Goal: Task Accomplishment & Management: Manage account settings

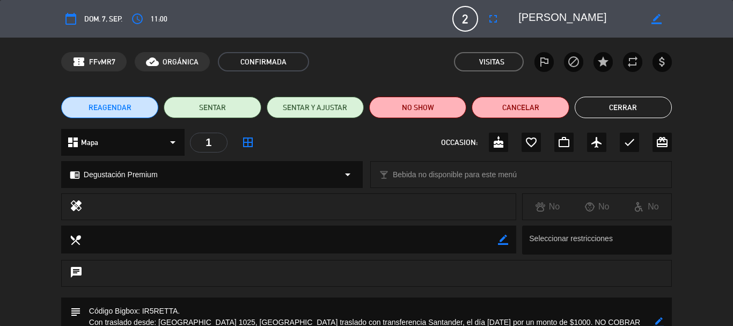
drag, startPoint x: 642, startPoint y: 110, endPoint x: 562, endPoint y: 128, distance: 81.5
click at [641, 110] on button "Cerrar" at bounding box center [623, 107] width 97 height 21
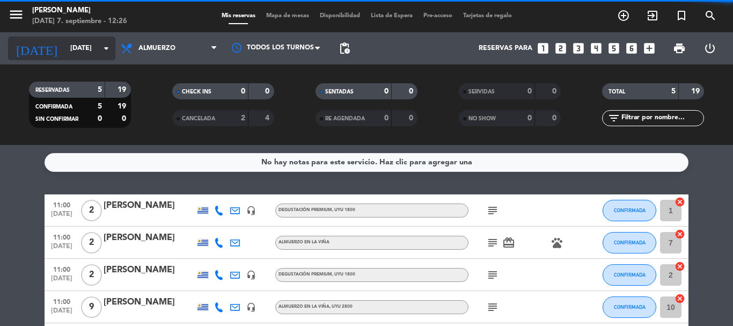
click at [110, 54] on icon "arrow_drop_down" at bounding box center [106, 48] width 13 height 13
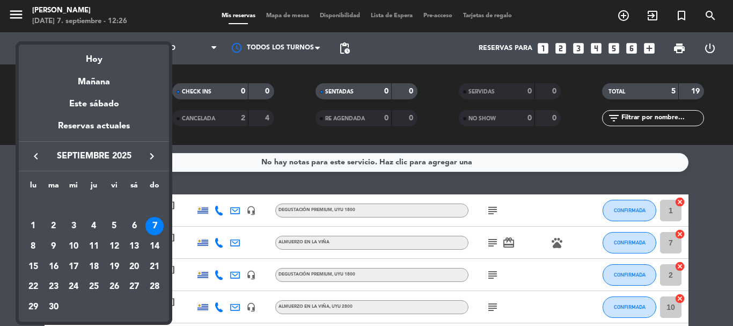
click at [149, 155] on icon "keyboard_arrow_right" at bounding box center [151, 156] width 13 height 13
click at [152, 156] on icon "keyboard_arrow_right" at bounding box center [151, 156] width 13 height 13
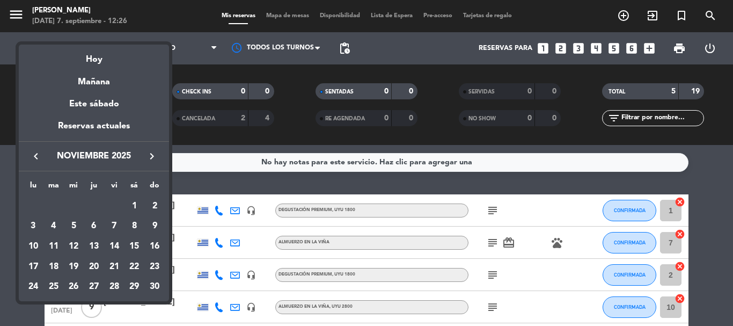
click at [152, 156] on icon "keyboard_arrow_right" at bounding box center [151, 156] width 13 height 13
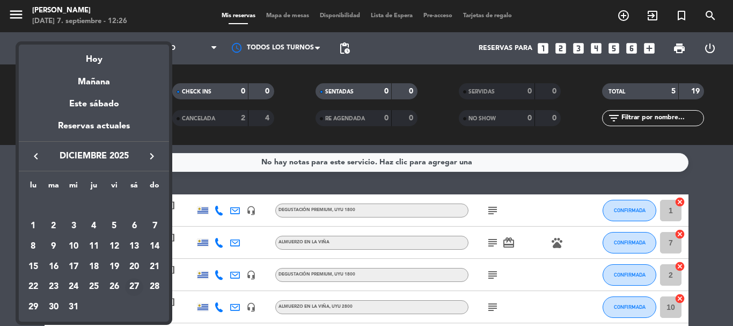
click at [138, 286] on div "27" at bounding box center [134, 287] width 18 height 18
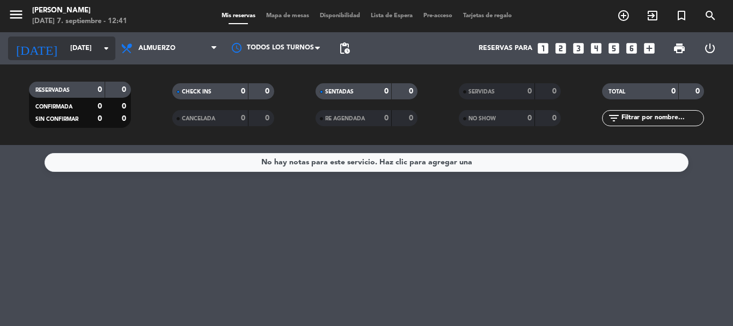
click at [109, 45] on icon "arrow_drop_down" at bounding box center [106, 48] width 13 height 13
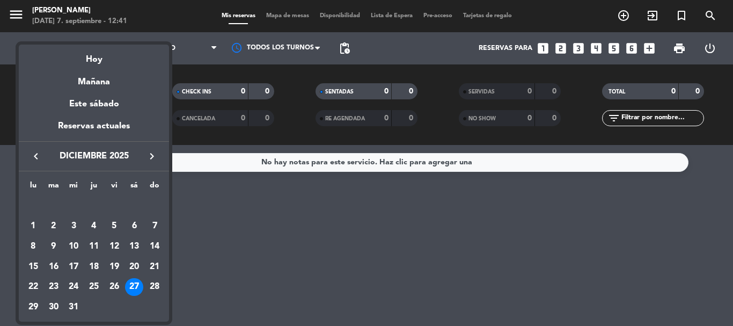
drag, startPoint x: 249, startPoint y: 203, endPoint x: 149, endPoint y: 111, distance: 136.3
click at [249, 204] on div at bounding box center [366, 163] width 733 height 326
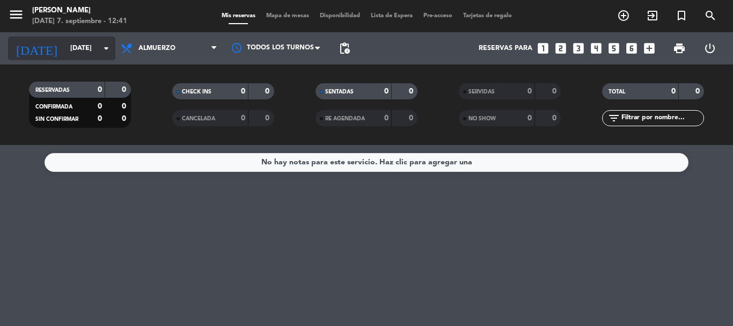
click at [104, 47] on icon "arrow_drop_down" at bounding box center [106, 48] width 13 height 13
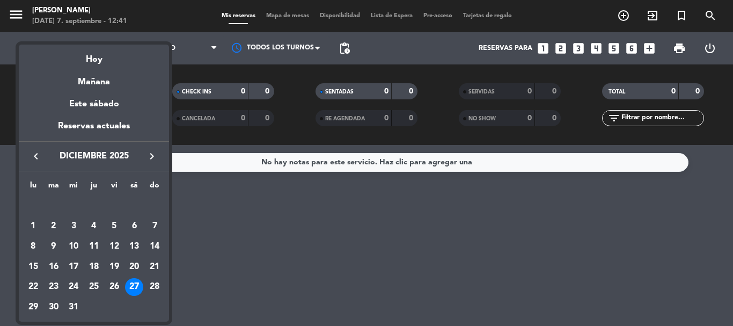
drag, startPoint x: 248, startPoint y: 194, endPoint x: 271, endPoint y: 219, distance: 34.9
click at [248, 194] on div at bounding box center [366, 163] width 733 height 326
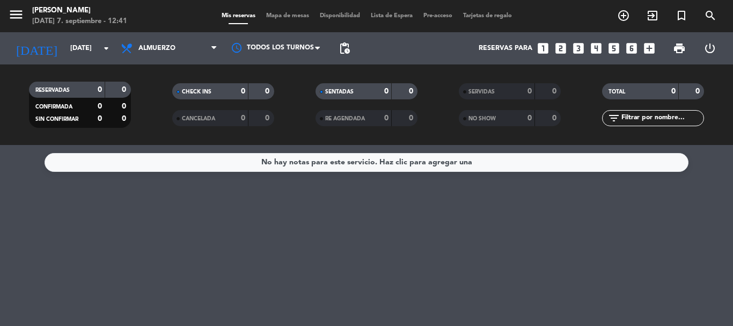
click at [266, 210] on div "No hay notas para este servicio. Haz clic para agregar una" at bounding box center [366, 235] width 733 height 181
click at [107, 47] on icon "arrow_drop_down" at bounding box center [106, 48] width 13 height 13
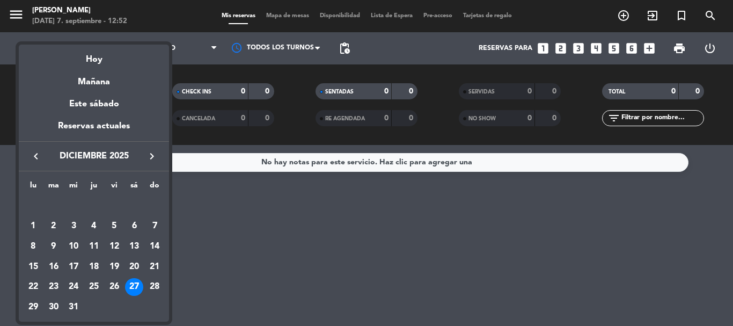
click at [219, 200] on div at bounding box center [366, 163] width 733 height 326
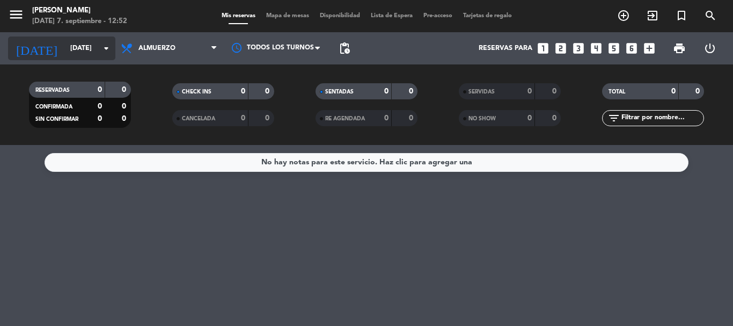
click at [102, 50] on icon "arrow_drop_down" at bounding box center [106, 48] width 13 height 13
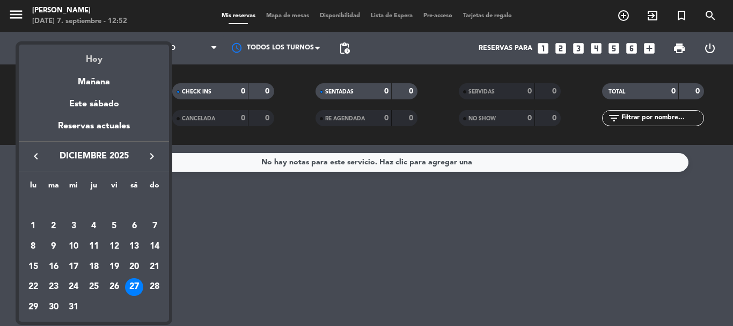
click at [92, 59] on div "Hoy" at bounding box center [94, 56] width 150 height 22
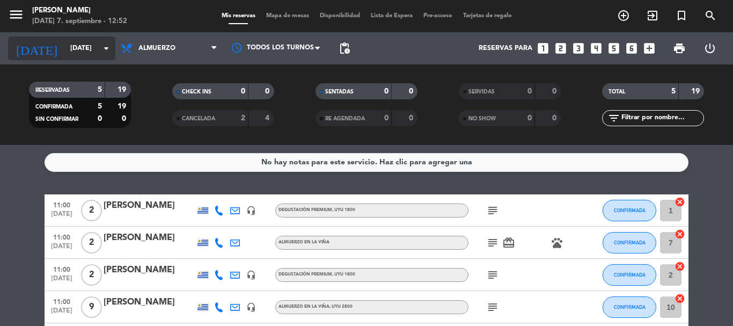
click at [104, 47] on icon "arrow_drop_down" at bounding box center [106, 48] width 13 height 13
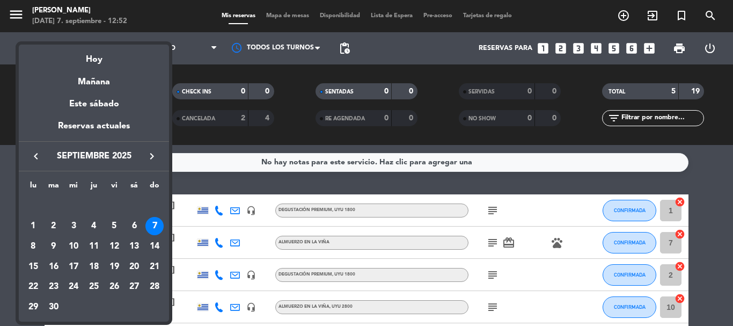
click at [152, 157] on icon "keyboard_arrow_right" at bounding box center [151, 156] width 13 height 13
click at [158, 245] on div "12" at bounding box center [154, 246] width 18 height 18
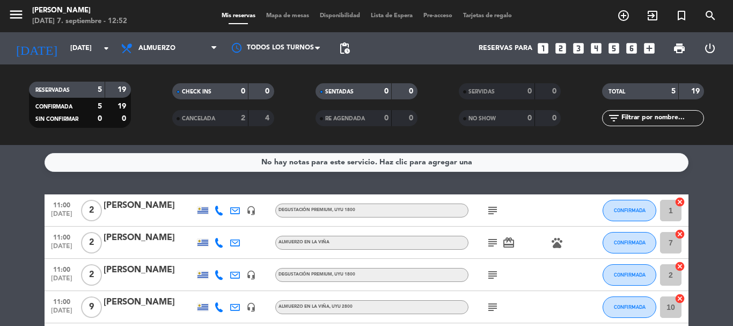
type input "[DATE]"
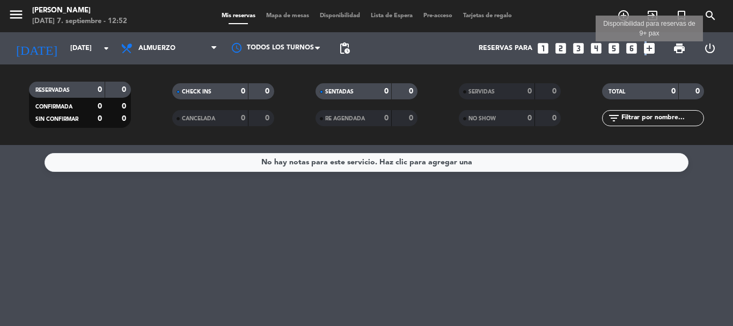
click at [644, 46] on icon "add_box" at bounding box center [649, 48] width 14 height 14
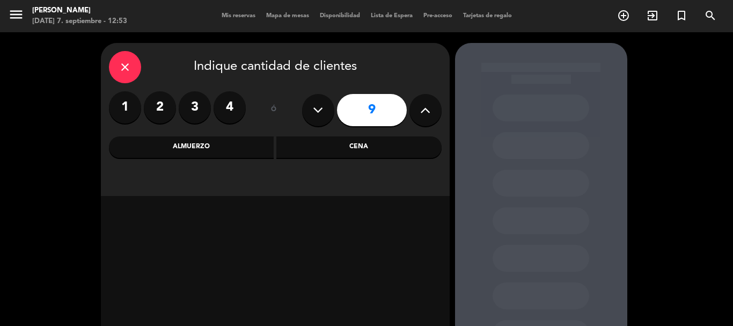
click at [123, 102] on label "1" at bounding box center [125, 107] width 32 height 32
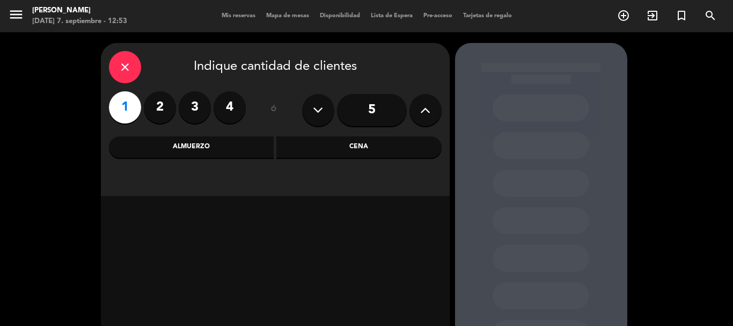
click at [238, 152] on div "Almuerzo" at bounding box center [191, 146] width 165 height 21
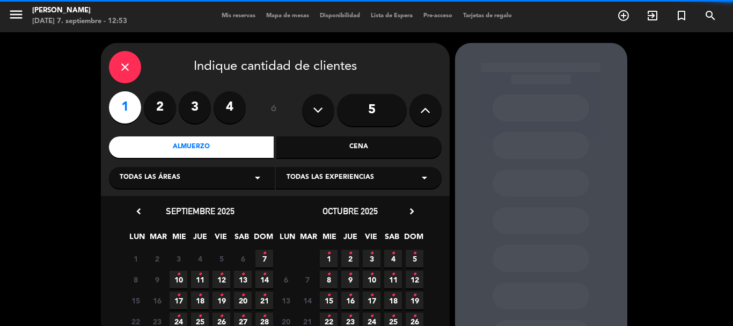
click at [429, 174] on icon "arrow_drop_down" at bounding box center [424, 177] width 13 height 13
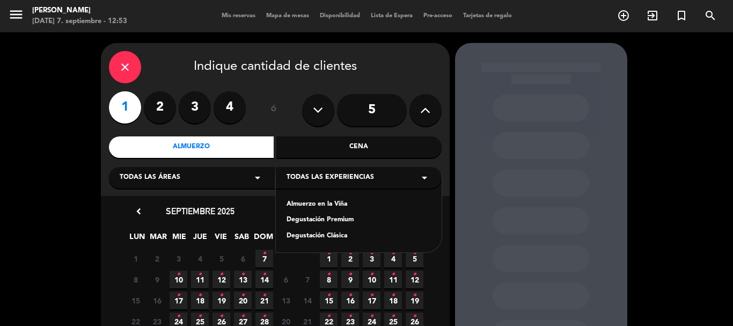
click at [260, 198] on div "chevron_left [DATE] LUN MAR MIE JUE VIE SAB DOM 1 2 3 4 5 6 7 • 8 Cerrado 9 Cer…" at bounding box center [275, 278] width 349 height 165
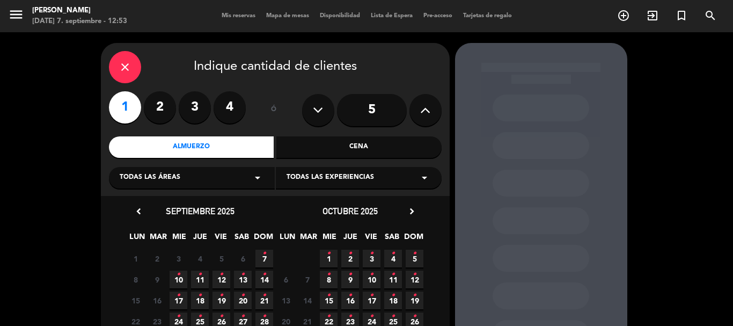
scroll to position [54, 0]
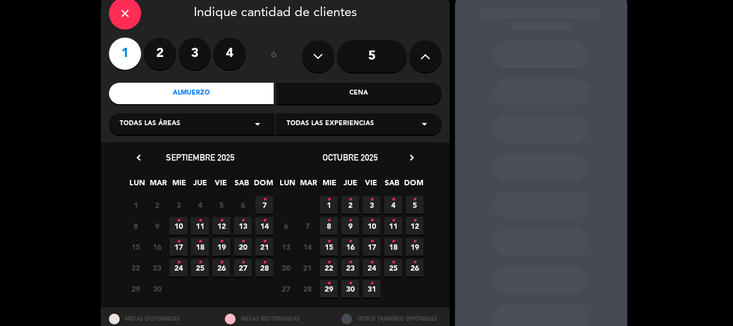
click at [412, 221] on span "12 •" at bounding box center [415, 226] width 18 height 18
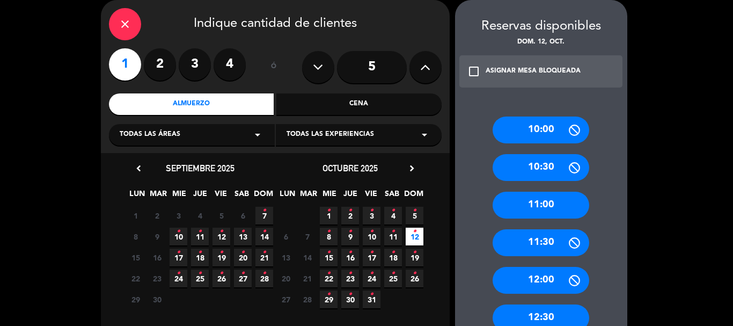
drag, startPoint x: 534, startPoint y: 178, endPoint x: 529, endPoint y: 183, distance: 7.2
click at [534, 177] on div "10:30" at bounding box center [541, 167] width 97 height 27
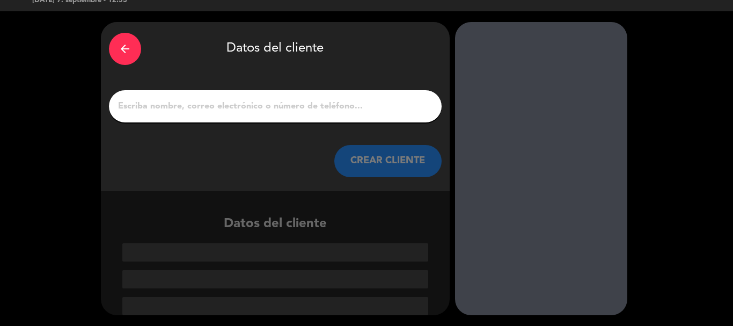
click at [130, 52] on icon "arrow_back" at bounding box center [125, 48] width 13 height 13
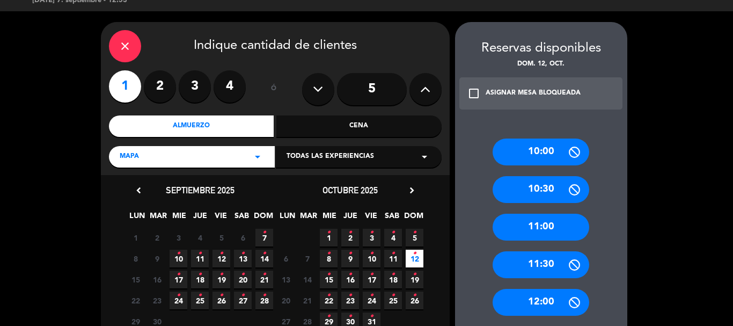
scroll to position [43, 0]
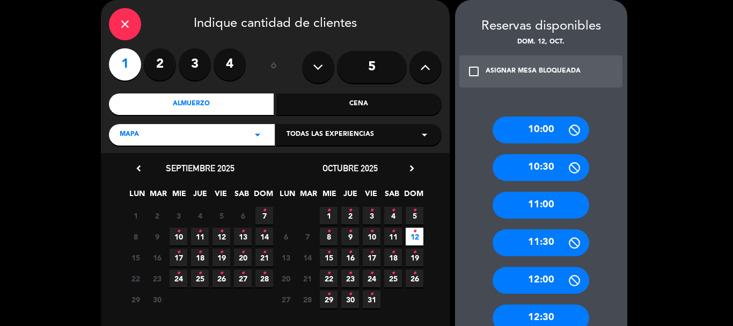
click at [110, 18] on div "close Indique cantidad de clientes" at bounding box center [275, 24] width 333 height 32
click at [121, 27] on icon "close" at bounding box center [125, 24] width 13 height 13
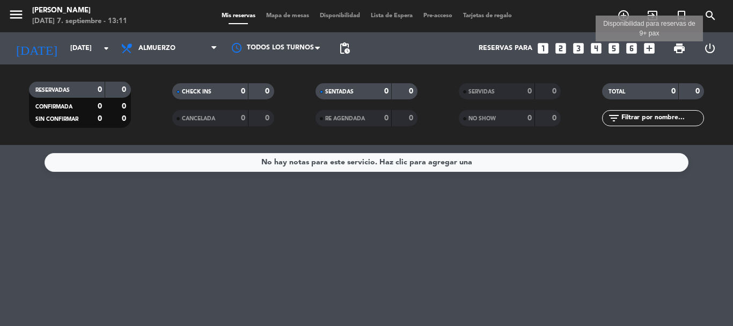
click at [651, 44] on icon "add_box" at bounding box center [649, 48] width 14 height 14
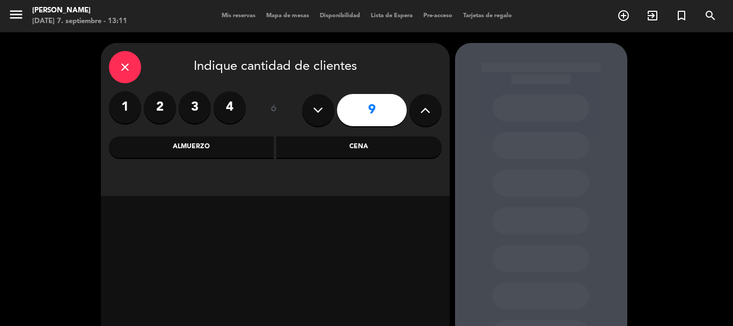
click at [132, 109] on label "1" at bounding box center [125, 107] width 32 height 32
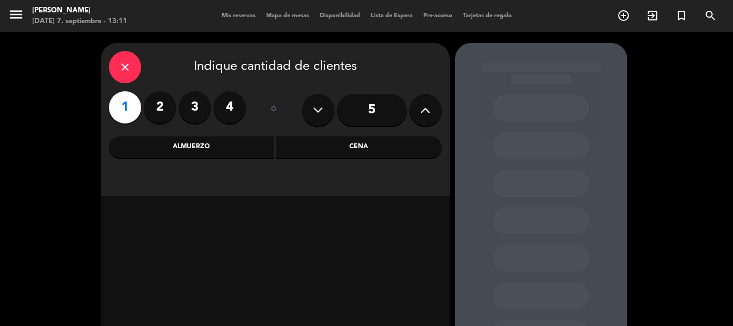
click at [255, 153] on div "Almuerzo" at bounding box center [191, 146] width 165 height 21
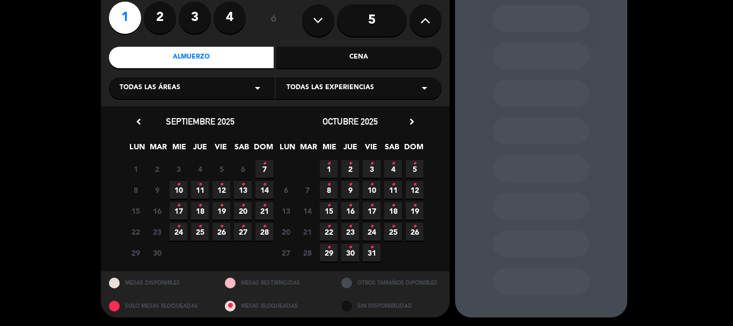
scroll to position [91, 0]
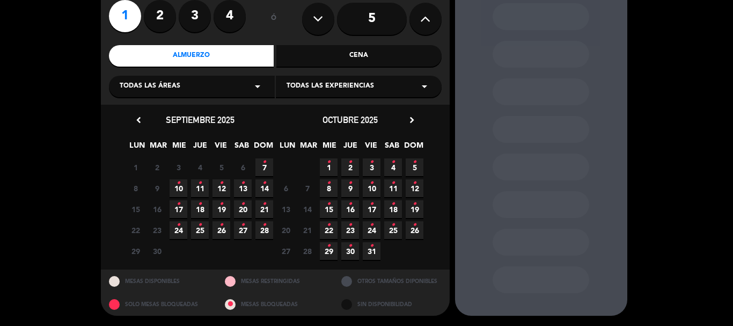
click at [417, 186] on span "12 •" at bounding box center [415, 188] width 18 height 18
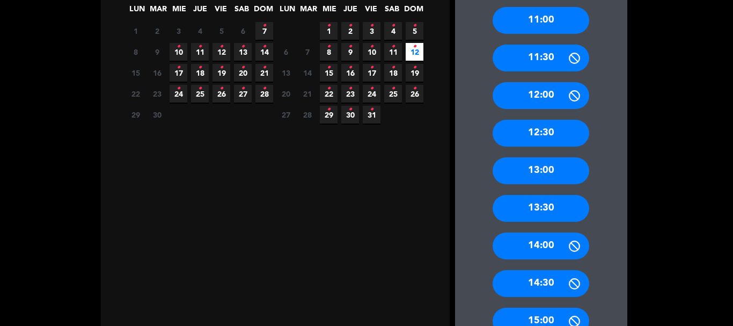
scroll to position [218, 0]
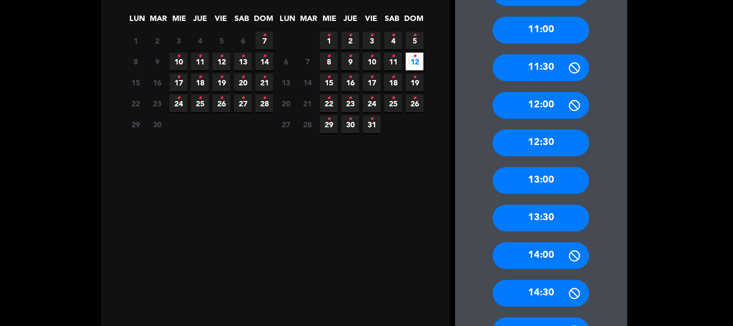
click at [544, 105] on div "12:00" at bounding box center [541, 105] width 97 height 27
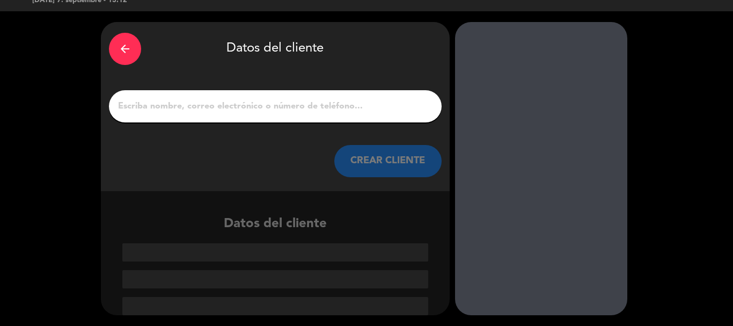
scroll to position [21, 0]
click at [245, 108] on input "1" at bounding box center [275, 106] width 317 height 15
paste input "Cumpleaños 1 año [PERSON_NAME] (Euge)"
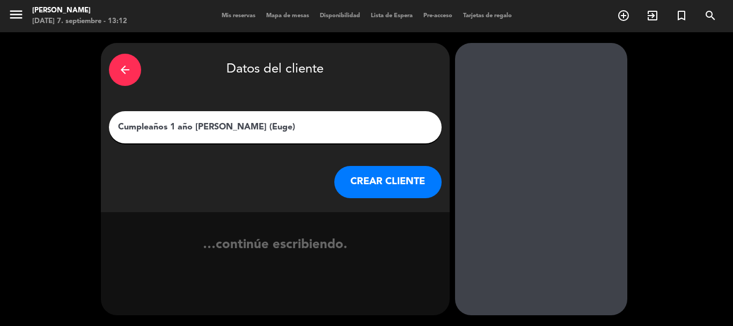
type input "Cumpleaños 1 año [PERSON_NAME] (Euge)"
click at [389, 178] on button "CREAR CLIENTE" at bounding box center [387, 182] width 107 height 32
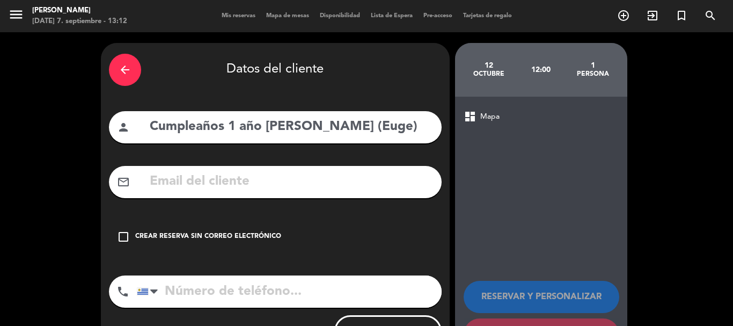
click at [288, 184] on input "text" at bounding box center [291, 182] width 285 height 22
click at [128, 234] on icon "check_box_outline_blank" at bounding box center [123, 236] width 13 height 13
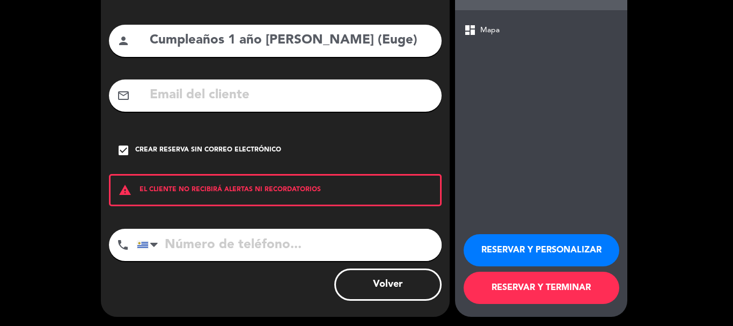
scroll to position [88, 0]
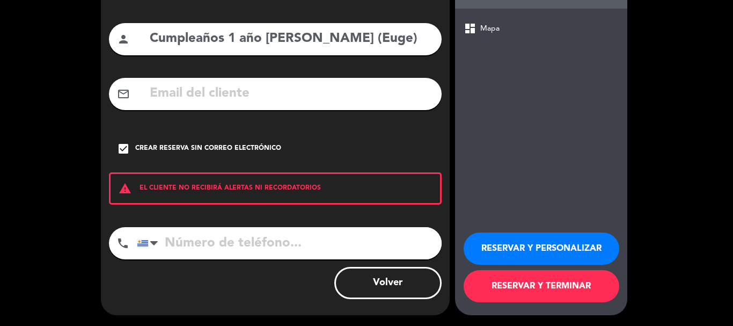
click at [560, 246] on button "RESERVAR Y PERSONALIZAR" at bounding box center [542, 248] width 156 height 32
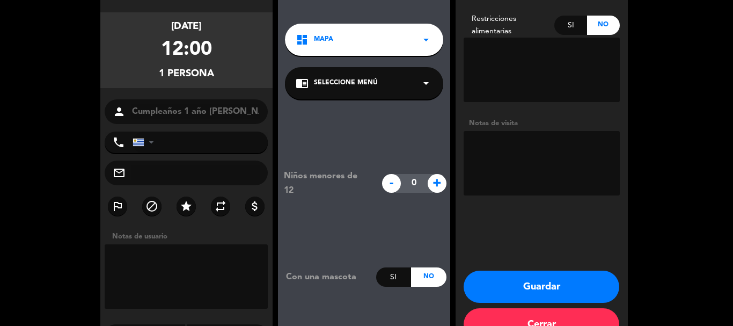
scroll to position [104, 0]
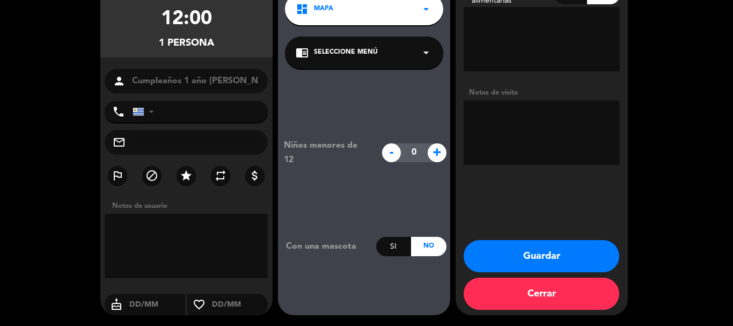
click at [545, 255] on button "Guardar" at bounding box center [542, 256] width 156 height 32
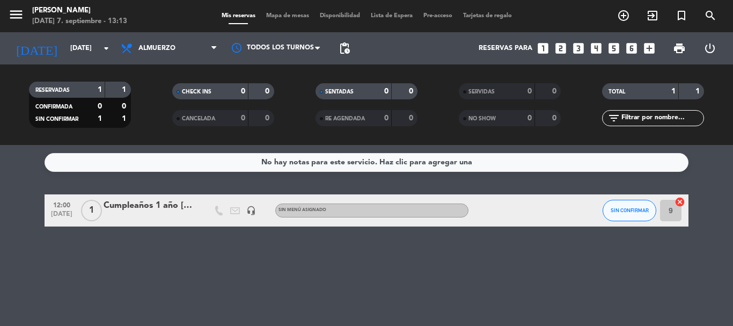
click at [153, 208] on div "Cumpleaños 1 año [PERSON_NAME] (Euge)" at bounding box center [149, 206] width 91 height 14
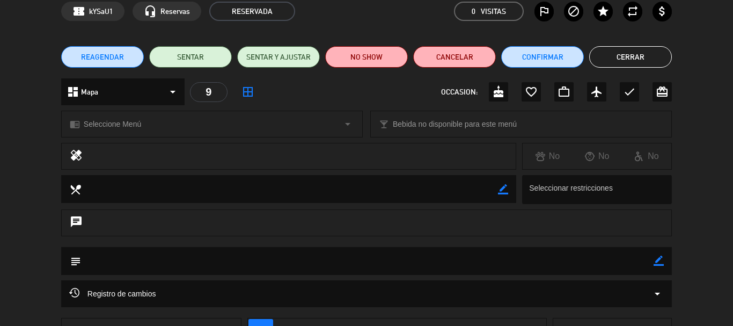
scroll to position [107, 0]
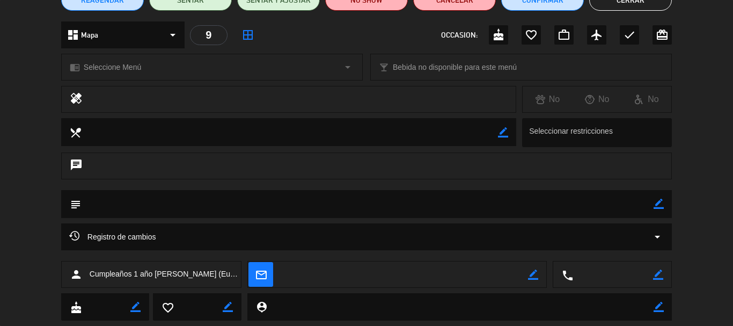
click at [657, 205] on icon "border_color" at bounding box center [659, 204] width 10 height 10
click at [219, 208] on textarea at bounding box center [367, 203] width 573 height 27
paste textarea "Cumpleaños 1 año [PERSON_NAME] (Euge)"
type textarea "Cumpleaños 1 año [PERSON_NAME] (Euge)"
click at [658, 203] on icon at bounding box center [659, 204] width 10 height 10
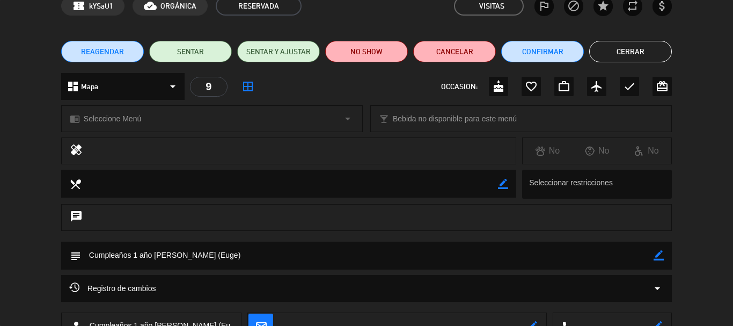
scroll to position [0, 0]
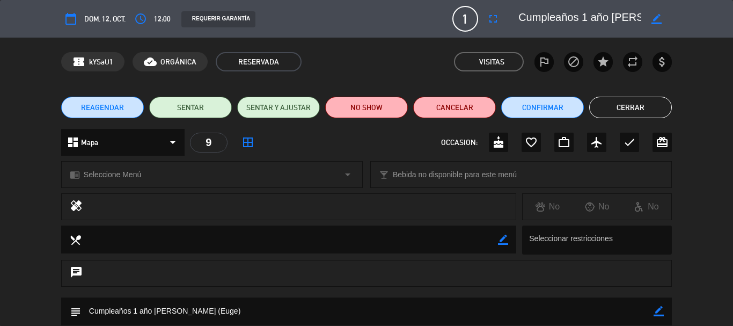
click at [614, 114] on button "Cerrar" at bounding box center [630, 107] width 83 height 21
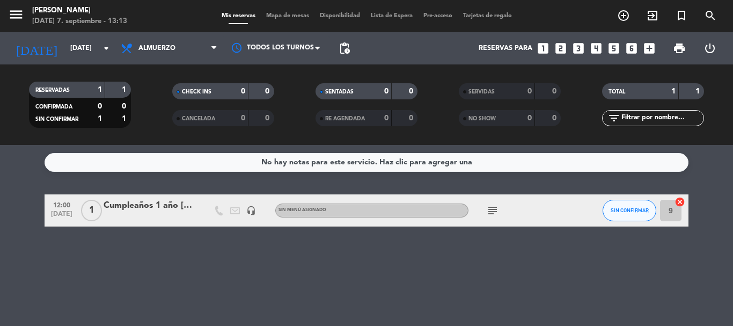
click at [494, 214] on icon "subject" at bounding box center [492, 210] width 13 height 13
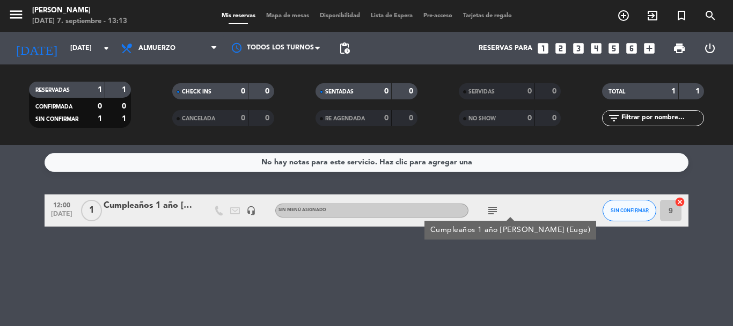
click at [302, 249] on div "No hay notas para este servicio. Haz clic para agregar una 12:00 [DATE] 1 Cumpl…" at bounding box center [366, 235] width 733 height 181
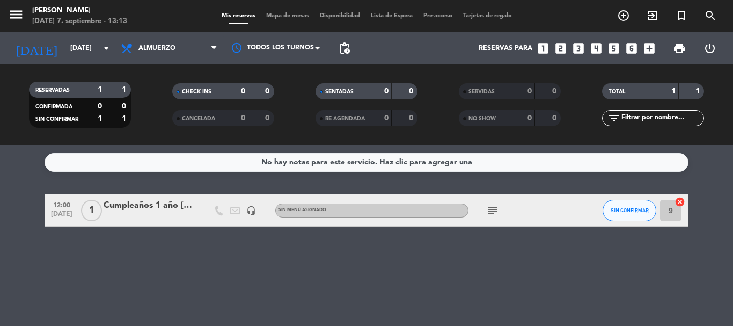
drag, startPoint x: 93, startPoint y: 242, endPoint x: 148, endPoint y: 244, distance: 54.2
click at [93, 242] on div "No hay notas para este servicio. Haz clic para agregar una 12:00 [DATE] 1 Cumpl…" at bounding box center [366, 235] width 733 height 181
click at [111, 45] on icon "arrow_drop_down" at bounding box center [106, 48] width 13 height 13
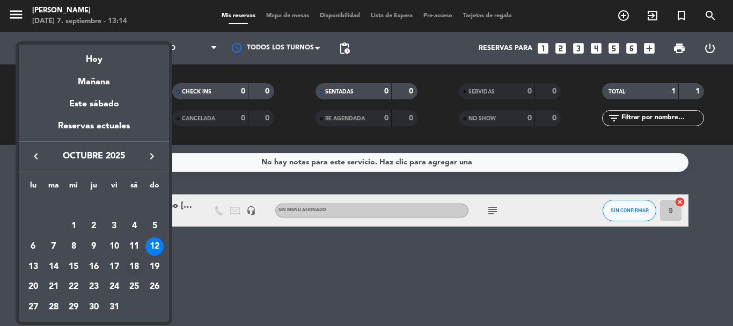
click at [131, 265] on div "18" at bounding box center [134, 267] width 18 height 18
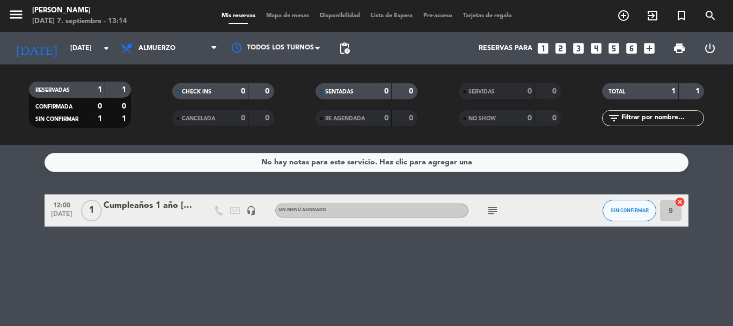
type input "[DATE]"
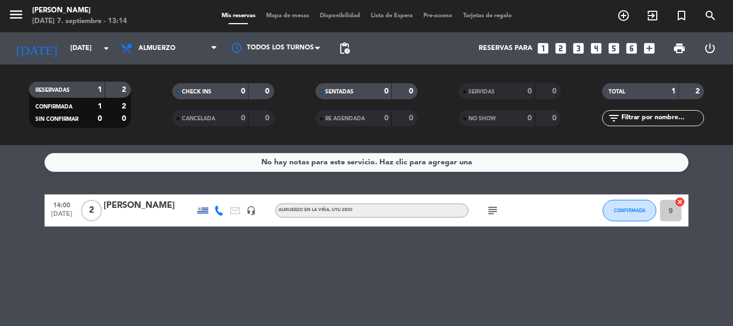
click at [489, 210] on icon "subject" at bounding box center [492, 210] width 13 height 13
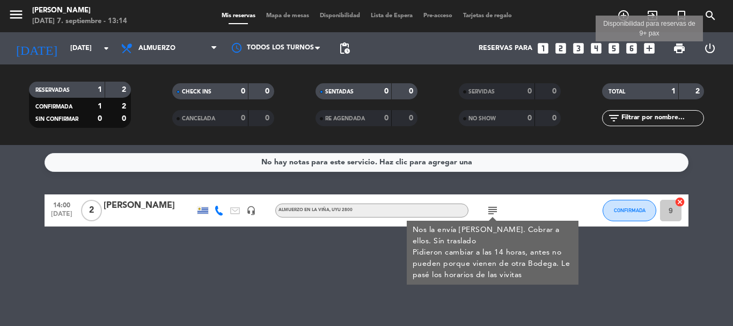
click at [654, 51] on icon "add_box" at bounding box center [649, 48] width 14 height 14
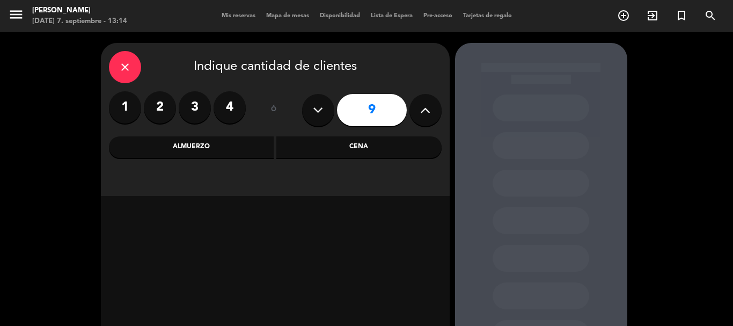
click at [116, 102] on label "1" at bounding box center [125, 107] width 32 height 32
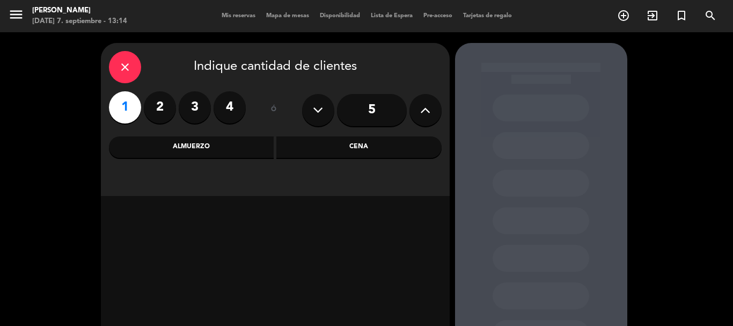
click at [219, 146] on div "Almuerzo" at bounding box center [191, 146] width 165 height 21
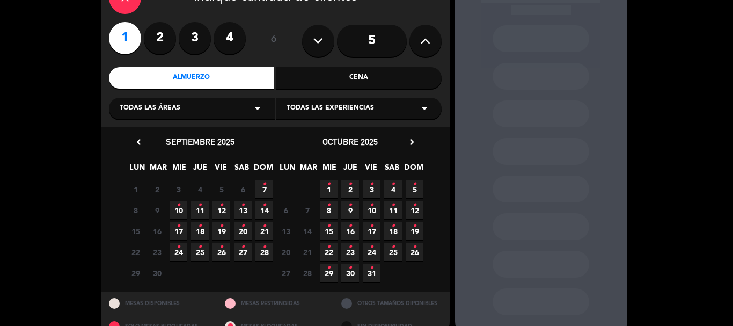
scroll to position [91, 0]
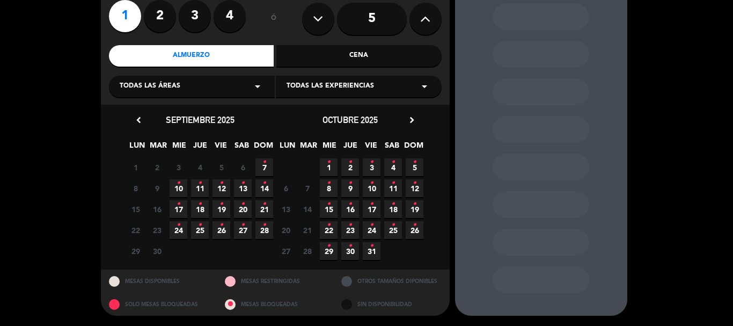
click at [396, 208] on span "18 •" at bounding box center [393, 209] width 18 height 18
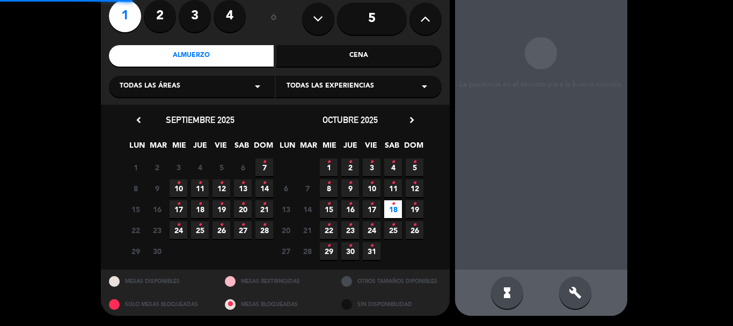
scroll to position [43, 0]
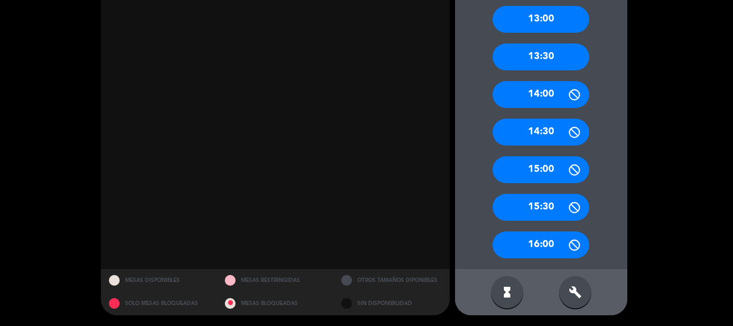
click at [543, 241] on div "16:00" at bounding box center [541, 244] width 97 height 27
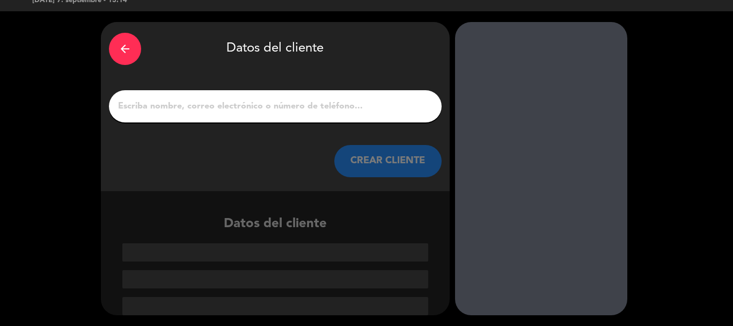
click at [202, 108] on input "1" at bounding box center [275, 106] width 317 height 15
click at [207, 106] on input "1" at bounding box center [275, 106] width 317 height 15
drag, startPoint x: 180, startPoint y: 97, endPoint x: 137, endPoint y: 99, distance: 43.5
click at [137, 99] on input "1" at bounding box center [275, 106] width 317 height 15
paste input "[PERSON_NAME] - Itinerante"
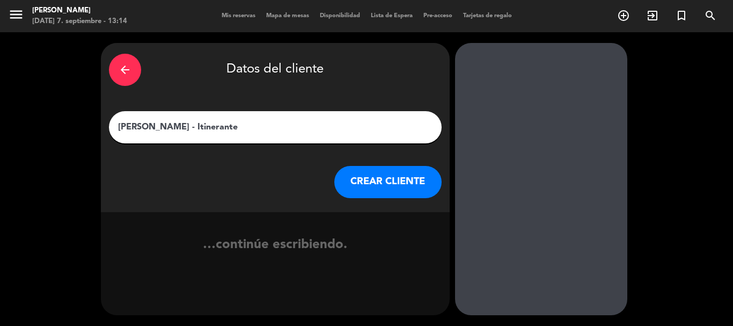
scroll to position [0, 0]
type input "[PERSON_NAME] - Itinerante"
click at [386, 192] on button "CREAR CLIENTE" at bounding box center [387, 182] width 107 height 32
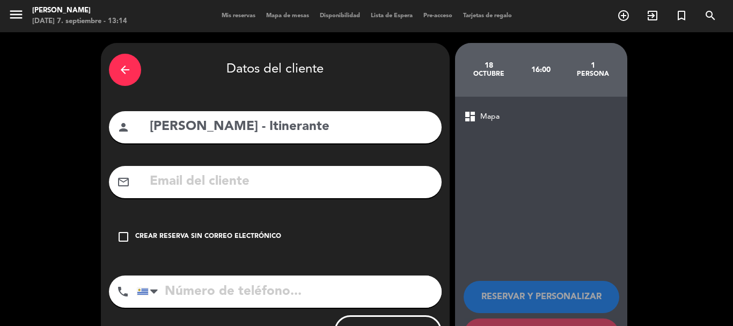
click at [121, 235] on icon "check_box_outline_blank" at bounding box center [123, 236] width 13 height 13
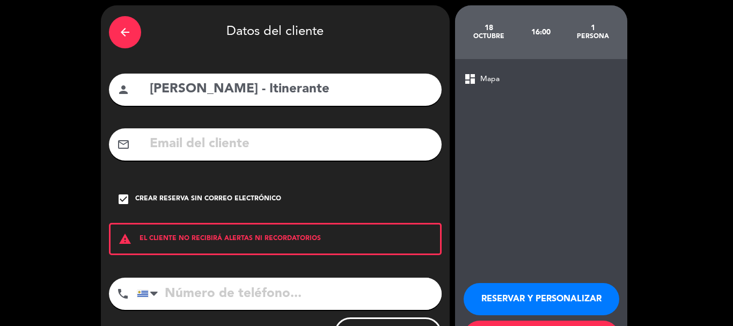
scroll to position [88, 0]
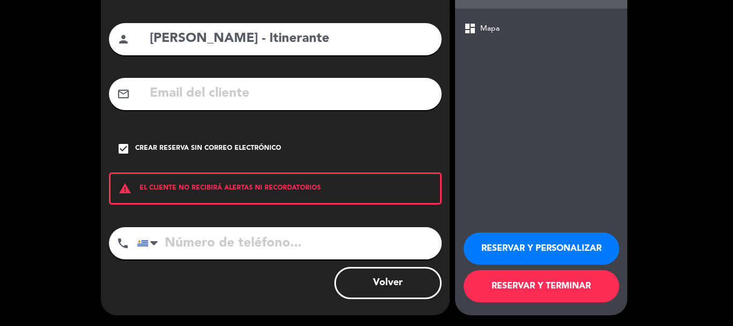
click at [261, 245] on input "tel" at bounding box center [289, 243] width 305 height 32
click at [535, 248] on button "RESERVAR Y PERSONALIZAR" at bounding box center [542, 248] width 156 height 32
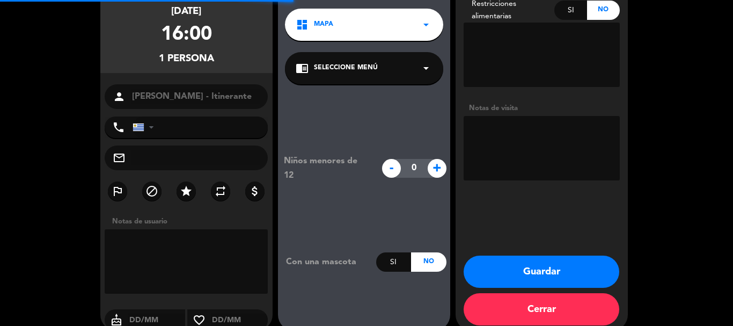
scroll to position [43, 0]
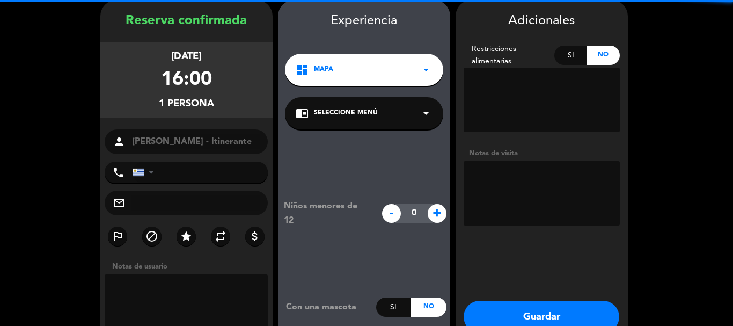
click at [540, 192] on textarea at bounding box center [542, 193] width 156 height 64
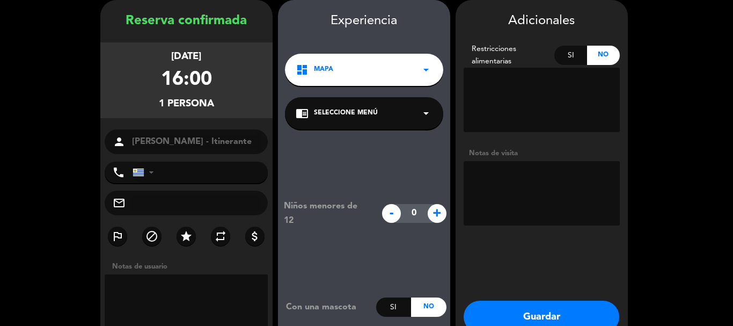
paste textarea "[PERSON_NAME] - Itinerante"
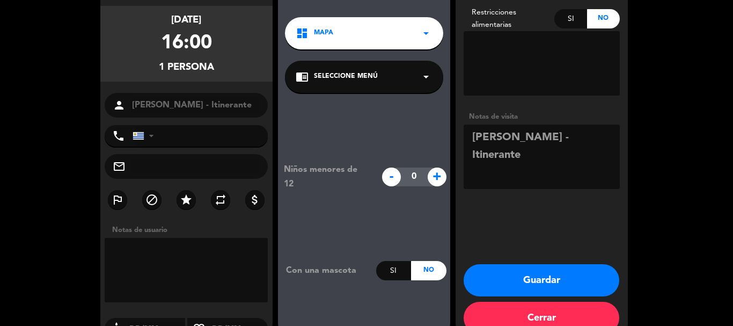
scroll to position [104, 0]
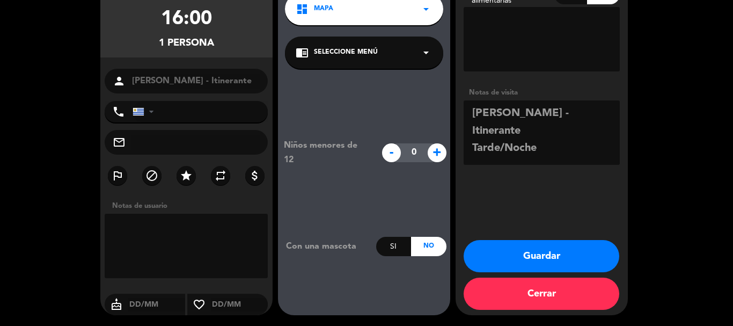
type textarea "[PERSON_NAME] - Itinerante Tarde/Noche"
click at [509, 249] on button "Guardar" at bounding box center [542, 256] width 156 height 32
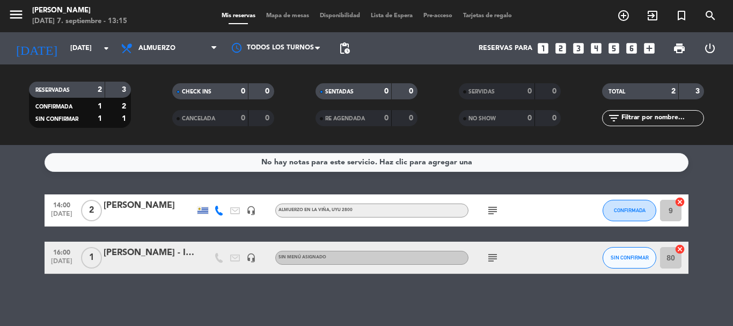
click at [490, 256] on icon "subject" at bounding box center [492, 257] width 13 height 13
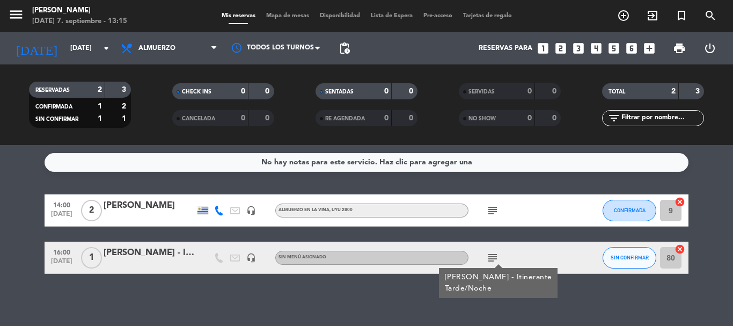
click at [222, 304] on div "No hay notas para este servicio. Haz clic para agregar una 14:00 [DATE] 2 [PERS…" at bounding box center [366, 235] width 733 height 181
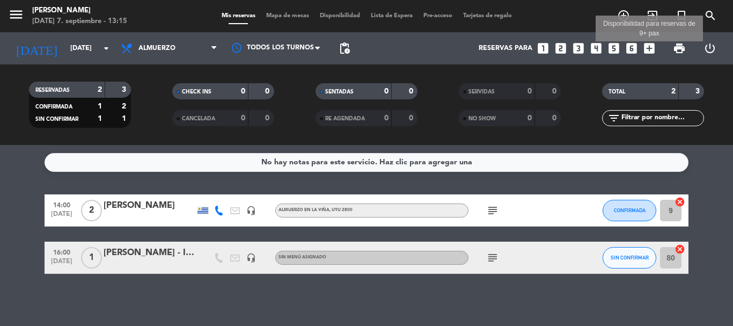
click at [651, 48] on icon "add_box" at bounding box center [649, 48] width 14 height 14
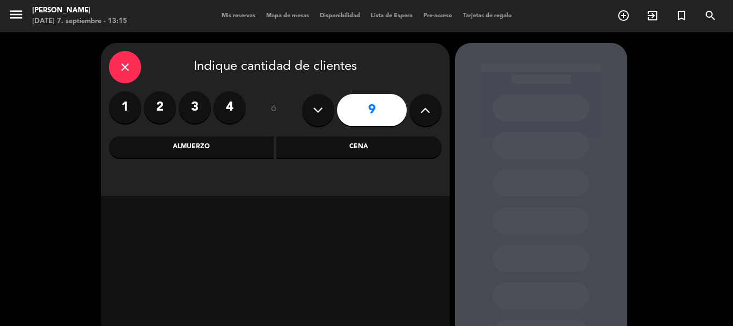
click at [127, 105] on label "1" at bounding box center [125, 107] width 32 height 32
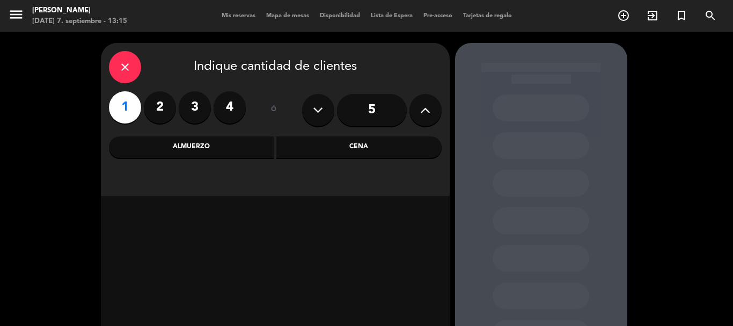
click at [224, 155] on div "Almuerzo" at bounding box center [191, 146] width 165 height 21
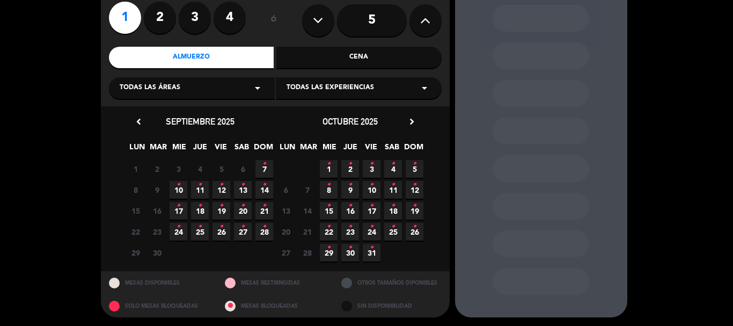
scroll to position [91, 0]
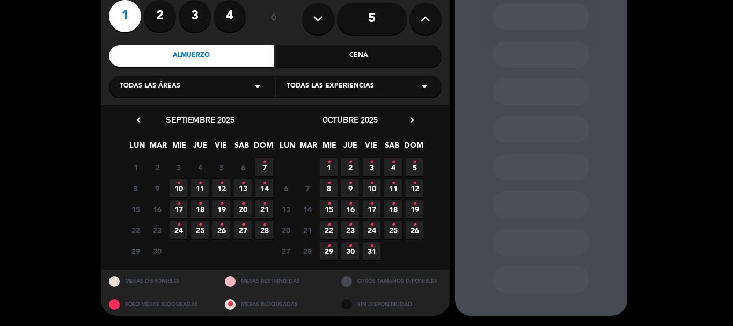
click at [414, 231] on icon "•" at bounding box center [415, 224] width 4 height 17
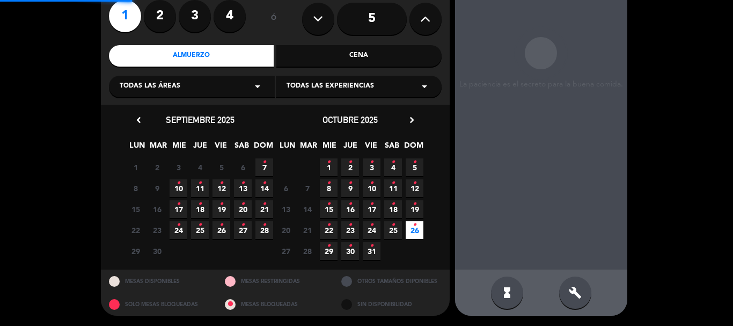
scroll to position [43, 0]
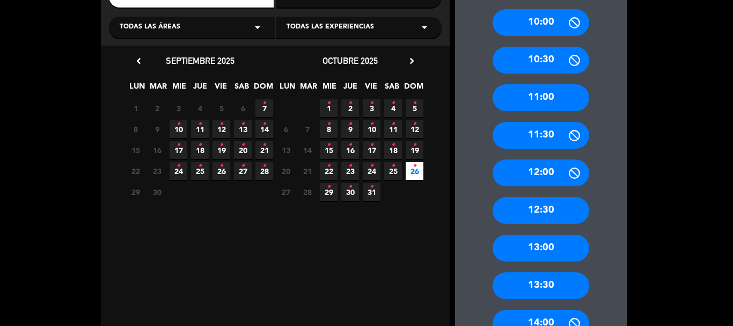
click at [539, 177] on div "12:00" at bounding box center [541, 172] width 97 height 27
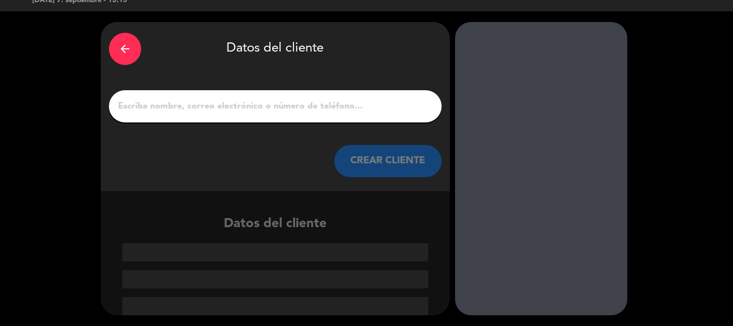
scroll to position [21, 0]
click at [180, 111] on input "1" at bounding box center [275, 106] width 317 height 15
paste input "[PERSON_NAME]"
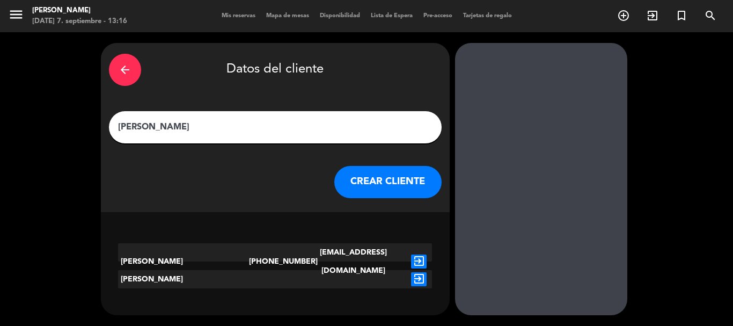
type input "[PERSON_NAME]"
click at [379, 182] on button "CREAR CLIENTE" at bounding box center [387, 182] width 107 height 32
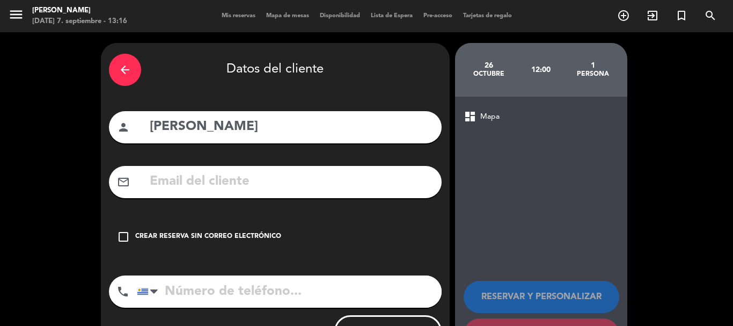
click at [214, 182] on input "text" at bounding box center [291, 182] width 285 height 22
click at [173, 181] on input "text" at bounding box center [291, 182] width 285 height 22
click at [122, 236] on icon "check_box_outline_blank" at bounding box center [123, 236] width 13 height 13
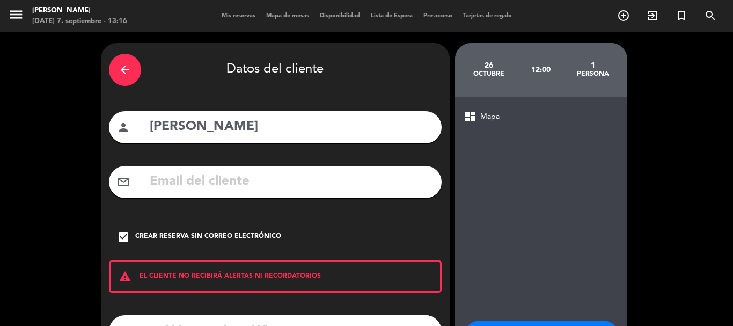
scroll to position [88, 0]
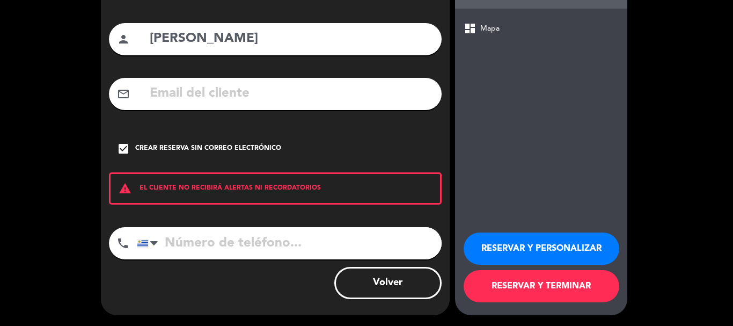
click at [200, 251] on input "tel" at bounding box center [289, 243] width 305 height 32
click at [506, 248] on button "RESERVAR Y PERSONALIZAR" at bounding box center [542, 248] width 156 height 32
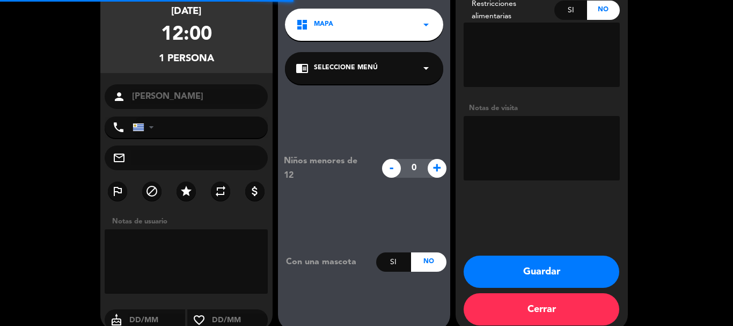
scroll to position [43, 0]
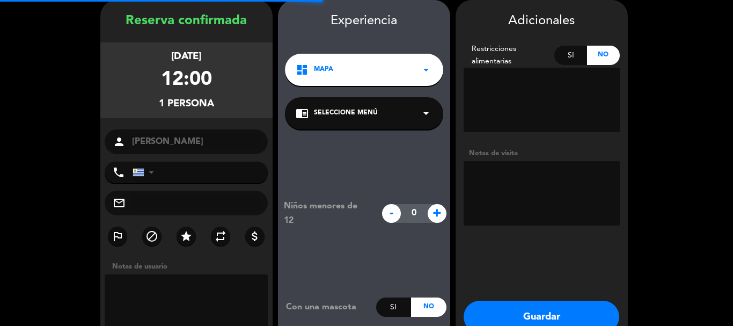
click at [496, 180] on textarea at bounding box center [542, 193] width 156 height 64
click at [497, 174] on textarea at bounding box center [542, 193] width 156 height 64
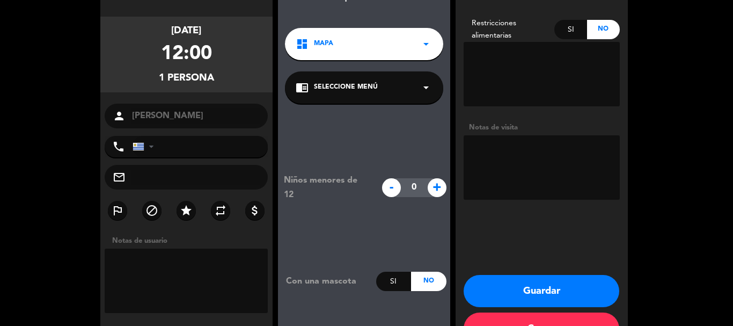
scroll to position [50, 0]
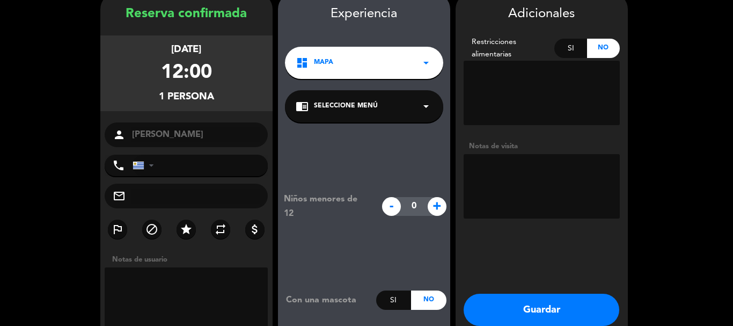
click at [507, 165] on textarea at bounding box center [542, 186] width 156 height 64
paste textarea "Medio día"
click at [479, 184] on textarea at bounding box center [542, 186] width 156 height 64
paste textarea "120"
type textarea "Medio día. 120 pax. CUMPLEAÑOS"
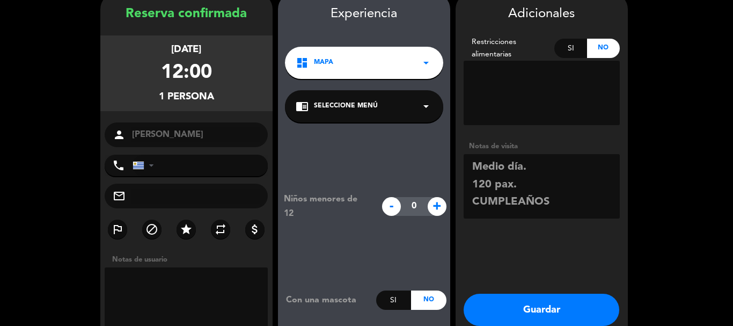
click at [534, 306] on button "Guardar" at bounding box center [542, 309] width 156 height 32
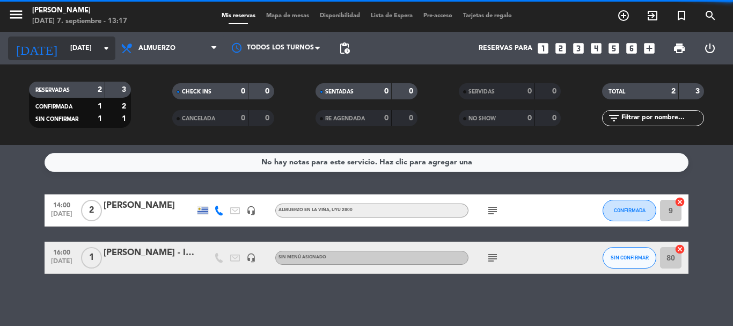
click at [106, 47] on icon "arrow_drop_down" at bounding box center [106, 48] width 13 height 13
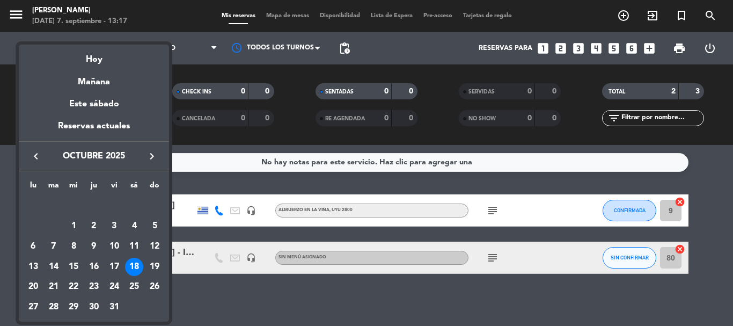
click at [154, 284] on div "26" at bounding box center [154, 287] width 18 height 18
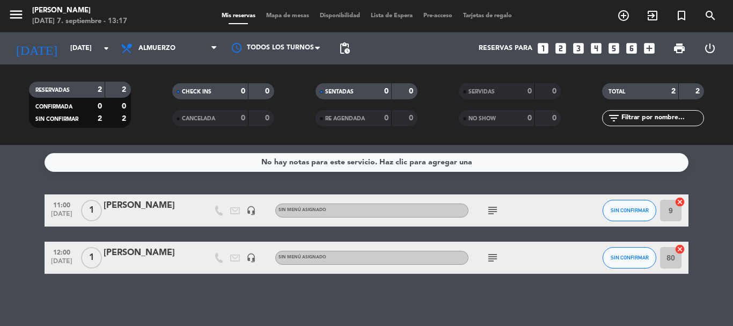
click at [491, 209] on icon "subject" at bounding box center [492, 210] width 13 height 13
click at [491, 256] on icon "subject" at bounding box center [492, 257] width 13 height 13
click at [492, 207] on icon "subject" at bounding box center [492, 210] width 13 height 13
click at [494, 258] on icon "subject" at bounding box center [492, 257] width 13 height 13
click at [488, 205] on icon "subject" at bounding box center [492, 210] width 13 height 13
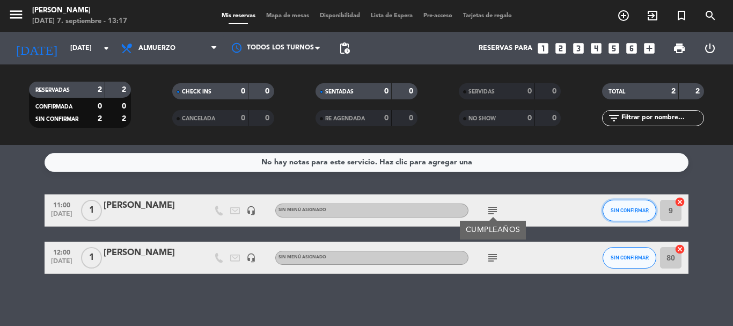
click at [621, 212] on span "SIN CONFIRMAR" at bounding box center [630, 210] width 38 height 6
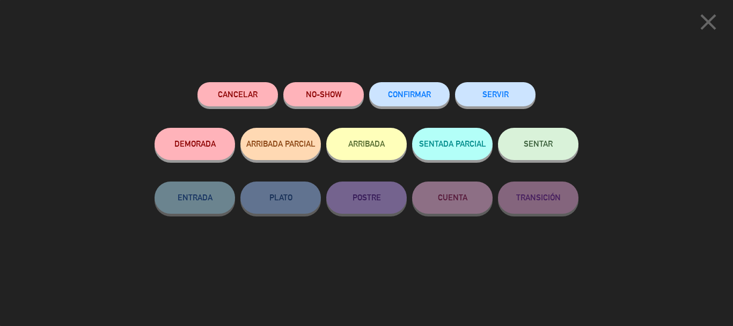
click at [265, 89] on button "Cancelar" at bounding box center [237, 94] width 80 height 24
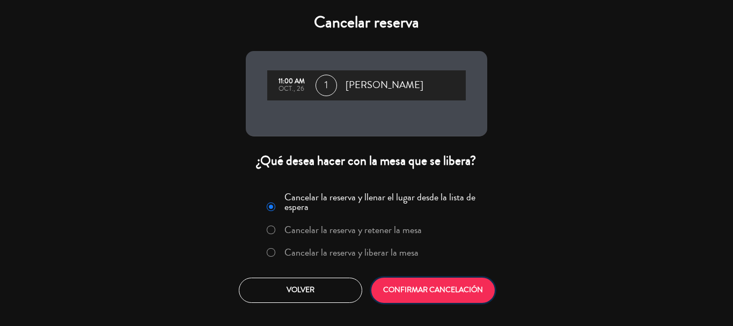
click at [449, 296] on button "CONFIRMAR CANCELACIÓN" at bounding box center [432, 289] width 123 height 25
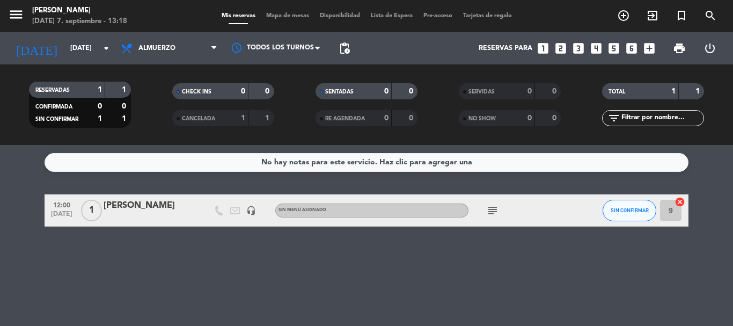
click at [493, 209] on icon "subject" at bounding box center [492, 210] width 13 height 13
click at [349, 258] on div "No hay notas para este servicio. Haz clic para agregar una 12:00 [DATE] 1 [PERS…" at bounding box center [366, 235] width 733 height 181
click at [104, 46] on icon "arrow_drop_down" at bounding box center [106, 48] width 13 height 13
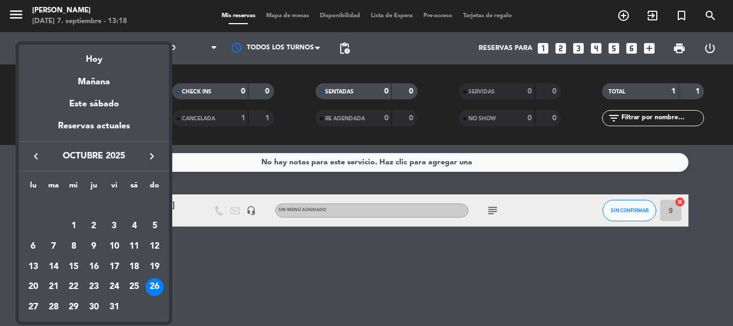
click at [136, 261] on div "18" at bounding box center [134, 267] width 18 height 18
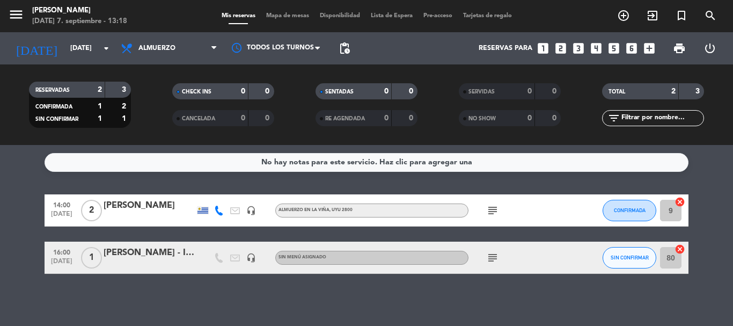
click at [496, 206] on icon "subject" at bounding box center [492, 210] width 13 height 13
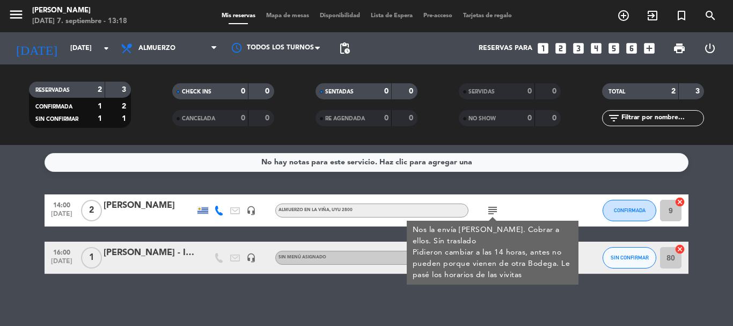
click at [522, 199] on div "subject Nos la envía [PERSON_NAME]. Cobrar a ellos. Sín traslado Pidieron cambi…" at bounding box center [516, 210] width 97 height 32
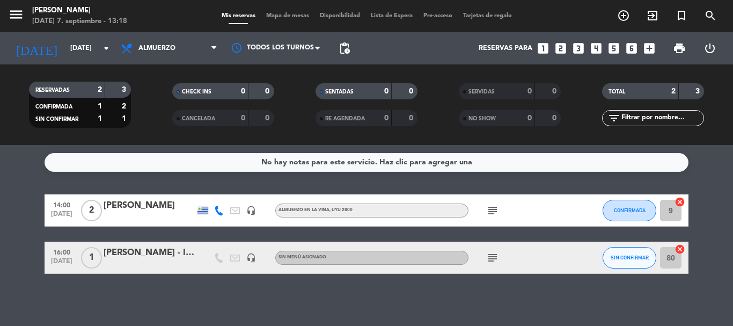
click at [490, 258] on icon "subject" at bounding box center [492, 257] width 13 height 13
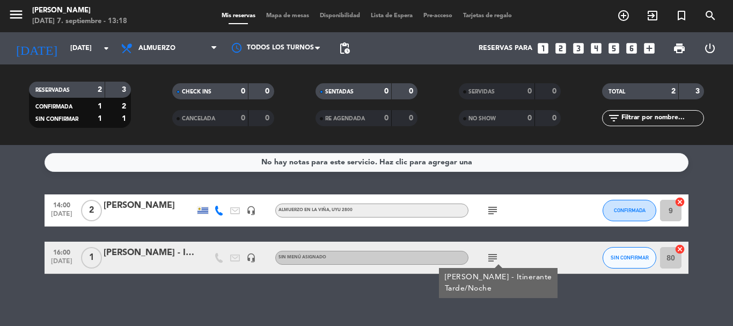
click at [548, 249] on div "subject [PERSON_NAME] - Itinerante Tarde/Noche" at bounding box center [516, 257] width 97 height 32
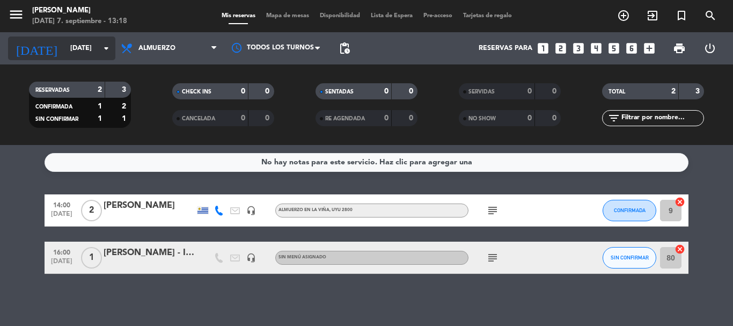
click at [103, 48] on icon "arrow_drop_down" at bounding box center [106, 48] width 13 height 13
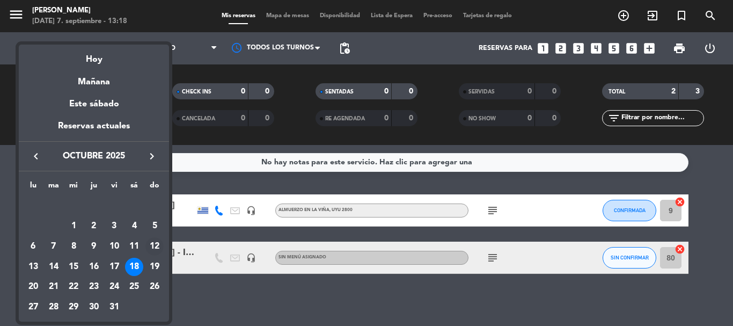
click at [153, 246] on div "12" at bounding box center [154, 246] width 18 height 18
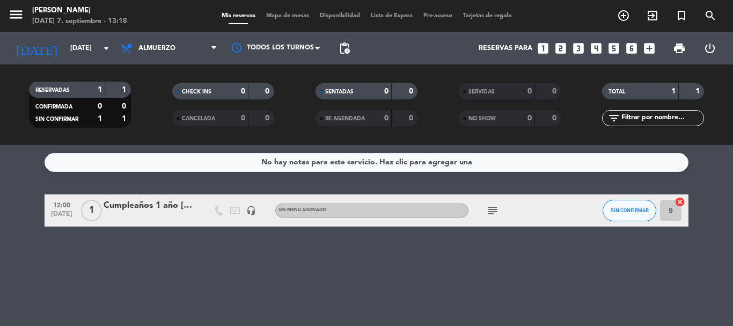
click at [494, 210] on icon "subject" at bounding box center [492, 210] width 13 height 13
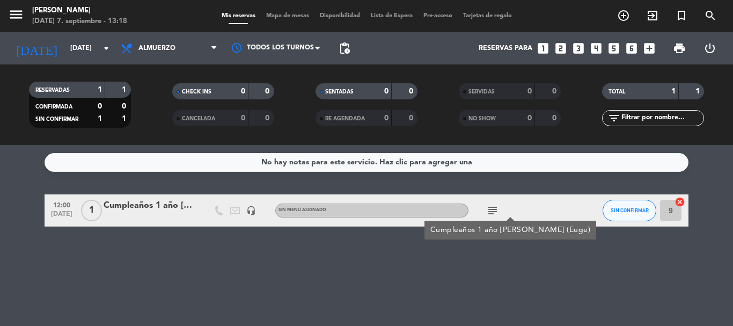
click at [441, 268] on div "No hay notas para este servicio. Haz clic para agregar una 12:00 [DATE] 1 Cumpl…" at bounding box center [366, 235] width 733 height 181
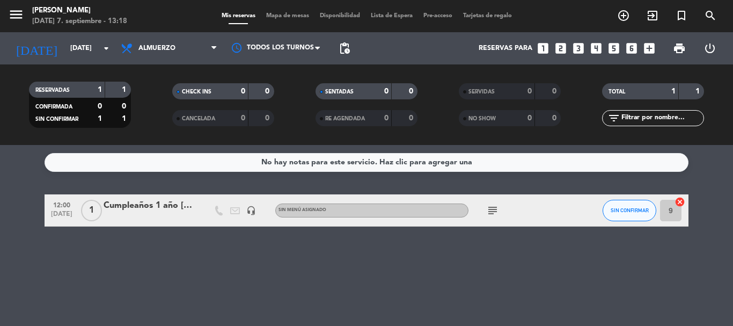
drag, startPoint x: 258, startPoint y: 276, endPoint x: 273, endPoint y: 269, distance: 16.8
click at [258, 275] on div "No hay notas para este servicio. Haz clic para agregar una 12:00 [DATE] 1 Cumpl…" at bounding box center [366, 235] width 733 height 181
click at [106, 54] on div "[DATE] [DATE] arrow_drop_down" at bounding box center [61, 48] width 107 height 24
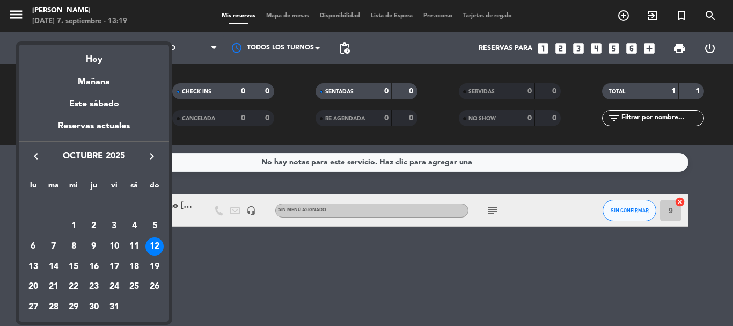
click at [149, 155] on icon "keyboard_arrow_right" at bounding box center [151, 156] width 13 height 13
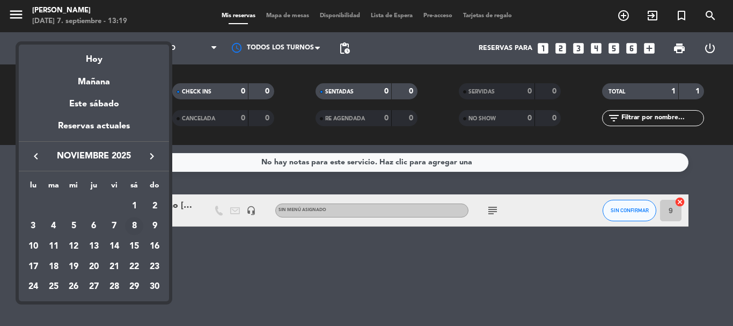
click at [136, 223] on div "8" at bounding box center [134, 226] width 18 height 18
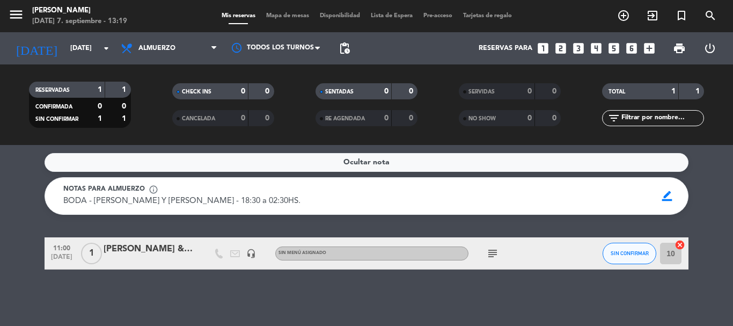
click at [491, 255] on icon "subject" at bounding box center [492, 253] width 13 height 13
click at [393, 275] on div "Ocultar nota Notas para almuerzo info_outline BODA - [PERSON_NAME] Y [PERSON_NA…" at bounding box center [366, 235] width 733 height 181
click at [109, 44] on icon "arrow_drop_down" at bounding box center [106, 48] width 13 height 13
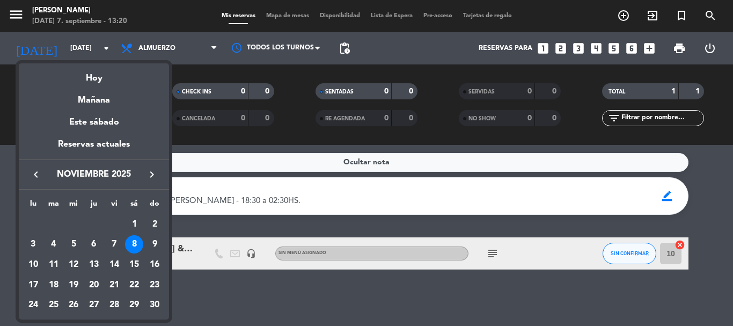
click at [152, 244] on div "9" at bounding box center [154, 244] width 18 height 18
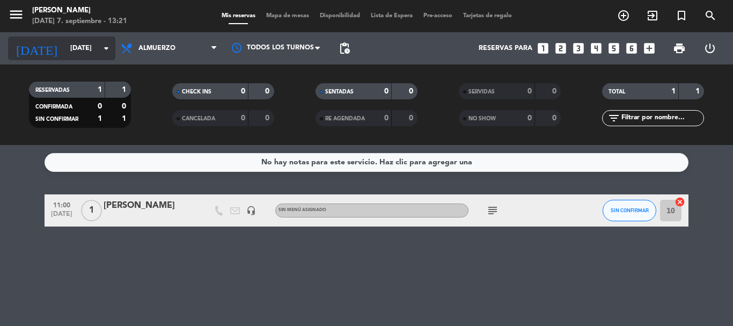
click at [106, 43] on icon "arrow_drop_down" at bounding box center [106, 48] width 13 height 13
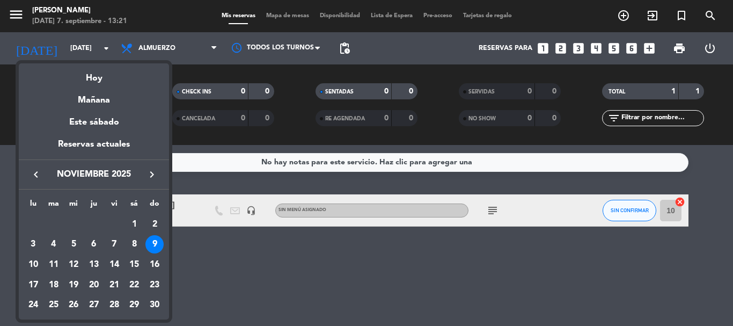
click at [33, 172] on icon "keyboard_arrow_left" at bounding box center [36, 174] width 13 height 13
click at [131, 305] on div "25" at bounding box center [134, 305] width 18 height 18
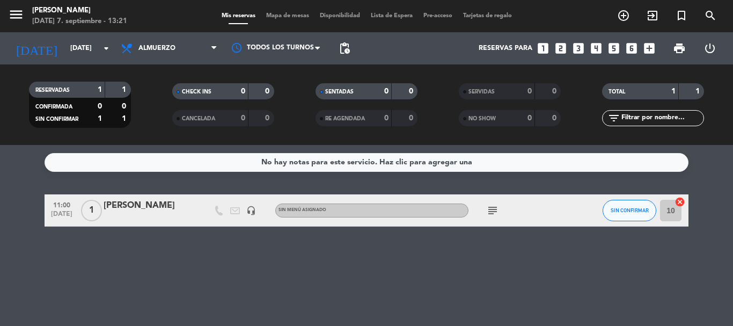
type input "[DATE]"
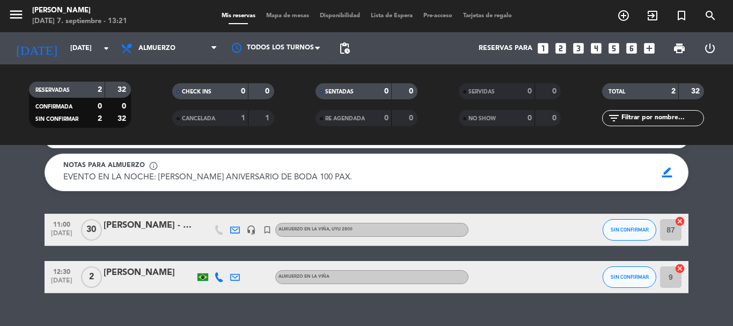
scroll to position [45, 0]
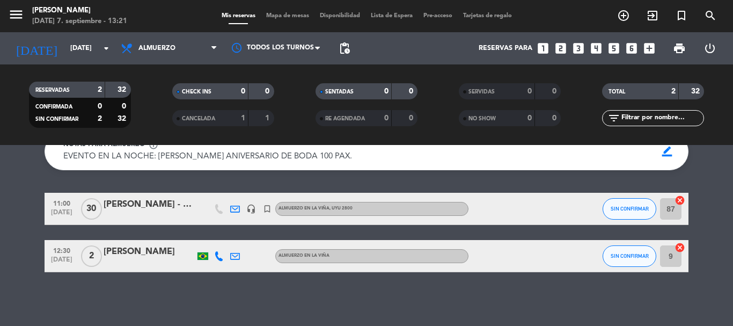
click at [150, 203] on div "[PERSON_NAME] - ANDA" at bounding box center [149, 204] width 91 height 14
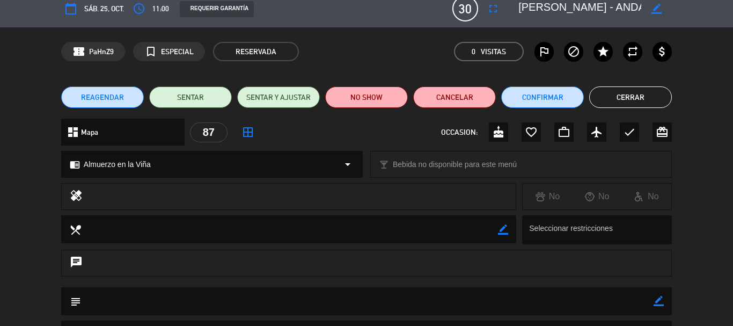
scroll to position [0, 0]
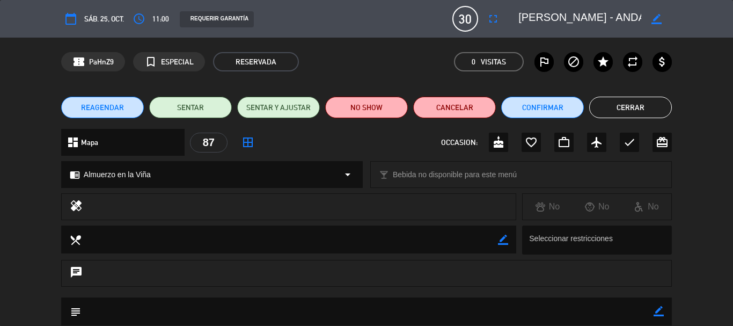
click at [611, 105] on button "Cerrar" at bounding box center [630, 107] width 83 height 21
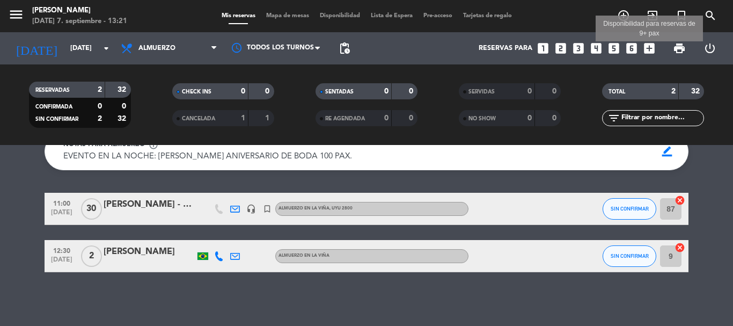
click at [650, 42] on icon "add_box" at bounding box center [649, 48] width 14 height 14
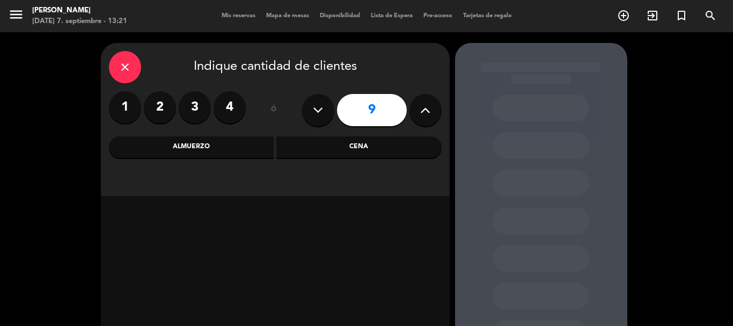
click at [670, 104] on div "close Indique cantidad de clientes 1 2 3 4 ó 9 Almuerzo Cena" at bounding box center [366, 224] width 733 height 384
click at [128, 64] on icon "close" at bounding box center [125, 67] width 13 height 13
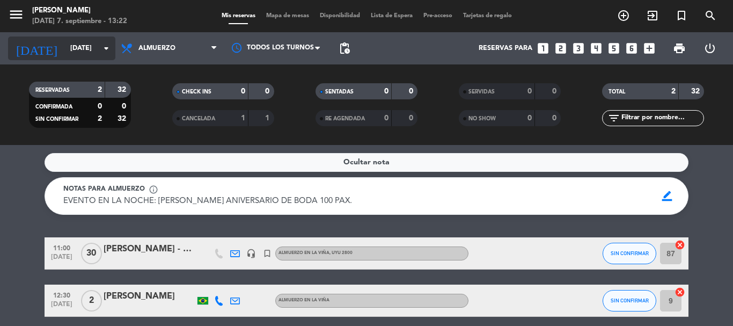
click at [103, 40] on input "[DATE]" at bounding box center [110, 48] width 91 height 18
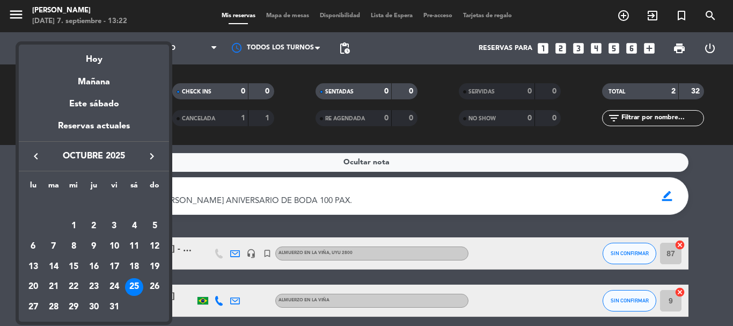
click at [155, 155] on icon "keyboard_arrow_right" at bounding box center [151, 156] width 13 height 13
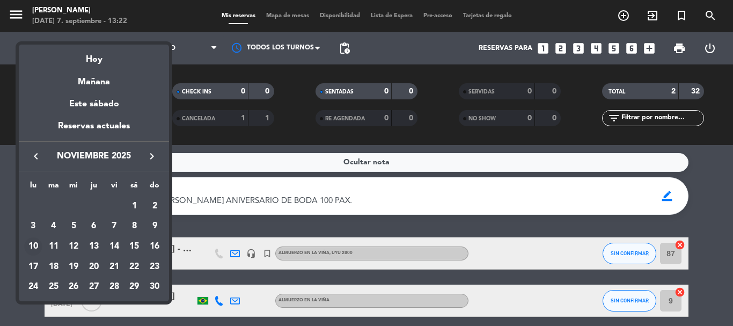
click at [31, 247] on div "10" at bounding box center [33, 246] width 18 height 18
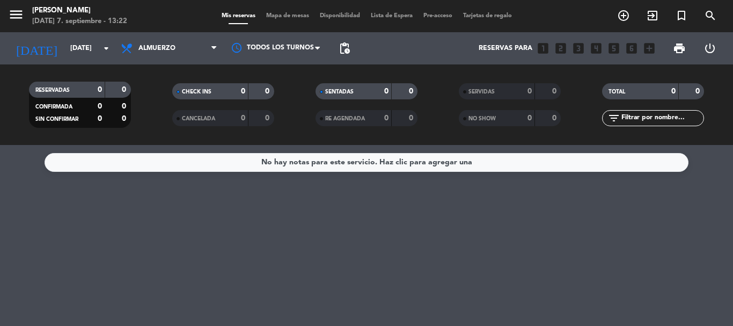
click at [143, 185] on div "No hay notas para este servicio. Haz clic para agregar una" at bounding box center [366, 235] width 733 height 181
click at [107, 44] on icon "arrow_drop_down" at bounding box center [106, 48] width 13 height 13
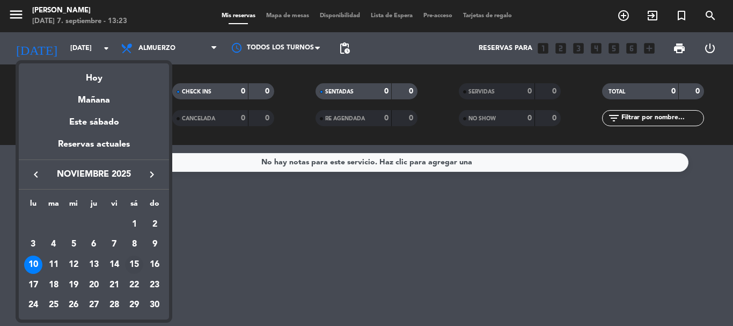
click at [134, 262] on div "15" at bounding box center [134, 264] width 18 height 18
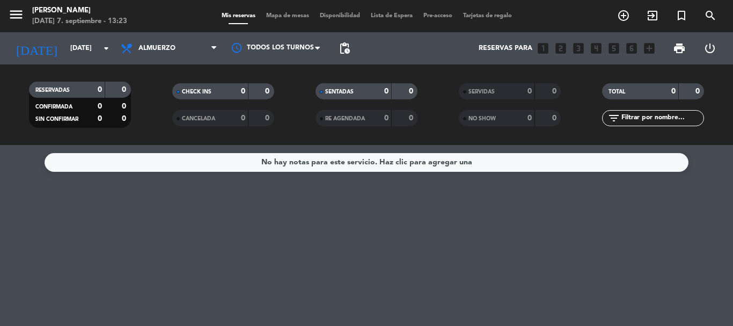
type input "[DATE]"
click at [456, 171] on div "No hay notas para este servicio. Haz clic para agregar una" at bounding box center [367, 162] width 644 height 19
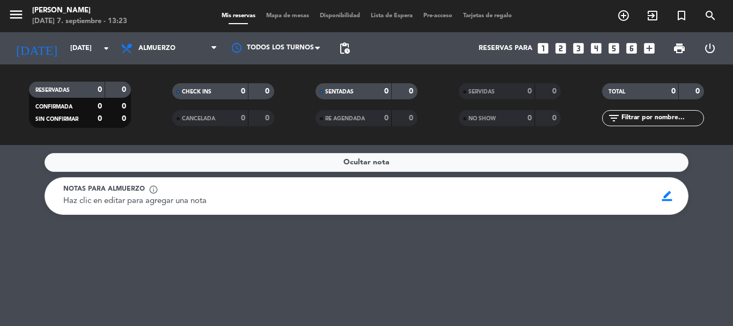
click at [225, 198] on div "Haz clic en editar para agregar una nota" at bounding box center [356, 201] width 586 height 13
click at [177, 206] on p "Haz clic en editar para agregar una nota" at bounding box center [134, 201] width 143 height 13
click at [137, 199] on span "Haz clic en editar para agregar una nota" at bounding box center [134, 201] width 143 height 8
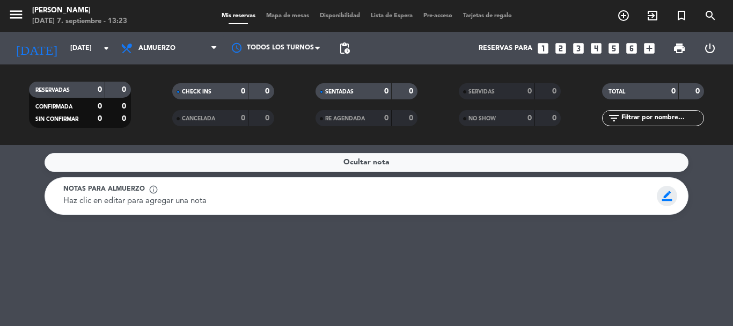
click at [666, 197] on span "border_color" at bounding box center [667, 196] width 21 height 20
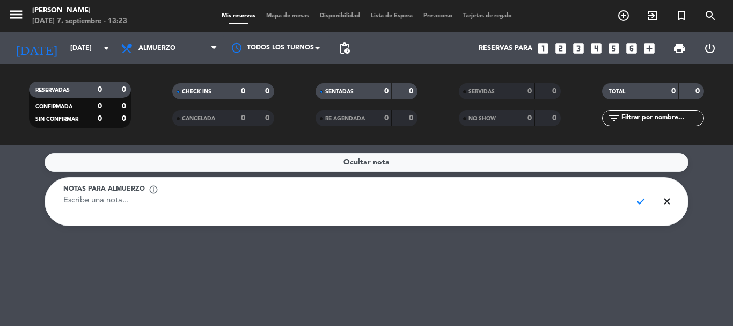
click at [267, 211] on textarea at bounding box center [343, 207] width 560 height 24
paste textarea "Tarde/Noche [PERSON_NAME] 350 BODA"
type textarea "Tarde/Noche [PERSON_NAME] 350 BODA"
click at [636, 201] on span "check" at bounding box center [640, 201] width 21 height 20
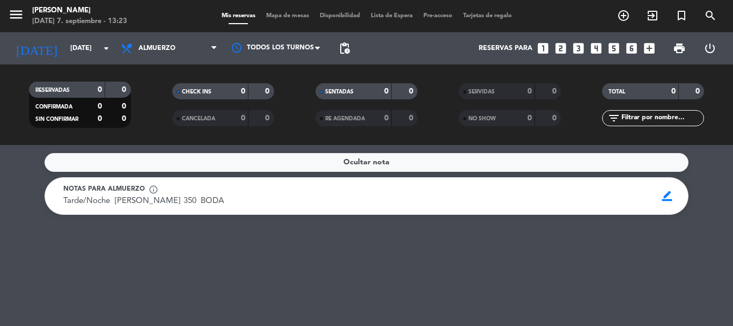
drag, startPoint x: 273, startPoint y: 268, endPoint x: 264, endPoint y: 261, distance: 11.5
click at [270, 266] on div "Ocultar nota Notas para almuerzo info_outline Tarde/Noche [PERSON_NAME] 350 BOD…" at bounding box center [366, 235] width 733 height 181
click at [106, 53] on icon "arrow_drop_down" at bounding box center [106, 48] width 13 height 13
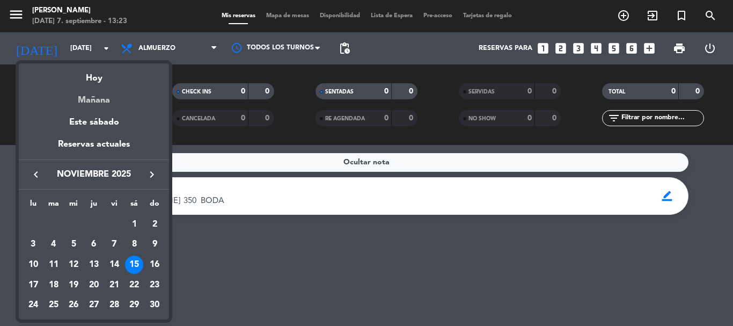
click at [102, 103] on div "Mañana" at bounding box center [94, 96] width 150 height 22
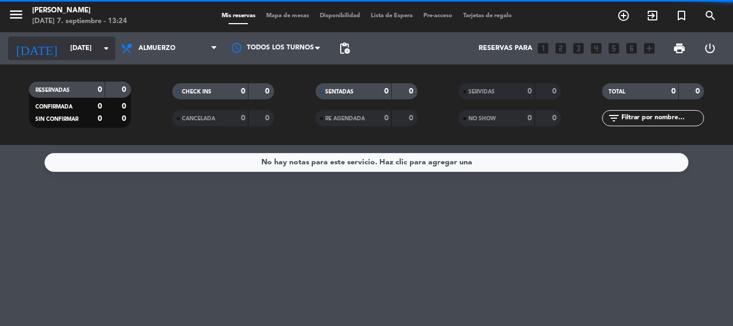
click at [106, 45] on icon "arrow_drop_down" at bounding box center [106, 48] width 13 height 13
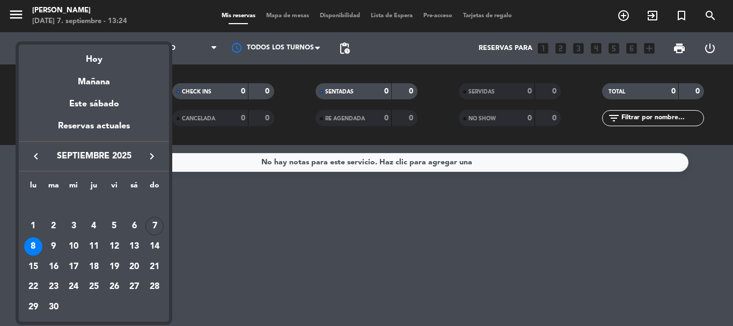
click at [151, 159] on icon "keyboard_arrow_right" at bounding box center [151, 156] width 13 height 13
click at [151, 158] on icon "keyboard_arrow_right" at bounding box center [151, 156] width 13 height 13
click at [134, 246] on div "15" at bounding box center [134, 246] width 18 height 18
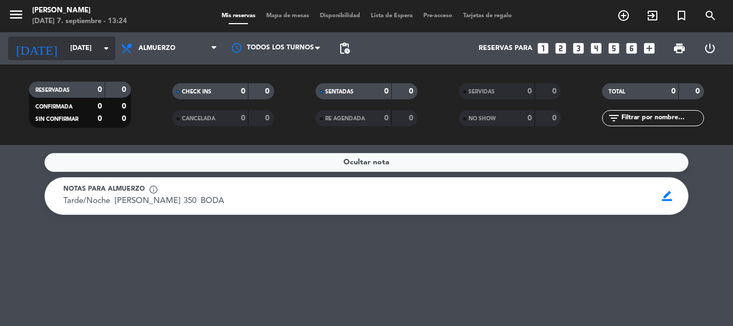
click at [102, 43] on icon "arrow_drop_down" at bounding box center [106, 48] width 13 height 13
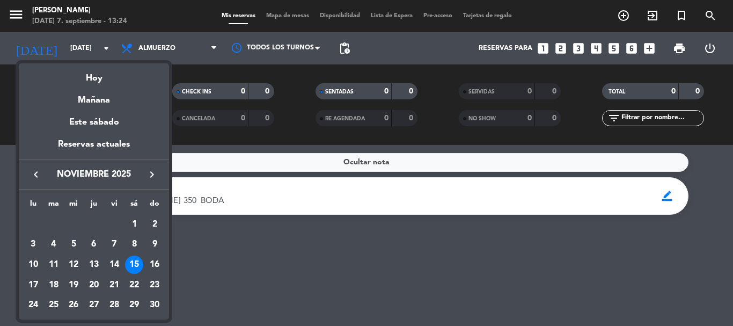
click at [152, 263] on div "16" at bounding box center [154, 264] width 18 height 18
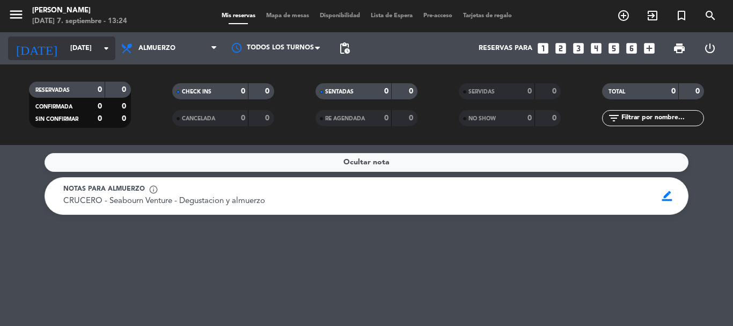
click at [101, 49] on icon "arrow_drop_down" at bounding box center [106, 48] width 13 height 13
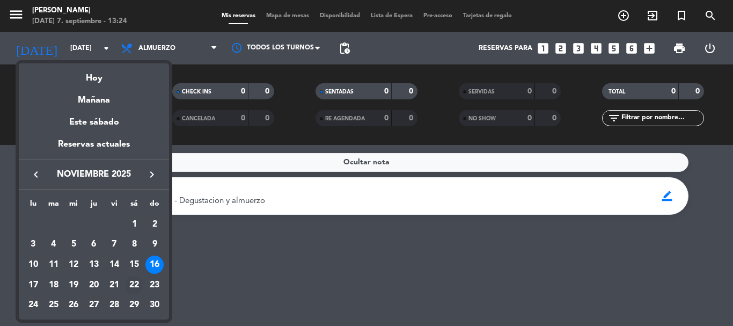
click at [138, 281] on div "22" at bounding box center [134, 285] width 18 height 18
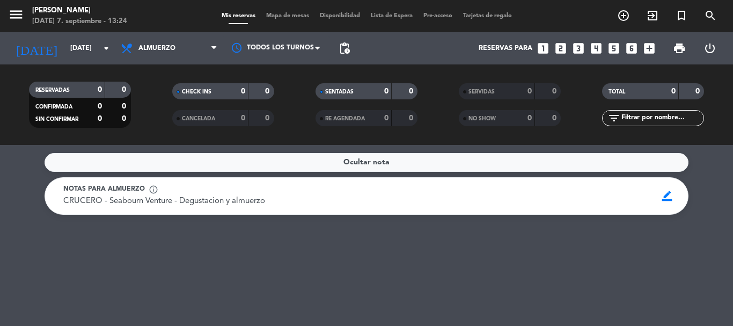
type input "[DATE]"
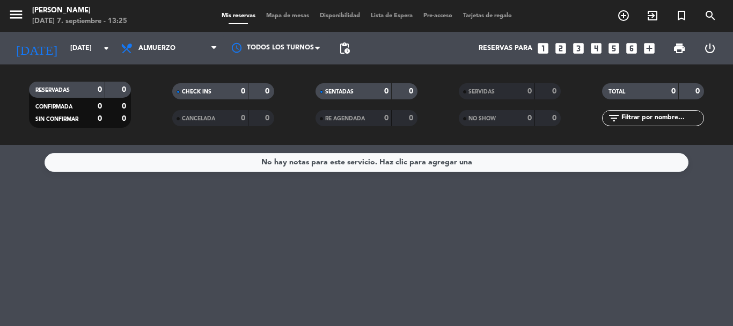
click at [392, 165] on div "No hay notas para este servicio. Haz clic para agregar una" at bounding box center [366, 162] width 211 height 12
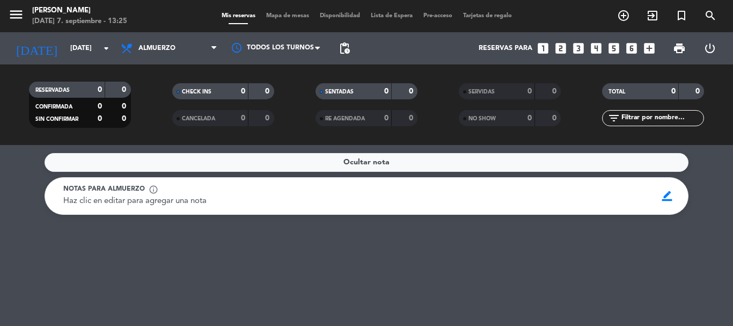
click at [290, 196] on div "Haz clic en editar para agregar una nota" at bounding box center [356, 201] width 586 height 13
click at [665, 196] on span "border_color" at bounding box center [667, 196] width 21 height 20
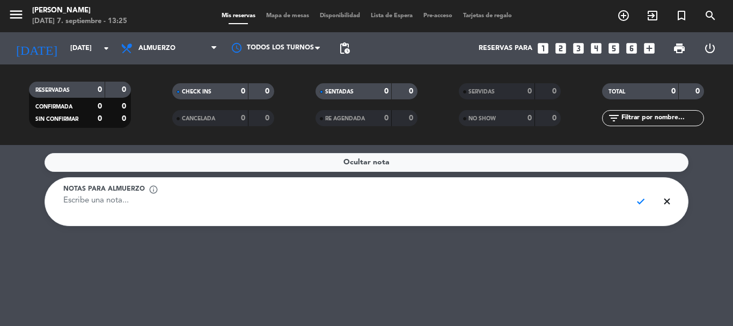
click at [192, 206] on textarea at bounding box center [343, 207] width 560 height 24
paste textarea "Noche [PERSON_NAME] y [PERSON_NAME] 450 BODA"
type textarea "Noche [PERSON_NAME] y [PERSON_NAME] 450 BODA"
click at [640, 202] on span "check" at bounding box center [640, 201] width 21 height 20
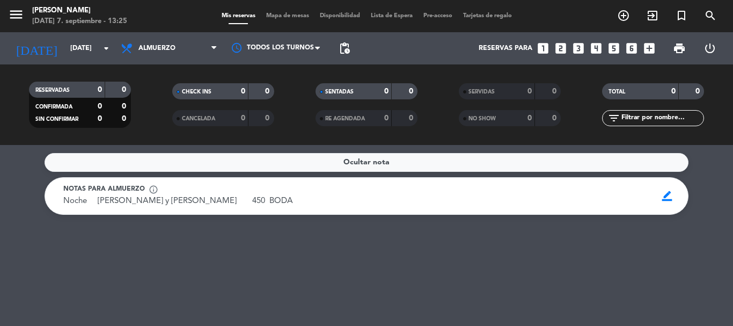
click at [377, 242] on div "Ocultar nota Notas para almuerzo info_outline Noche [PERSON_NAME] y [PERSON_NAM…" at bounding box center [366, 235] width 733 height 181
click at [95, 50] on input "[DATE]" at bounding box center [110, 48] width 91 height 18
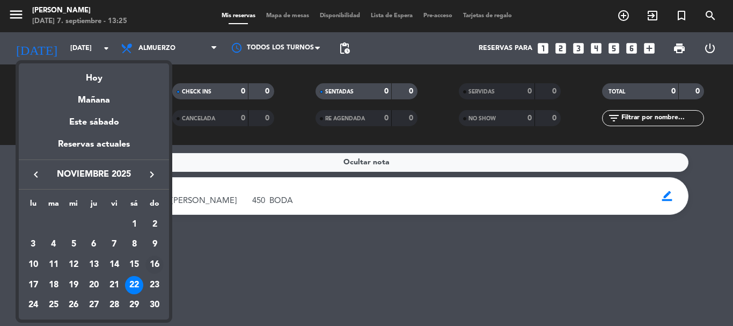
click at [155, 267] on div "16" at bounding box center [154, 264] width 18 height 18
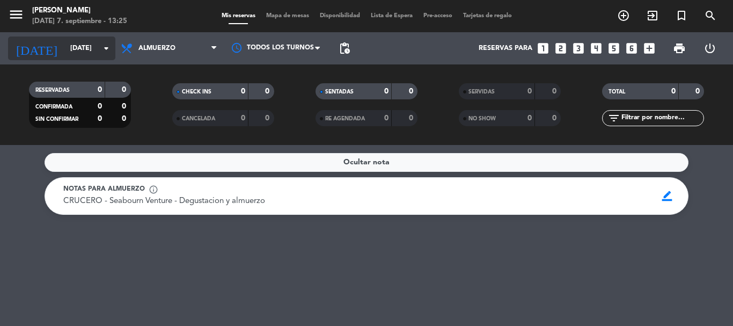
click at [105, 45] on icon "arrow_drop_down" at bounding box center [106, 48] width 13 height 13
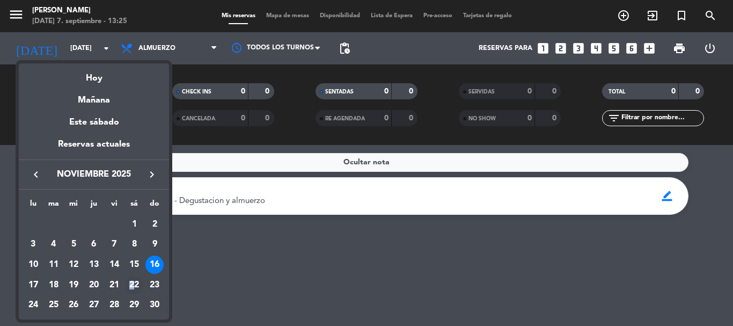
click at [132, 283] on div "22" at bounding box center [134, 285] width 18 height 18
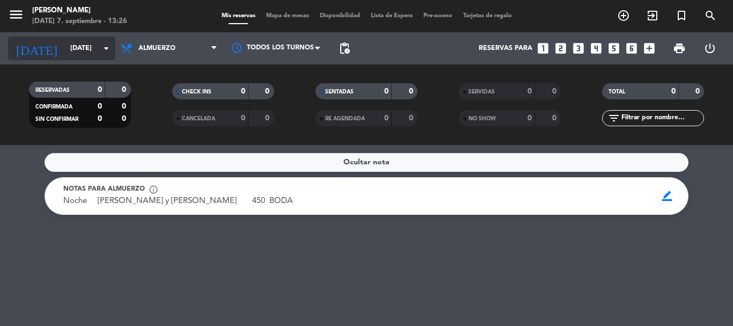
click at [104, 42] on icon "arrow_drop_down" at bounding box center [106, 48] width 13 height 13
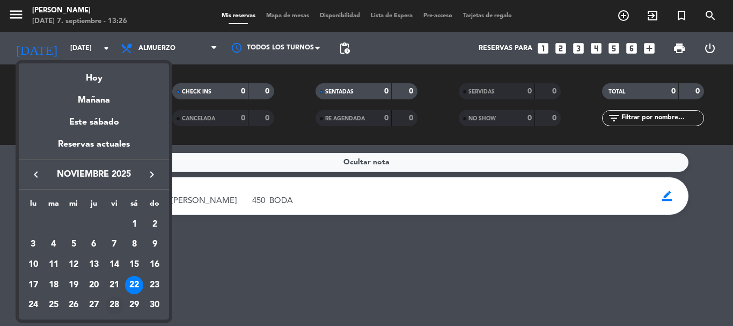
click at [118, 305] on div "28" at bounding box center [114, 305] width 18 height 18
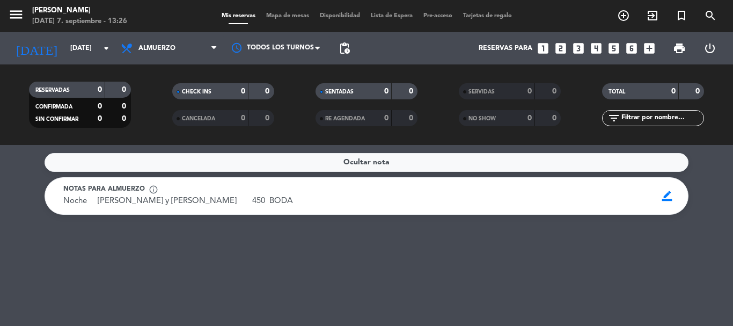
type input "[DATE]"
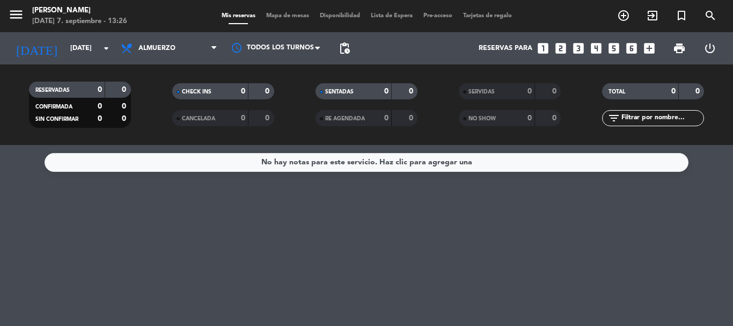
click at [467, 163] on div "No hay notas para este servicio. Haz clic para agregar una" at bounding box center [366, 162] width 211 height 12
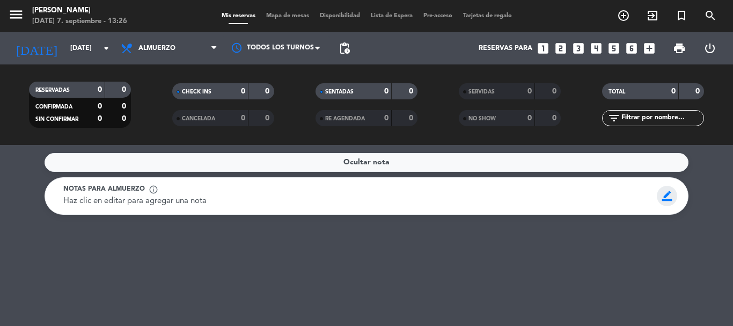
click at [670, 198] on span "border_color" at bounding box center [667, 196] width 21 height 20
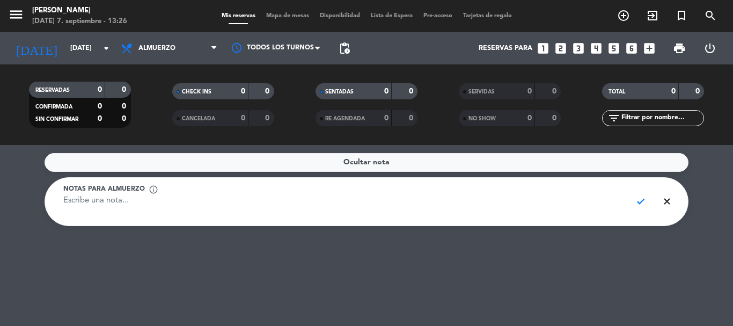
click at [370, 206] on textarea at bounding box center [343, 207] width 560 height 24
paste textarea "Tarde/Noche [PERSON_NAME] & [PERSON_NAME] 250 BODA"
type textarea "Tarde/Noche [PERSON_NAME] & [PERSON_NAME] 250 BODA"
click at [641, 200] on span "check" at bounding box center [640, 201] width 21 height 20
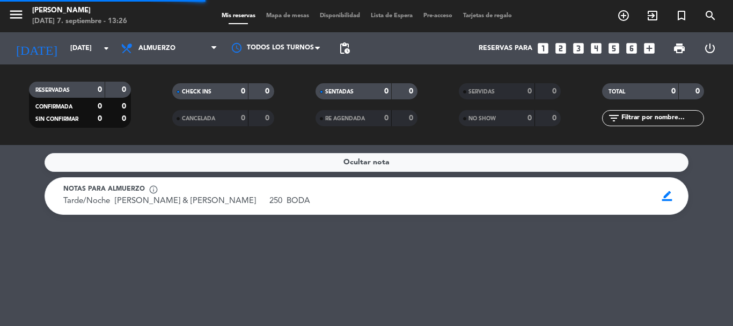
click at [534, 243] on div "Ocultar nota Notas para almuerzo info_outline Tarde/Noche [PERSON_NAME] & [PERS…" at bounding box center [366, 235] width 733 height 181
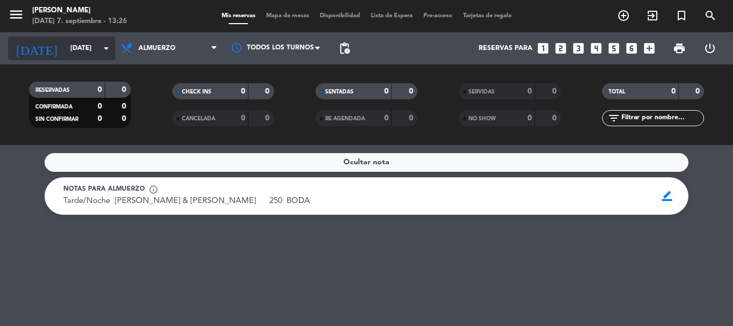
click at [100, 45] on div "[DATE] [DATE] arrow_drop_down" at bounding box center [61, 48] width 107 height 24
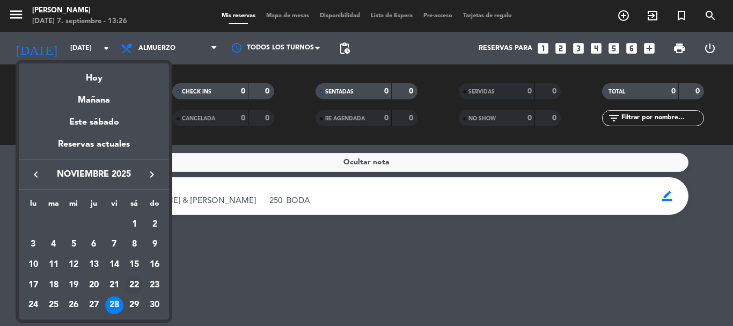
click at [138, 284] on div "22" at bounding box center [134, 285] width 18 height 18
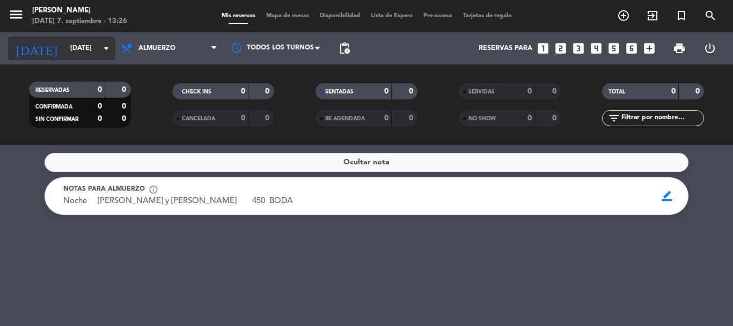
click at [108, 47] on icon "arrow_drop_down" at bounding box center [106, 48] width 13 height 13
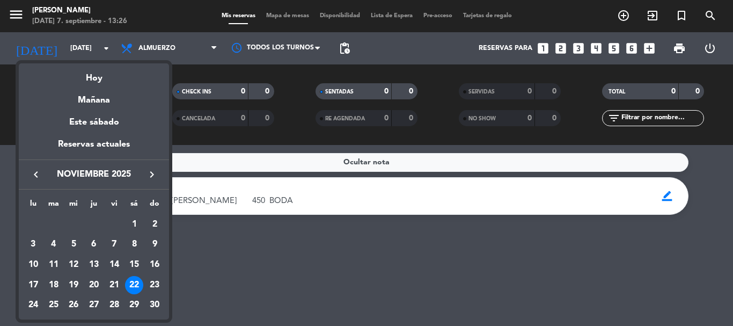
click at [152, 287] on div "23" at bounding box center [154, 285] width 18 height 18
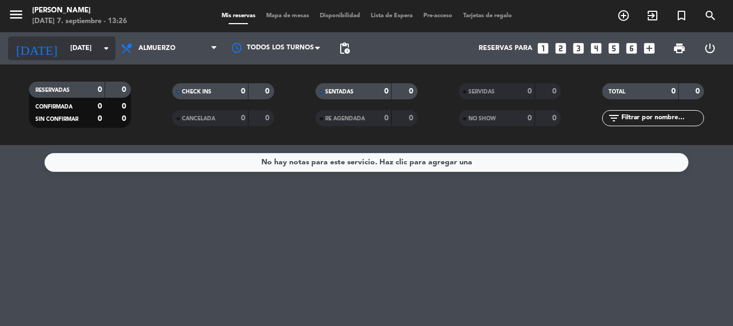
click at [106, 39] on input "[DATE]" at bounding box center [110, 48] width 91 height 18
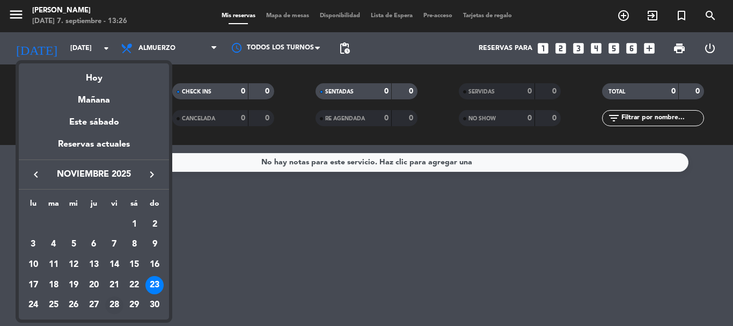
click at [122, 304] on div "28" at bounding box center [114, 305] width 18 height 18
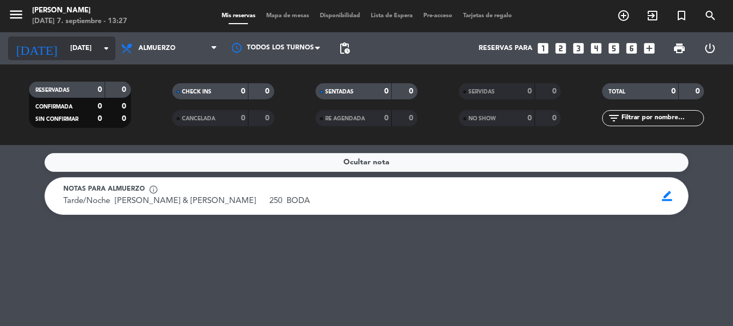
click at [105, 45] on icon "arrow_drop_down" at bounding box center [106, 48] width 13 height 13
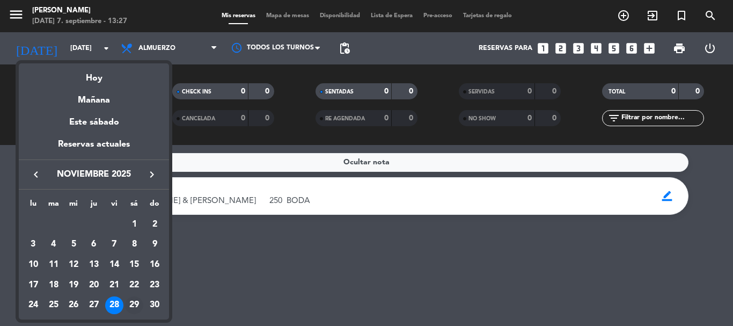
click at [133, 304] on div "29" at bounding box center [134, 305] width 18 height 18
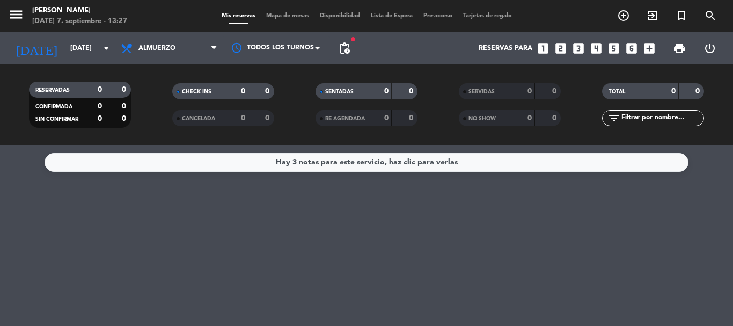
click at [625, 167] on div "Hay 3 notas para este servicio, haz clic para verlas" at bounding box center [367, 162] width 644 height 19
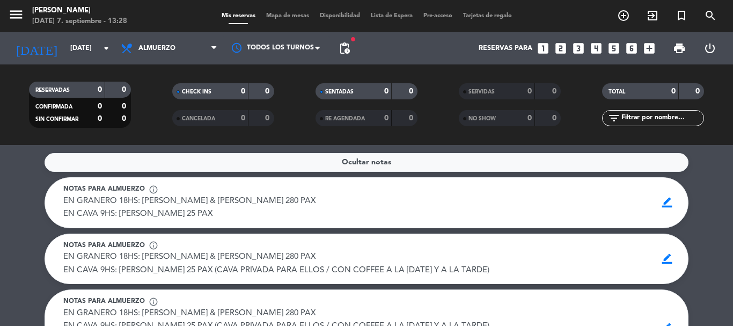
scroll to position [54, 0]
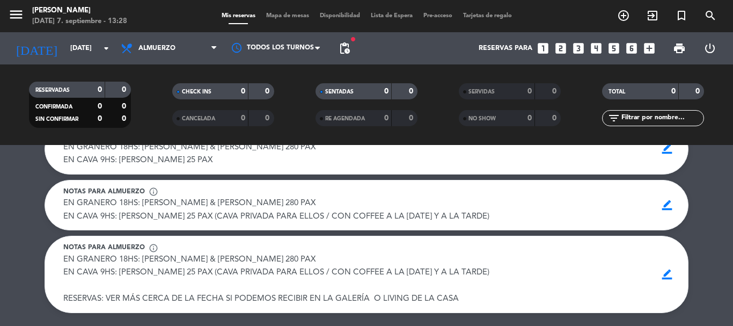
click at [728, 184] on service-notes "Ocultar notas Notas para almuerzo info_outline EN GRANERO 18HS: [PERSON_NAME] &…" at bounding box center [366, 206] width 733 height 214
click at [705, 179] on service-notes "Ocultar notas Notas para almuerzo info_outline EN GRANERO 18HS: [PERSON_NAME] &…" at bounding box center [366, 206] width 733 height 214
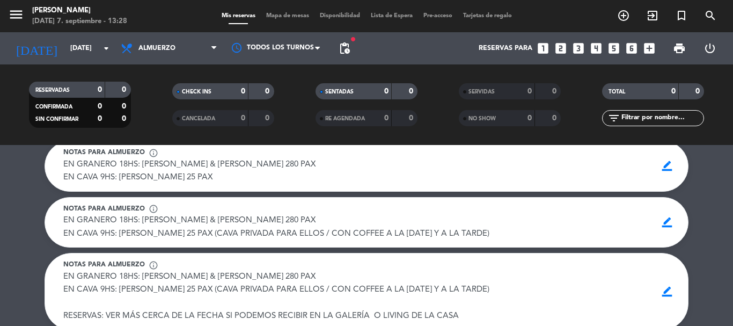
scroll to position [118, 0]
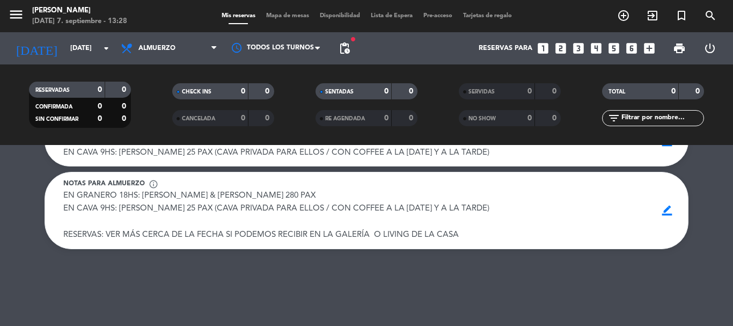
click at [729, 141] on div "RESERVADAS 0 0 CONFIRMADA 0 0 SIN CONFIRMAR 0 0 CHECK INS 0 0 CANCELADA 0 0 SEN…" at bounding box center [366, 104] width 733 height 80
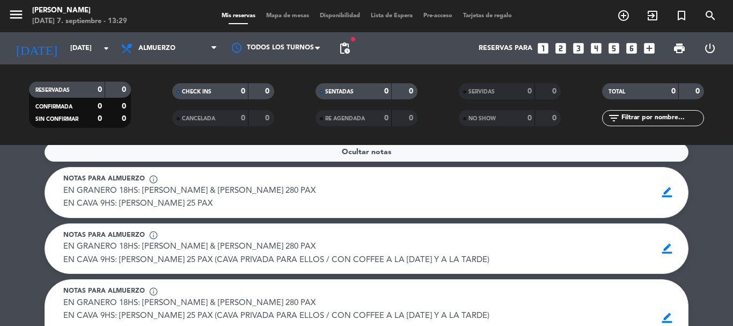
scroll to position [0, 0]
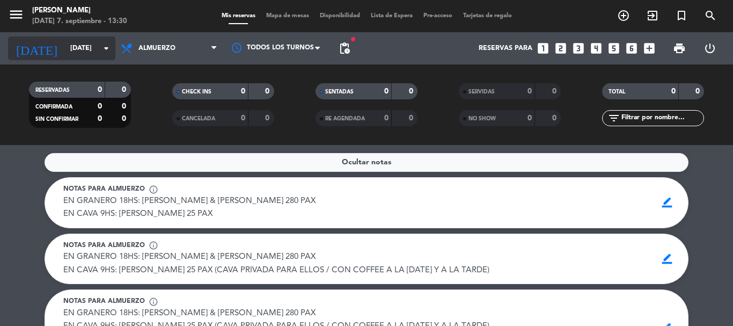
click at [107, 48] on icon "arrow_drop_down" at bounding box center [106, 48] width 13 height 13
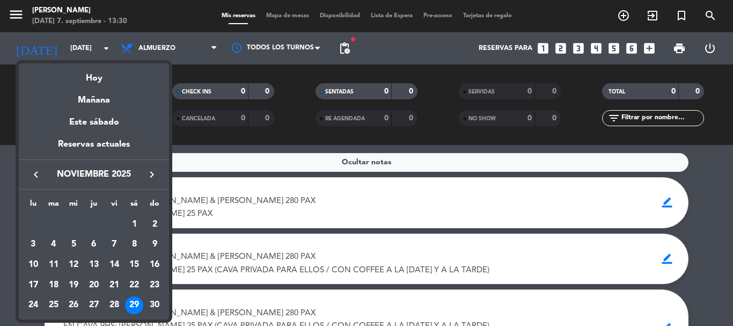
click at [99, 78] on div "Hoy" at bounding box center [94, 74] width 150 height 22
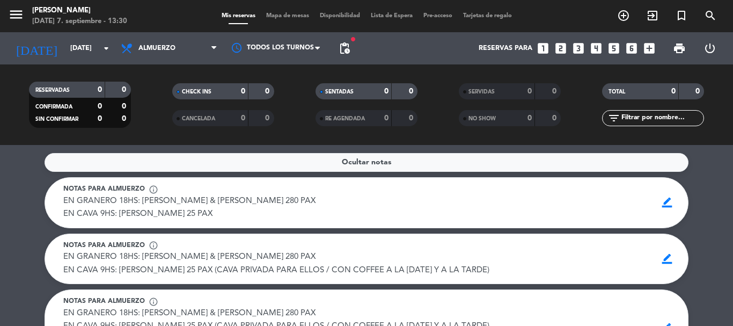
type input "[DATE]"
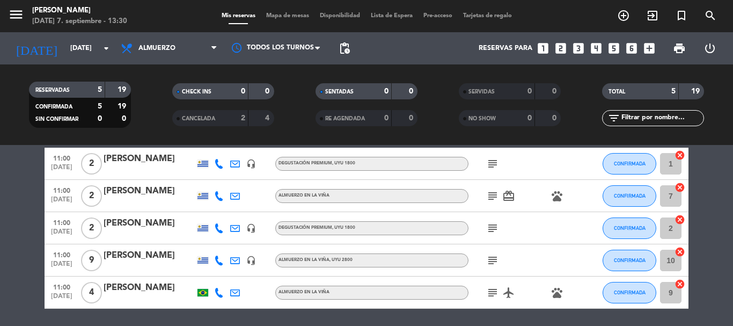
scroll to position [83, 0]
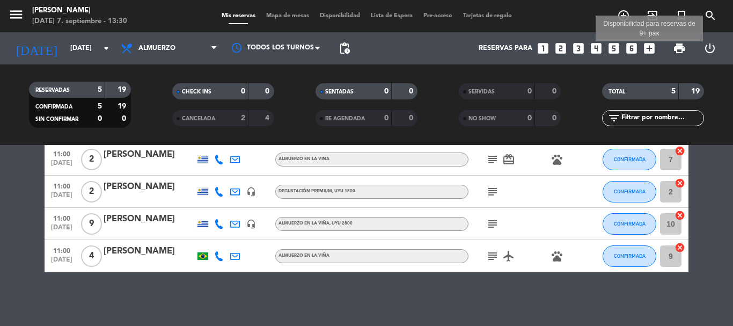
click at [649, 48] on icon "add_box" at bounding box center [649, 48] width 14 height 14
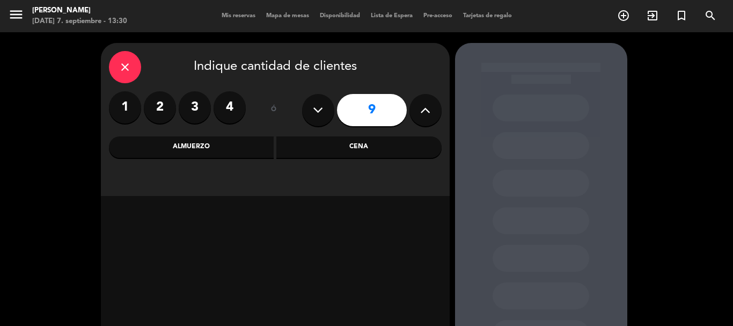
click at [161, 110] on label "2" at bounding box center [160, 107] width 32 height 32
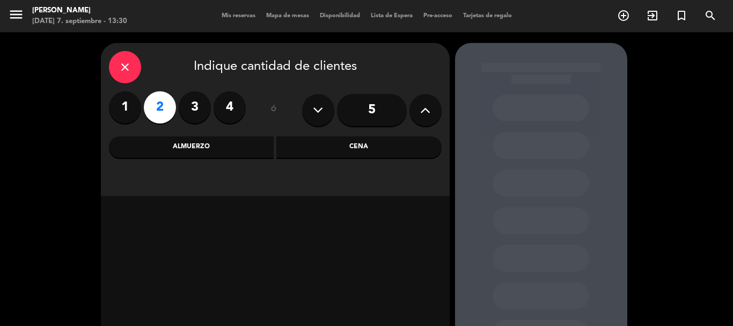
drag, startPoint x: 194, startPoint y: 144, endPoint x: 391, endPoint y: 193, distance: 202.5
click at [196, 144] on div "Almuerzo" at bounding box center [191, 146] width 165 height 21
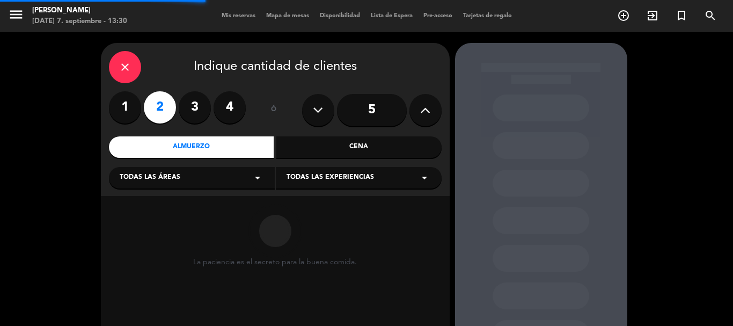
click at [423, 182] on icon "arrow_drop_down" at bounding box center [424, 177] width 13 height 13
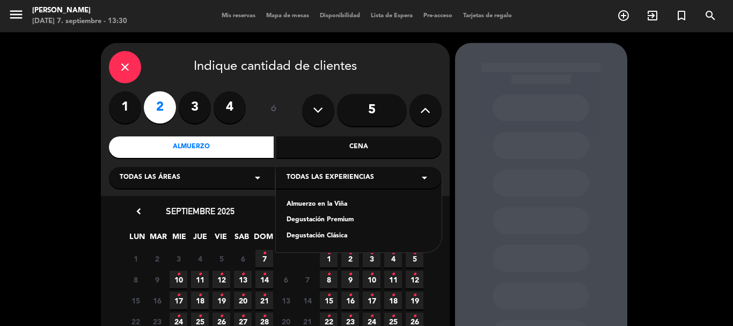
click at [326, 203] on div "Almuerzo en la Viña" at bounding box center [359, 204] width 144 height 11
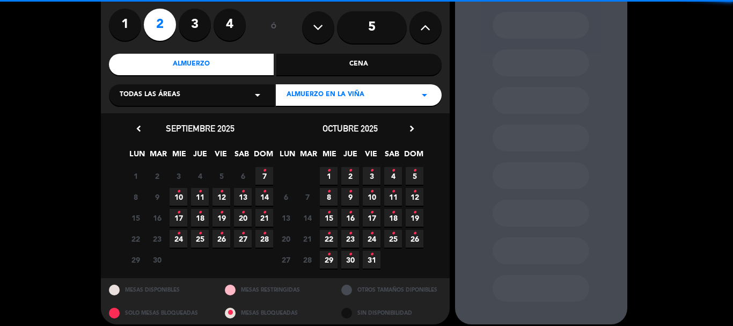
scroll to position [91, 0]
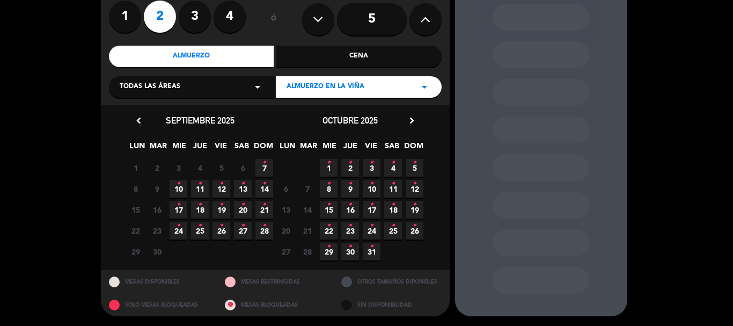
click at [267, 172] on span "7 •" at bounding box center [264, 168] width 18 height 18
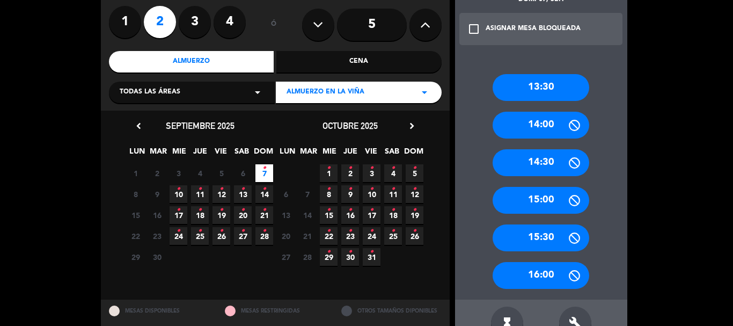
scroll to position [116, 0]
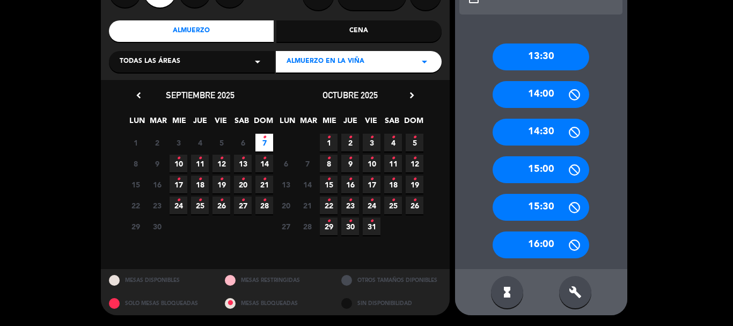
click at [540, 55] on div "13:30" at bounding box center [541, 56] width 97 height 27
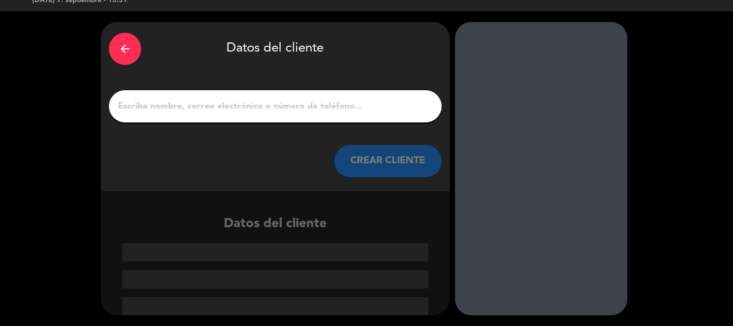
scroll to position [21, 0]
click at [289, 108] on input "1" at bounding box center [275, 106] width 317 height 15
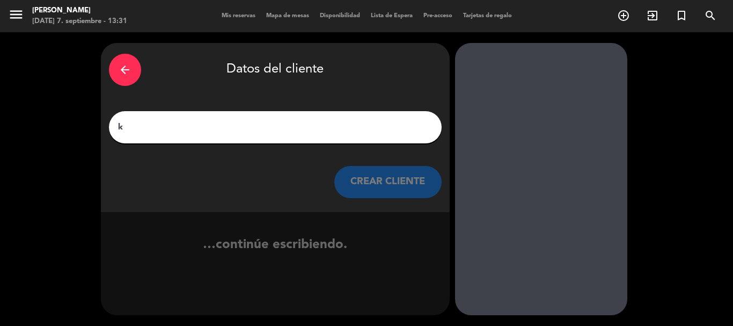
scroll to position [0, 0]
type input "k"
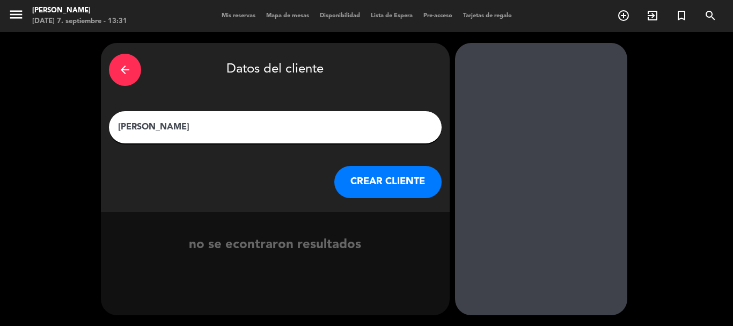
type input "[PERSON_NAME]"
click at [380, 182] on button "CREAR CLIENTE" at bounding box center [387, 182] width 107 height 32
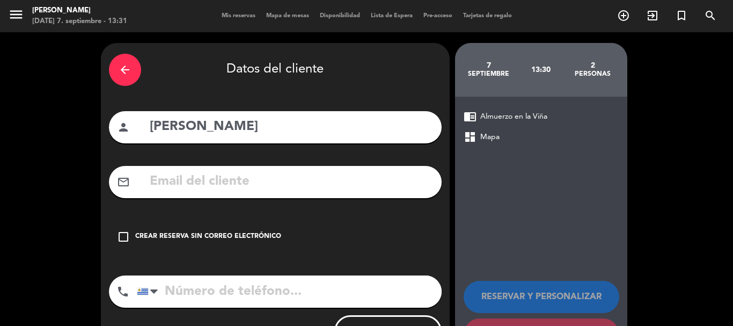
drag, startPoint x: 230, startPoint y: 182, endPoint x: 178, endPoint y: 196, distance: 54.4
click at [225, 182] on input "text" at bounding box center [291, 182] width 285 height 22
drag, startPoint x: 123, startPoint y: 232, endPoint x: 143, endPoint y: 256, distance: 31.6
click at [123, 232] on icon "check_box_outline_blank" at bounding box center [123, 236] width 13 height 13
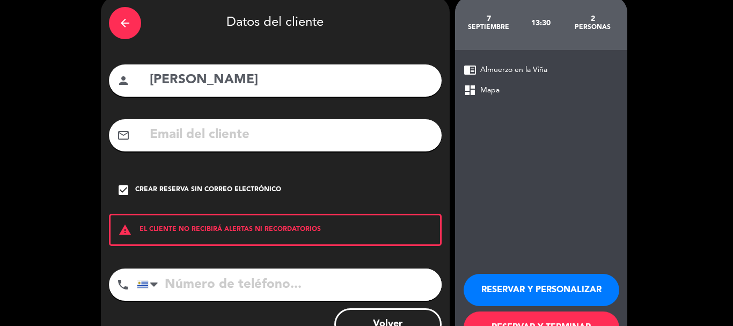
scroll to position [88, 0]
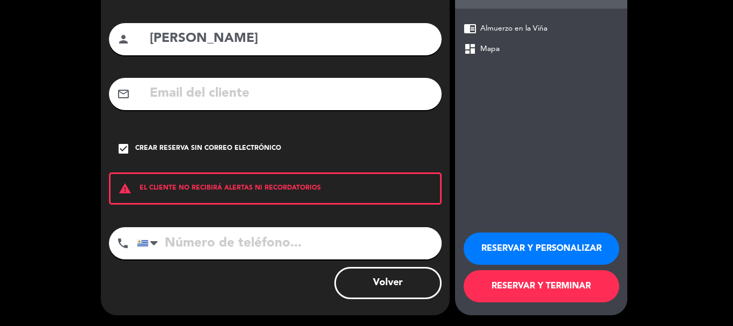
click at [568, 249] on button "RESERVAR Y PERSONALIZAR" at bounding box center [542, 248] width 156 height 32
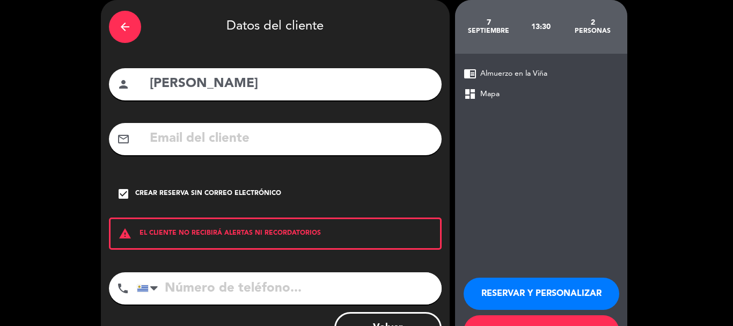
scroll to position [0, 0]
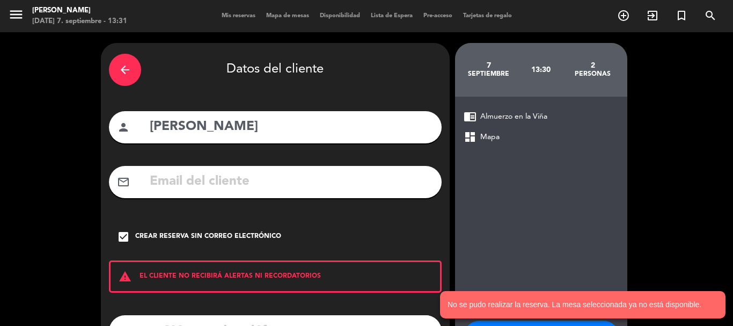
drag, startPoint x: 121, startPoint y: 65, endPoint x: 302, endPoint y: 181, distance: 214.9
click at [124, 67] on icon "arrow_back" at bounding box center [125, 69] width 13 height 13
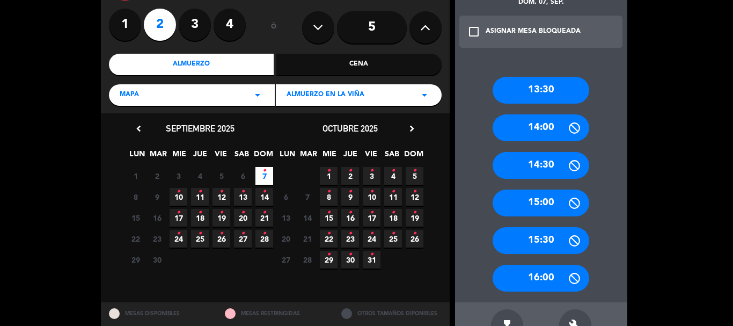
scroll to position [107, 0]
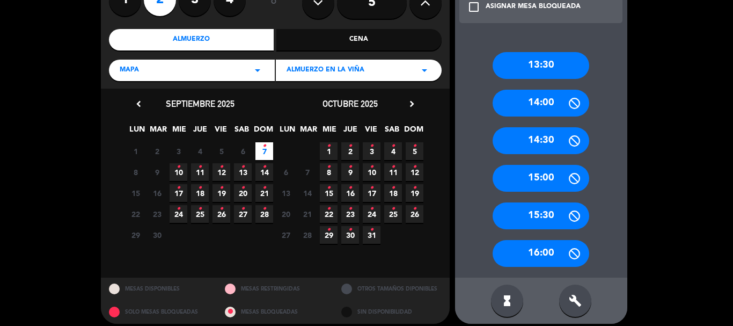
click at [548, 102] on div "14:00" at bounding box center [541, 103] width 97 height 27
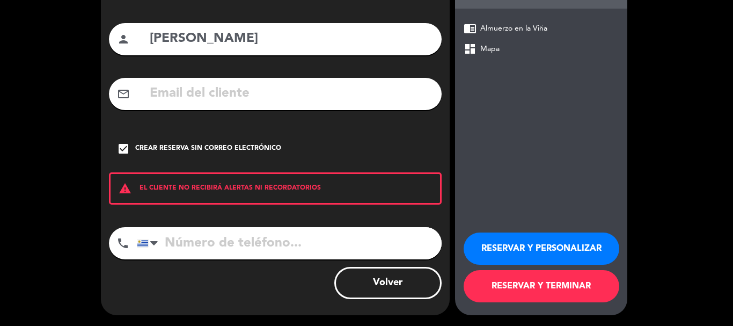
scroll to position [88, 0]
click at [510, 248] on button "RESERVAR Y PERSONALIZAR" at bounding box center [542, 248] width 156 height 32
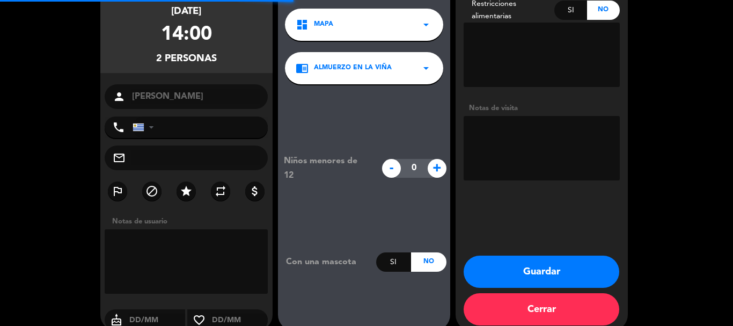
scroll to position [43, 0]
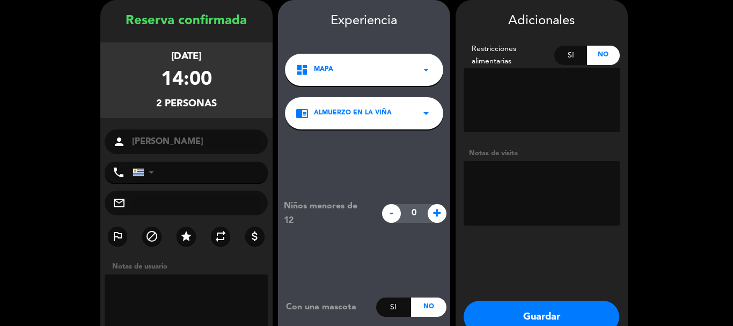
click at [513, 179] on textarea at bounding box center [542, 193] width 156 height 64
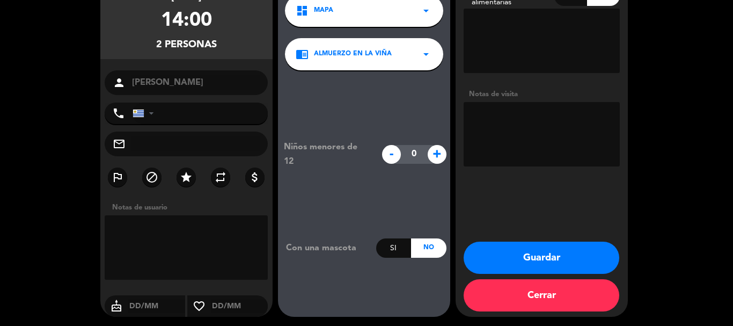
scroll to position [104, 0]
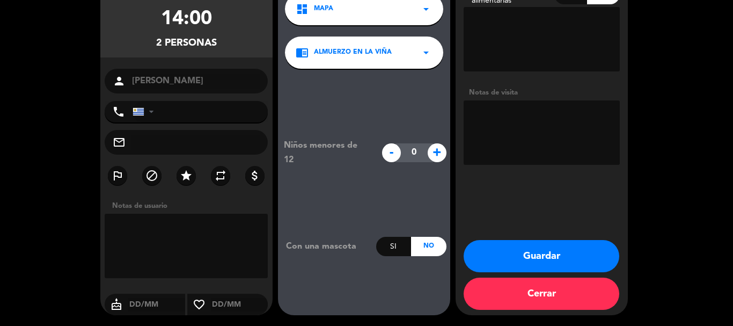
click at [548, 262] on button "Guardar" at bounding box center [542, 256] width 156 height 32
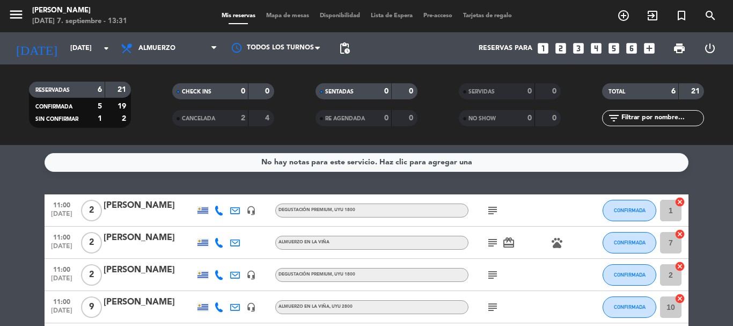
scroll to position [130, 0]
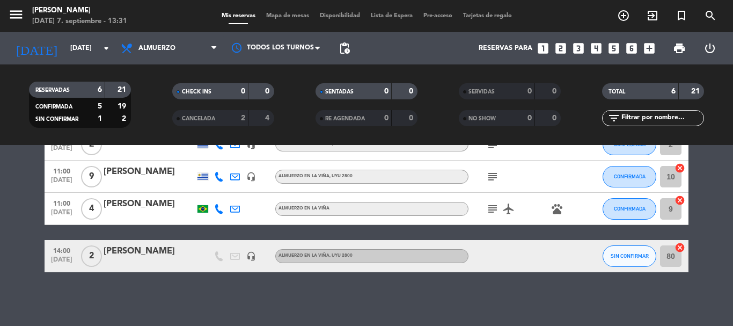
click at [142, 253] on div "[PERSON_NAME]" at bounding box center [149, 251] width 91 height 14
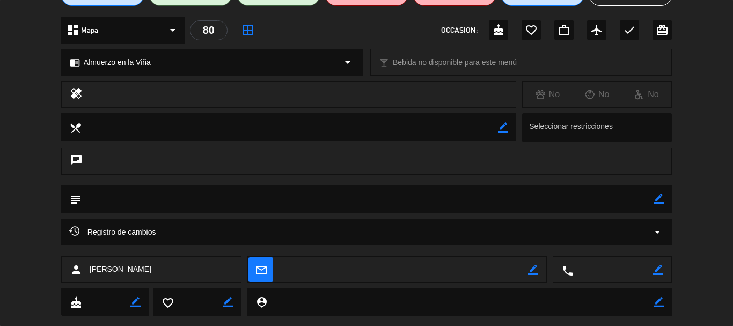
scroll to position [134, 0]
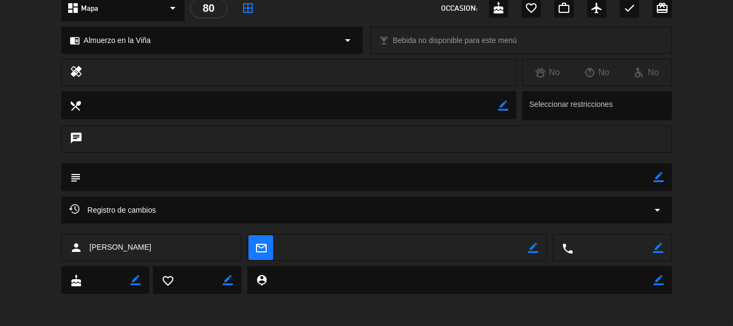
click at [659, 177] on icon "border_color" at bounding box center [659, 177] width 10 height 10
drag, startPoint x: 166, startPoint y: 172, endPoint x: 169, endPoint y: 177, distance: 5.5
click at [166, 173] on textarea at bounding box center [367, 176] width 573 height 27
type textarea "vinieron 13:30"
click at [658, 178] on icon at bounding box center [659, 177] width 10 height 10
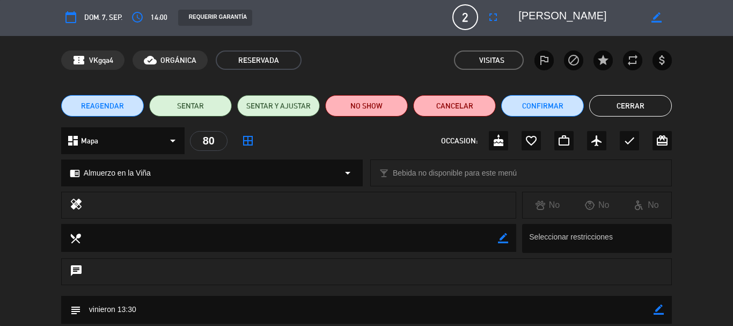
scroll to position [0, 0]
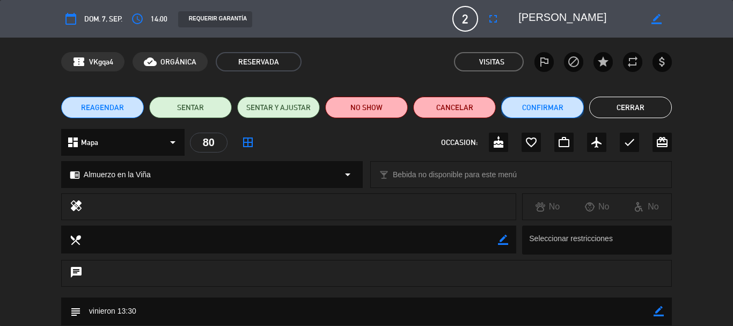
click at [570, 112] on button "Confirmar" at bounding box center [542, 107] width 83 height 21
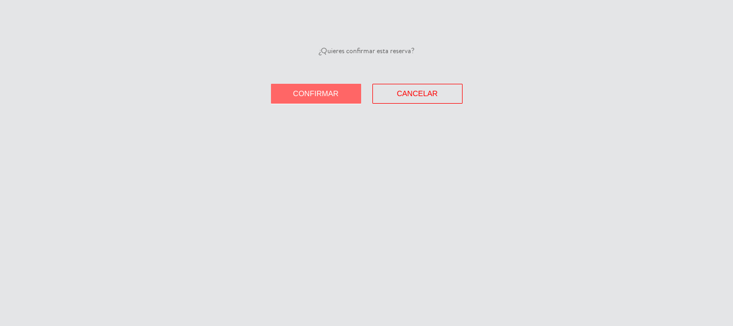
drag, startPoint x: 324, startPoint y: 98, endPoint x: 366, endPoint y: 123, distance: 50.1
click at [325, 98] on button "Confirmar" at bounding box center [316, 94] width 90 height 20
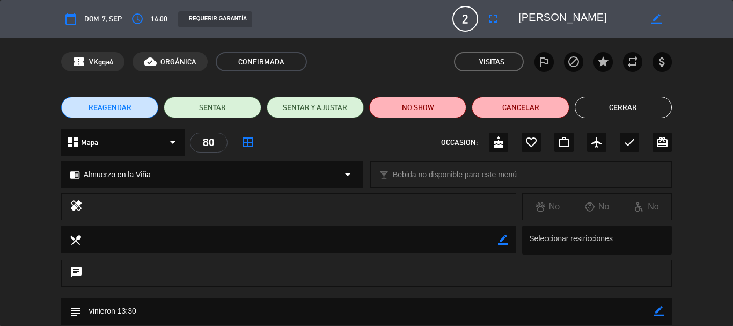
click at [622, 105] on button "Cerrar" at bounding box center [623, 107] width 97 height 21
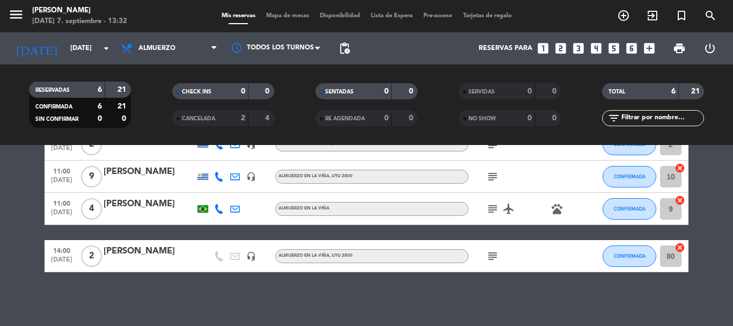
click at [492, 253] on icon "subject" at bounding box center [492, 255] width 13 height 13
click at [415, 297] on div "No hay notas para este servicio. Haz clic para agregar una 11:00 [DATE] 2 [PERS…" at bounding box center [366, 235] width 733 height 181
click at [139, 288] on div "No hay notas para este servicio. Haz clic para agregar una 11:00 [DATE] 2 [PERS…" at bounding box center [366, 235] width 733 height 181
click at [156, 302] on div "No hay notas para este servicio. Haz clic para agregar una 11:00 [DATE] 2 [PERS…" at bounding box center [366, 235] width 733 height 181
click at [246, 290] on div "No hay notas para este servicio. Haz clic para agregar una 11:00 [DATE] 2 [PERS…" at bounding box center [366, 235] width 733 height 181
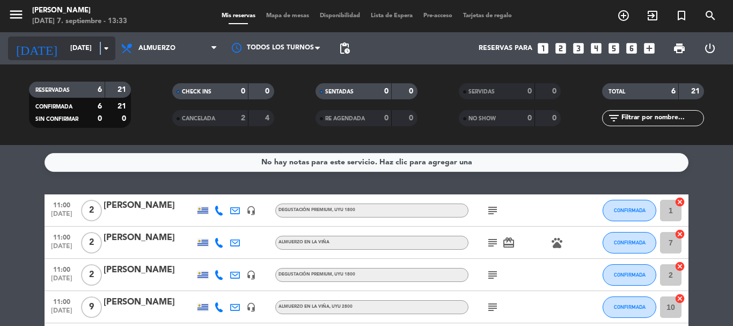
click at [100, 47] on icon "arrow_drop_down" at bounding box center [106, 48] width 13 height 13
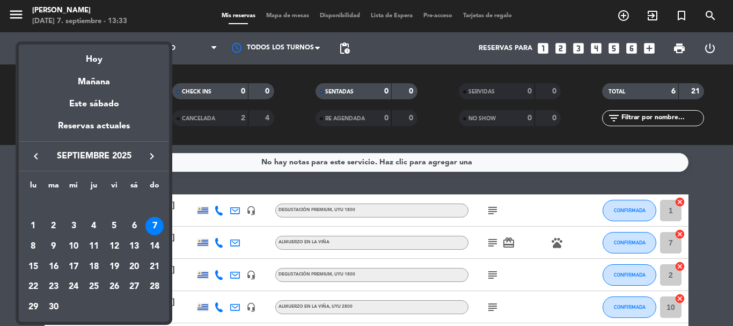
click at [150, 157] on icon "keyboard_arrow_right" at bounding box center [151, 156] width 13 height 13
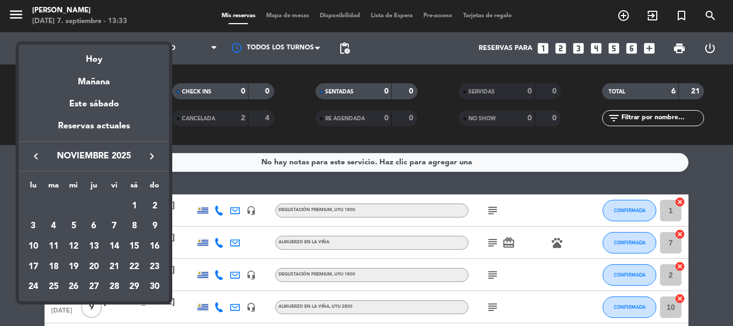
click at [150, 157] on icon "keyboard_arrow_right" at bounding box center [151, 156] width 13 height 13
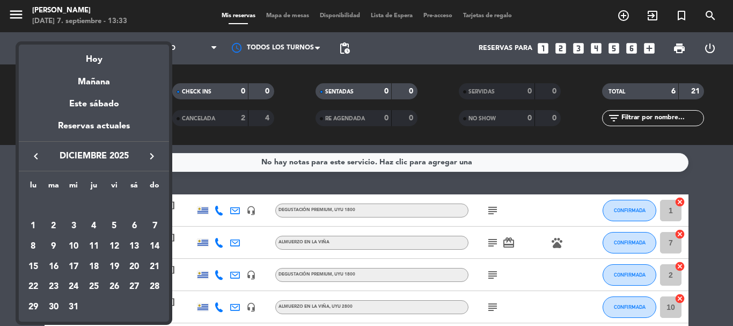
click at [133, 232] on div "6" at bounding box center [134, 226] width 18 height 18
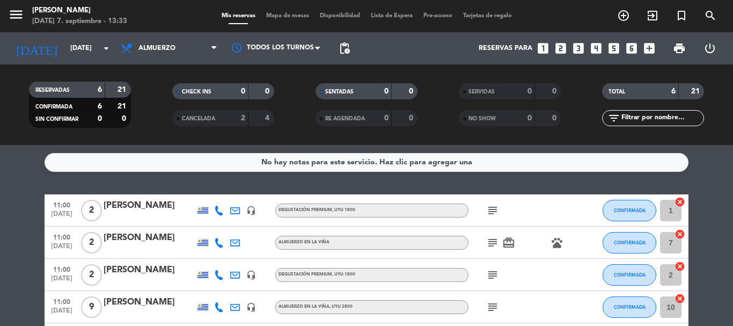
type input "[DATE]"
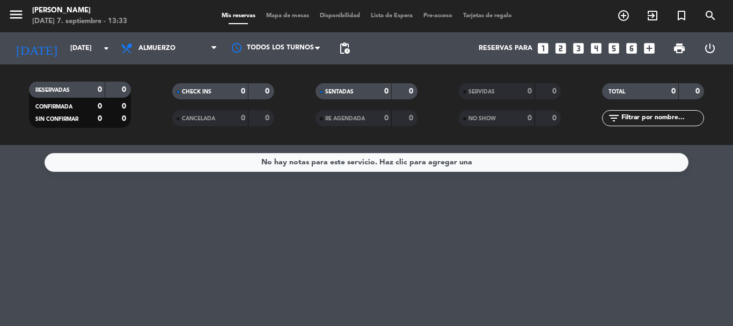
click at [491, 161] on div "No hay notas para este servicio. Haz clic para agregar una" at bounding box center [367, 162] width 644 height 19
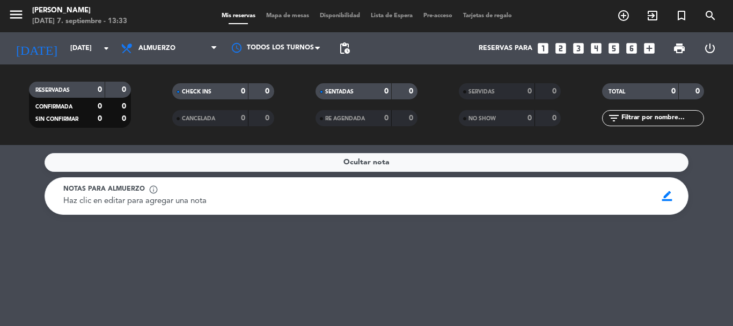
drag, startPoint x: 667, startPoint y: 195, endPoint x: 412, endPoint y: 211, distance: 255.3
click at [664, 197] on span "border_color" at bounding box center [667, 196] width 21 height 20
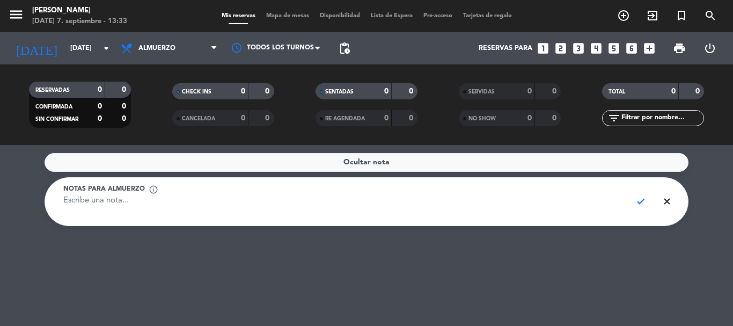
click at [197, 209] on textarea at bounding box center [343, 207] width 560 height 24
click at [172, 205] on textarea at bounding box center [343, 207] width 560 height 24
paste textarea "Tarde/Noche [PERSON_NAME] & [PERSON_NAME] 200 BODA"
type textarea "Tarde/Noche [PERSON_NAME] & [PERSON_NAME] 200 BODA"
click at [640, 202] on span "check" at bounding box center [640, 201] width 21 height 20
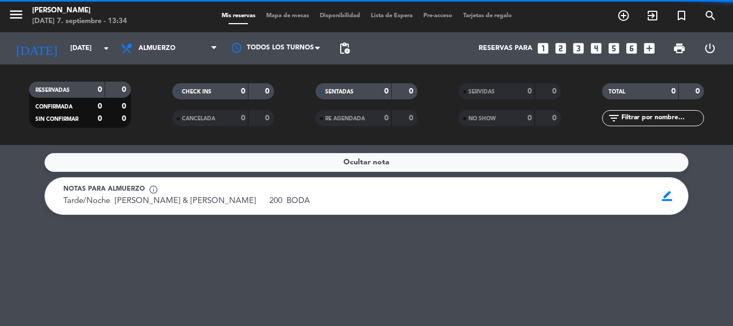
click at [385, 274] on div "Ocultar nota Notas para almuerzo info_outline Tarde/Noche [PERSON_NAME] & [PERS…" at bounding box center [366, 235] width 733 height 181
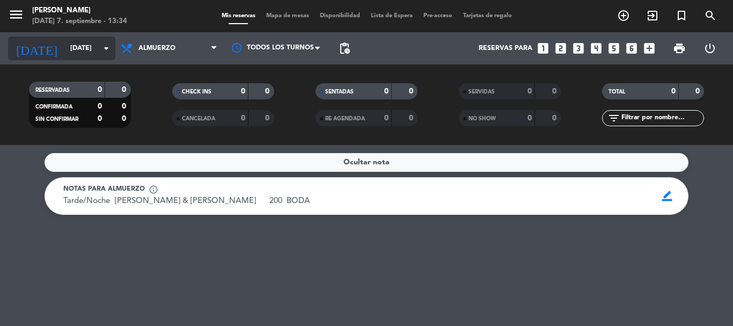
click at [104, 50] on icon "arrow_drop_down" at bounding box center [106, 48] width 13 height 13
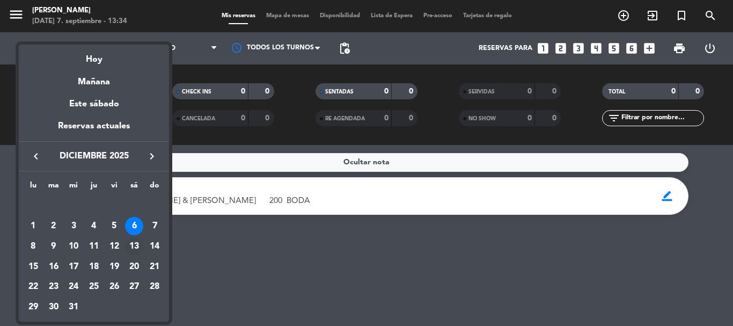
click at [130, 245] on div "13" at bounding box center [134, 246] width 18 height 18
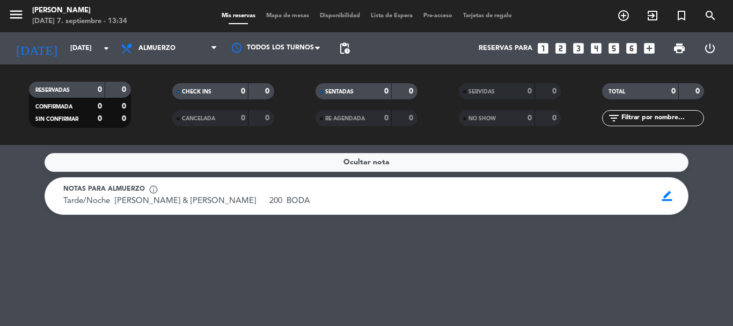
type input "[DATE]"
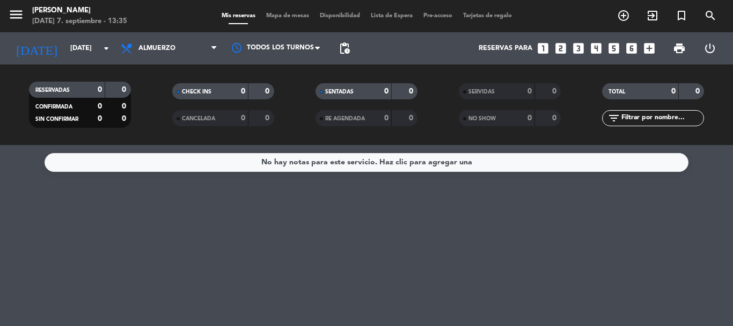
click at [541, 168] on div "No hay notas para este servicio. Haz clic para agregar una" at bounding box center [367, 162] width 644 height 19
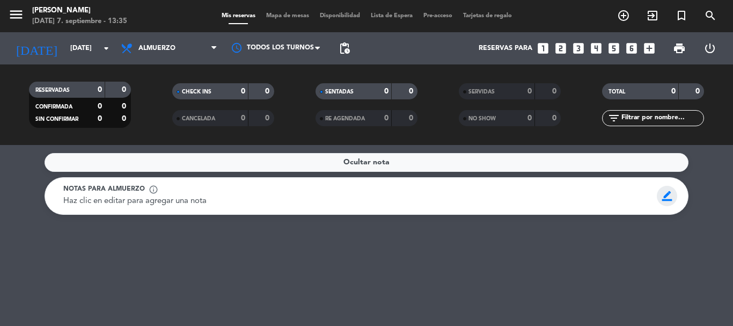
click at [660, 197] on span "border_color" at bounding box center [667, 196] width 21 height 20
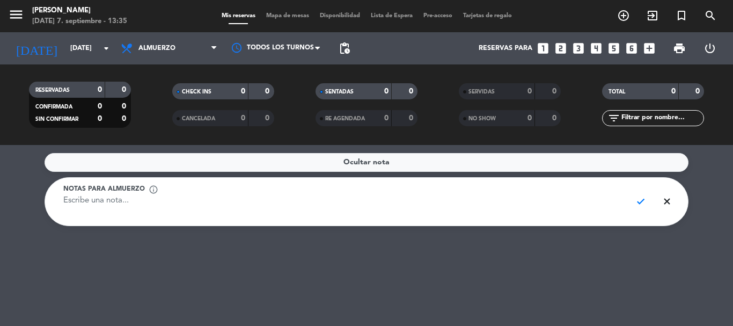
click at [298, 209] on textarea at bounding box center [343, 207] width 560 height 24
paste textarea "Tarde/Noche [PERSON_NAME] & [PERSON_NAME] 250 BODA"
type textarea "Tarde/Noche [PERSON_NAME] & [PERSON_NAME] 250 BODA"
click at [640, 202] on span "check" at bounding box center [640, 201] width 21 height 20
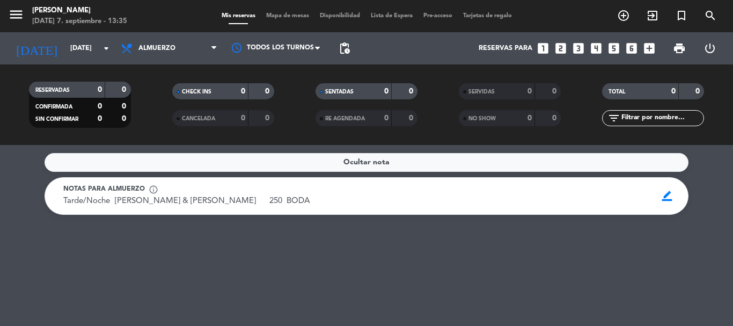
click at [300, 249] on div "Ocultar nota Notas para almuerzo info_outline Tarde/Noche [PERSON_NAME] & [PERS…" at bounding box center [366, 235] width 733 height 181
click at [101, 51] on icon "arrow_drop_down" at bounding box center [106, 48] width 13 height 13
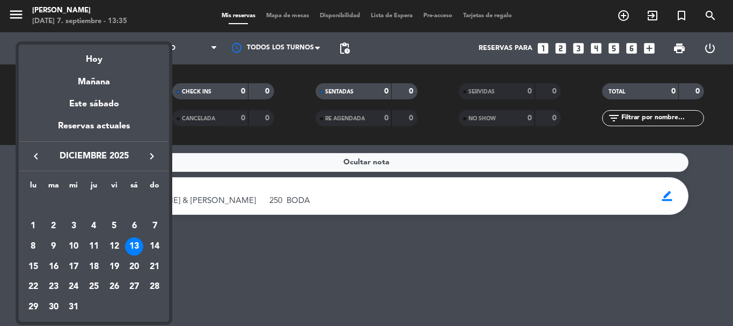
click at [140, 224] on div "6" at bounding box center [134, 226] width 18 height 18
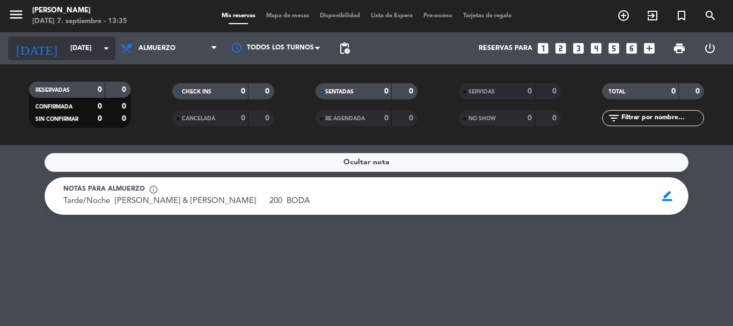
click at [106, 52] on icon "arrow_drop_down" at bounding box center [106, 48] width 13 height 13
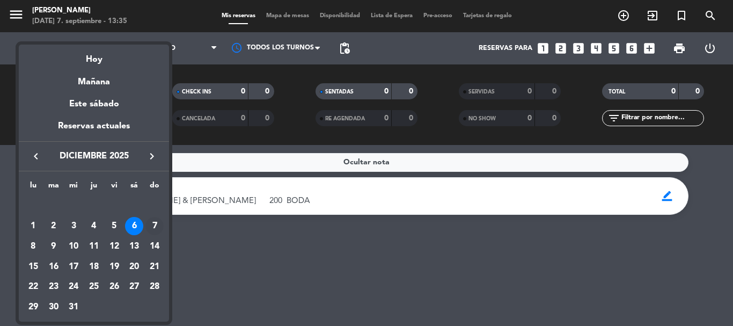
click at [152, 224] on div "7" at bounding box center [154, 226] width 18 height 18
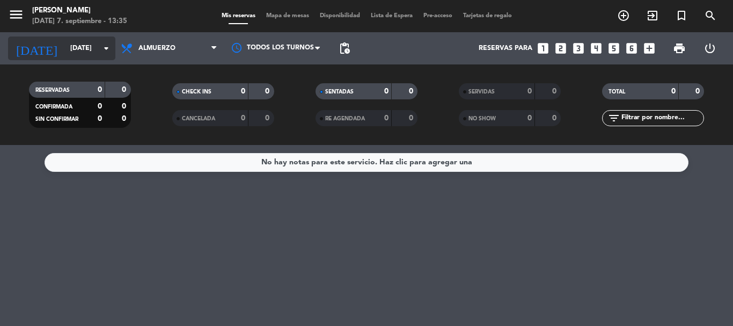
click at [111, 43] on icon "arrow_drop_down" at bounding box center [106, 48] width 13 height 13
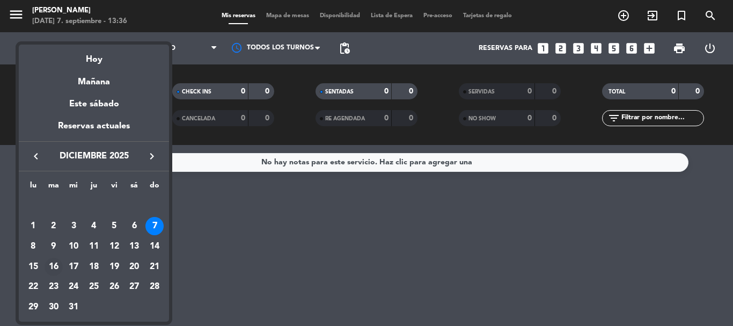
click at [55, 268] on div "16" at bounding box center [54, 267] width 18 height 18
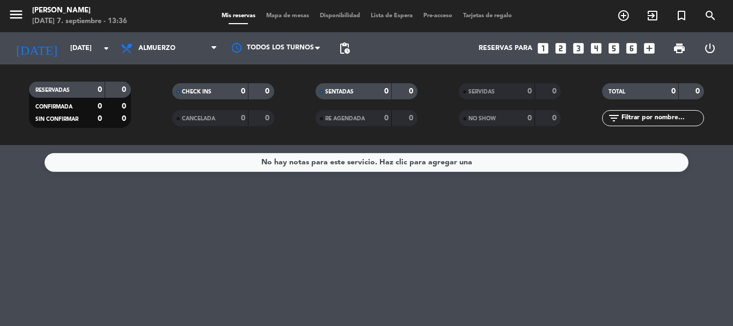
type input "[DATE]"
click at [389, 161] on div "Hay 2 notas para este servicio, haz clic para verlas" at bounding box center [367, 162] width 182 height 12
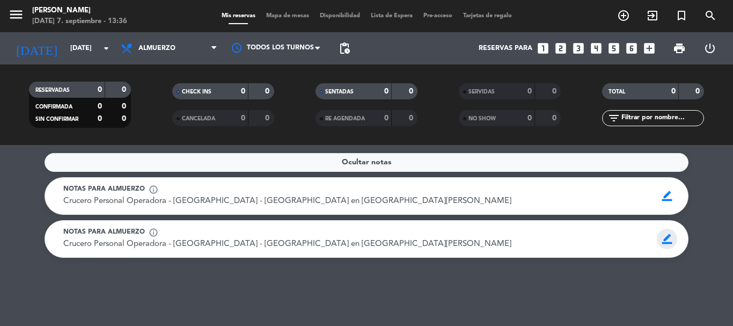
click at [667, 240] on span "border_color" at bounding box center [667, 239] width 21 height 20
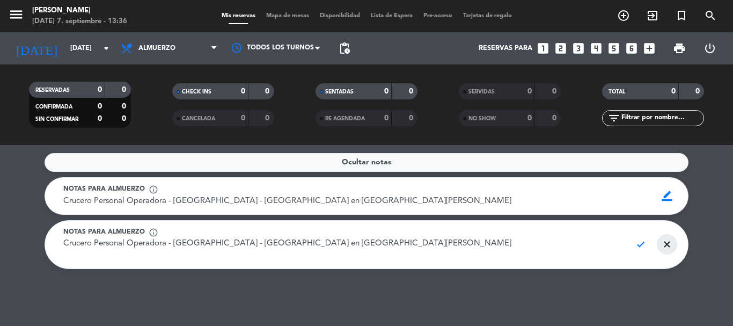
click at [667, 244] on span "close" at bounding box center [667, 244] width 21 height 20
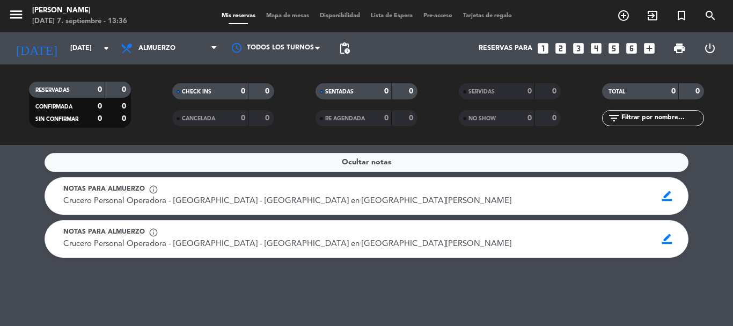
drag, startPoint x: 327, startPoint y: 249, endPoint x: 615, endPoint y: 238, distance: 288.3
click at [328, 248] on div "Crucero Personal Operadora - [GEOGRAPHIC_DATA] - [GEOGRAPHIC_DATA] en la [PERSO…" at bounding box center [356, 244] width 586 height 13
click at [664, 239] on span "border_color" at bounding box center [667, 239] width 21 height 20
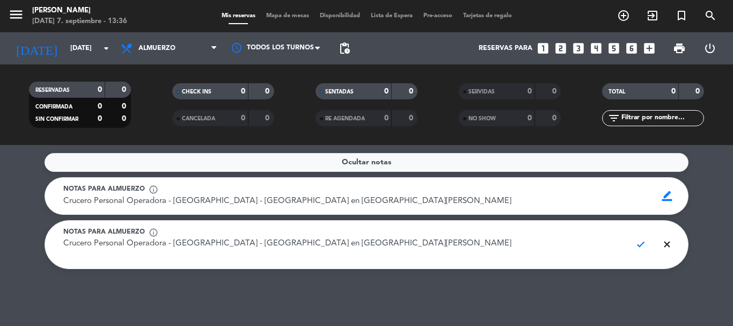
drag, startPoint x: 317, startPoint y: 246, endPoint x: 44, endPoint y: 244, distance: 273.1
click at [44, 244] on service-notes "Ocultar notas Notas para almuerzo info_outline Crucero Personal Operadora - [GE…" at bounding box center [366, 211] width 733 height 116
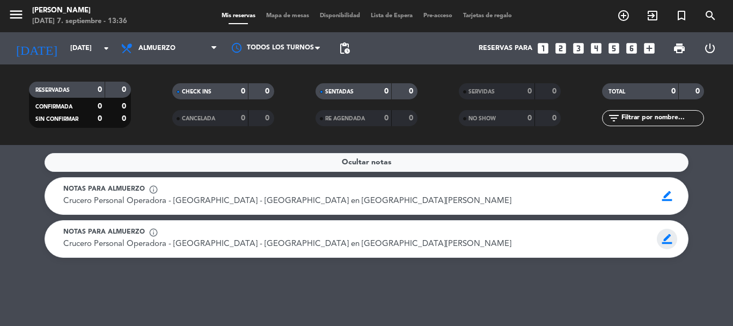
click at [658, 237] on span "border_color" at bounding box center [667, 239] width 21 height 20
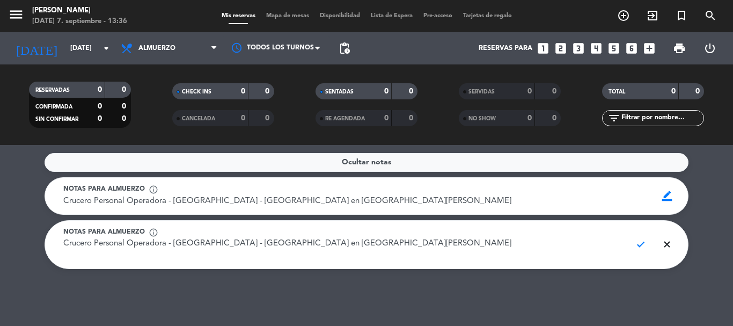
drag, startPoint x: 295, startPoint y: 247, endPoint x: 61, endPoint y: 231, distance: 233.9
click at [61, 231] on div "Notas para almuerzo info_outline Crucero Personal Operadora - [GEOGRAPHIC_DATA]…" at bounding box center [343, 244] width 575 height 35
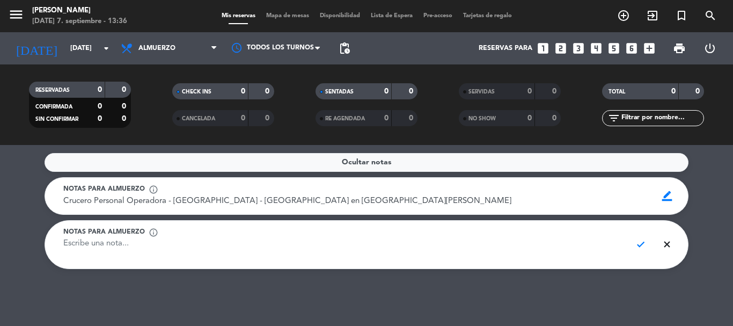
click at [637, 245] on span "check" at bounding box center [640, 244] width 21 height 20
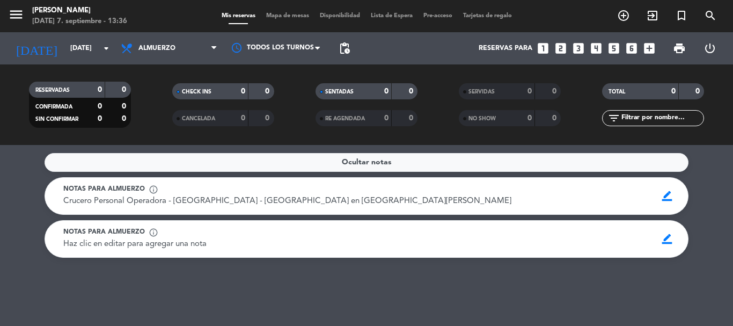
click at [322, 285] on div "Ocultar notas Notas para almuerzo info_outline Crucero Personal Operadora - [GE…" at bounding box center [366, 235] width 733 height 181
click at [672, 237] on span "border_color" at bounding box center [667, 239] width 21 height 20
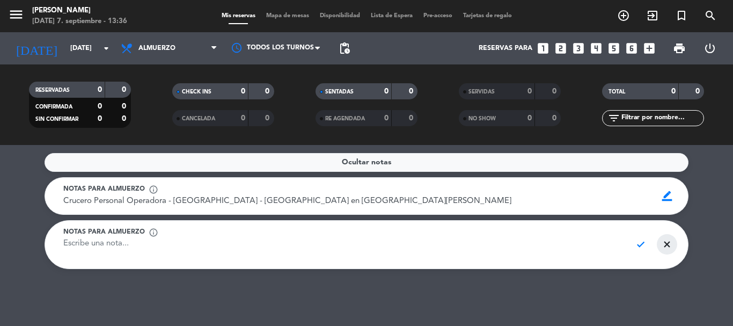
click at [667, 244] on span "close" at bounding box center [667, 244] width 21 height 20
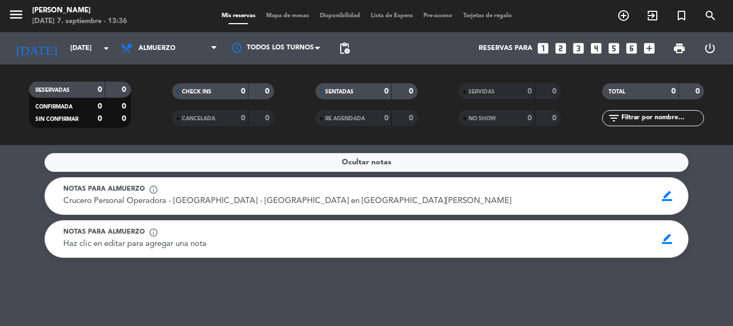
drag, startPoint x: 429, startPoint y: 284, endPoint x: 425, endPoint y: 280, distance: 6.5
click at [429, 283] on div "Ocultar notas Notas para almuerzo info_outline Crucero Personal Operadora - [GE…" at bounding box center [366, 235] width 733 height 181
drag, startPoint x: 86, startPoint y: 304, endPoint x: 157, endPoint y: 303, distance: 71.4
click at [87, 302] on div "Ocultar notas Notas para almuerzo info_outline Crucero Personal Operadora - [GE…" at bounding box center [366, 235] width 733 height 181
click at [669, 240] on span "border_color" at bounding box center [667, 239] width 21 height 20
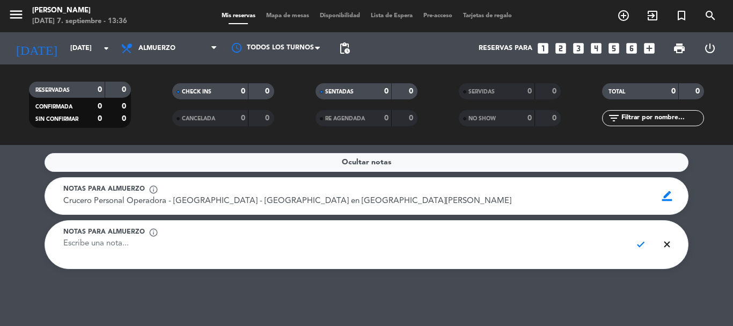
click at [173, 245] on textarea at bounding box center [343, 250] width 560 height 24
paste textarea "11:00 Oosterdam 5 por ahora Almuerzo en [GEOGRAPHIC_DATA][PERSON_NAME]"
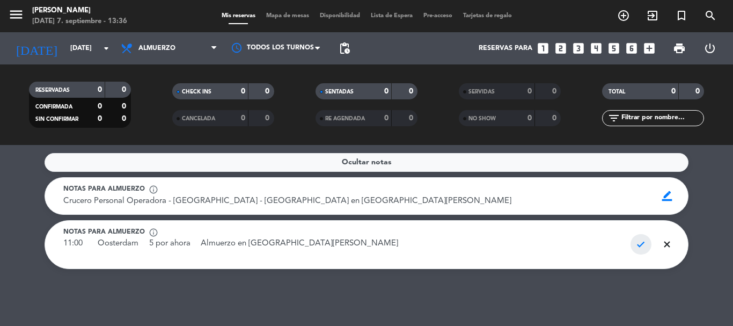
type textarea "11:00 Oosterdam 5 por ahora Almuerzo en [GEOGRAPHIC_DATA][PERSON_NAME]"
click at [641, 244] on span "check" at bounding box center [640, 244] width 21 height 20
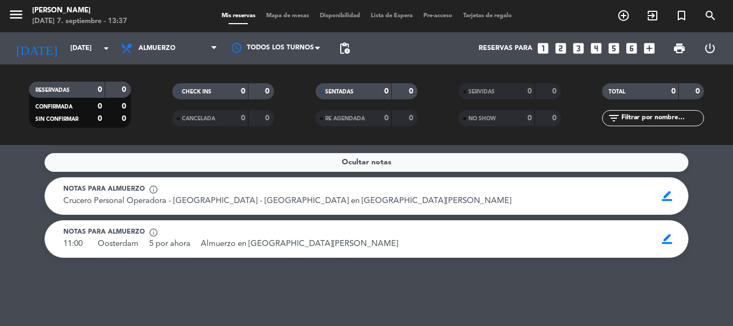
click at [646, 285] on div "Ocultar notas Notas para almuerzo info_outline Crucero Personal Operadora - [GE…" at bounding box center [366, 235] width 733 height 181
click at [318, 294] on div "Ocultar notas Notas para almuerzo info_outline Crucero Personal Operadora - [GE…" at bounding box center [366, 235] width 733 height 181
click at [107, 44] on icon "arrow_drop_down" at bounding box center [106, 48] width 13 height 13
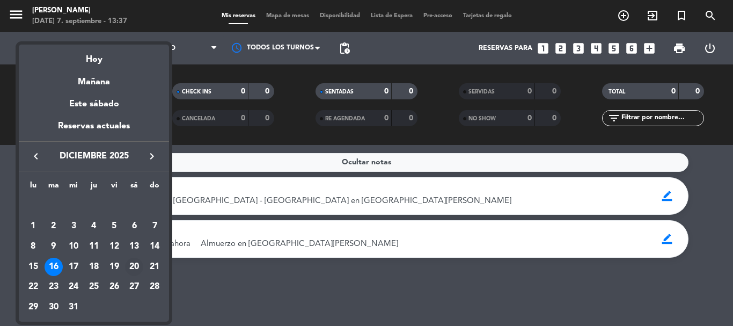
click at [137, 264] on div "20" at bounding box center [134, 267] width 18 height 18
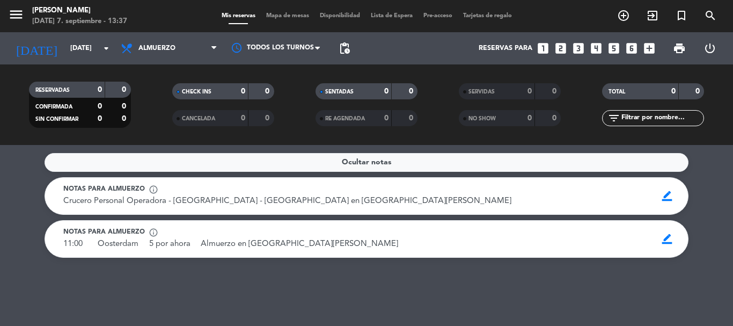
type input "[DATE]"
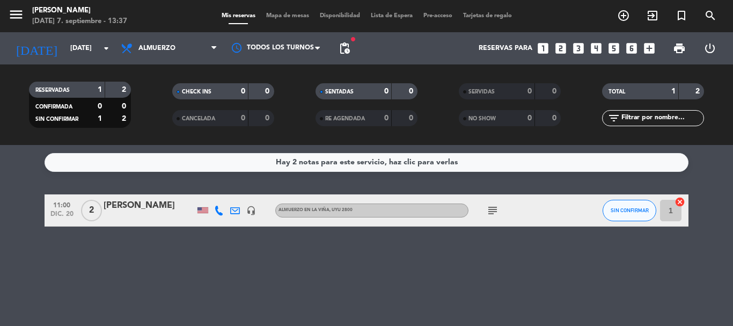
click at [407, 159] on div "Hay 2 notas para este servicio, haz clic para verlas" at bounding box center [367, 162] width 182 height 12
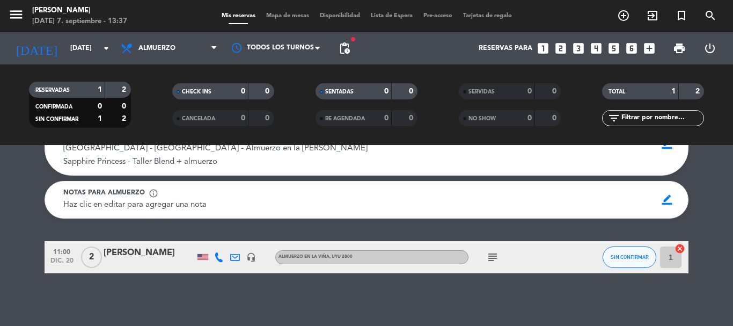
scroll to position [67, 0]
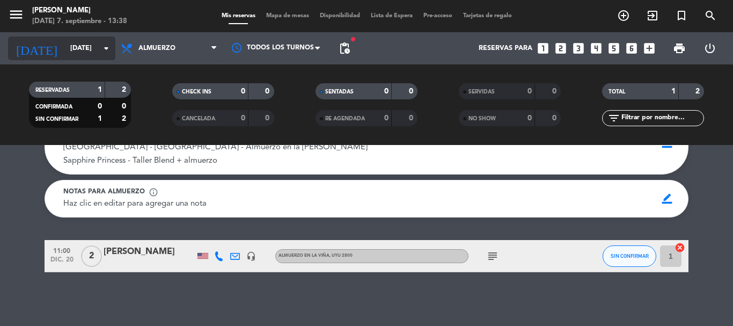
click at [111, 54] on icon "arrow_drop_down" at bounding box center [106, 48] width 13 height 13
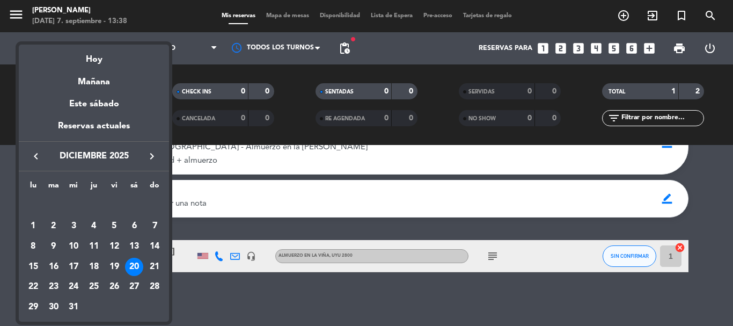
click at [198, 291] on div at bounding box center [366, 163] width 733 height 326
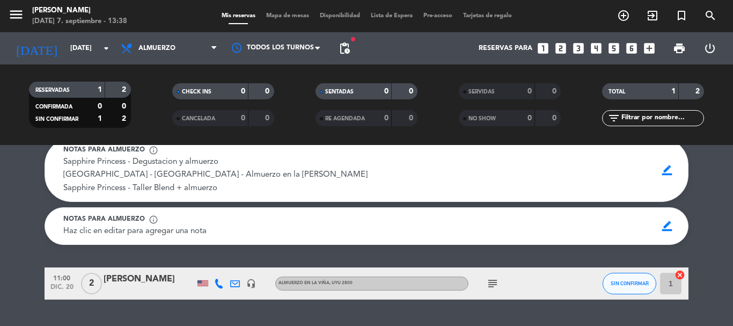
scroll to position [13, 0]
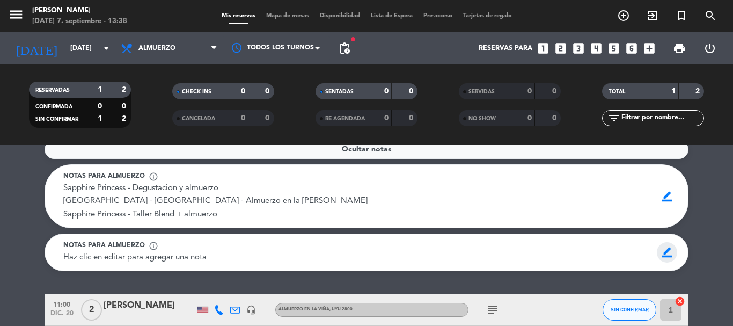
click at [672, 254] on span "border_color" at bounding box center [667, 252] width 21 height 20
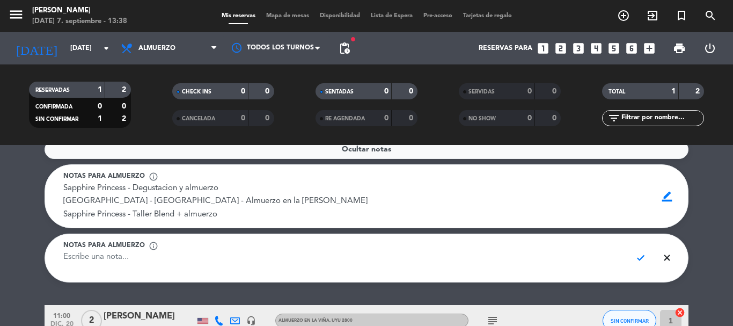
paste textarea "18:00 a 02:00 [PERSON_NAME] 200 BODA"
type textarea "18:00 a 02:00 [PERSON_NAME] 200 BODA"
click at [641, 256] on span "check" at bounding box center [640, 257] width 21 height 20
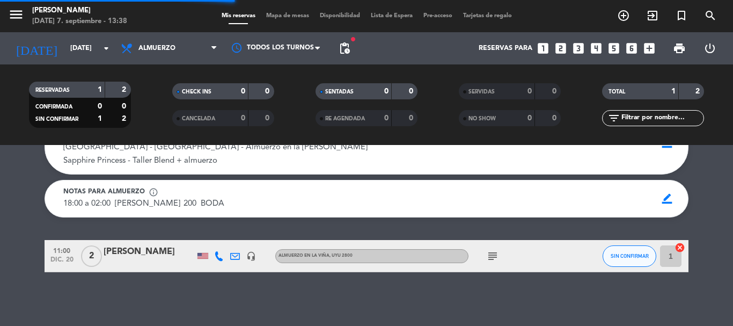
scroll to position [80, 0]
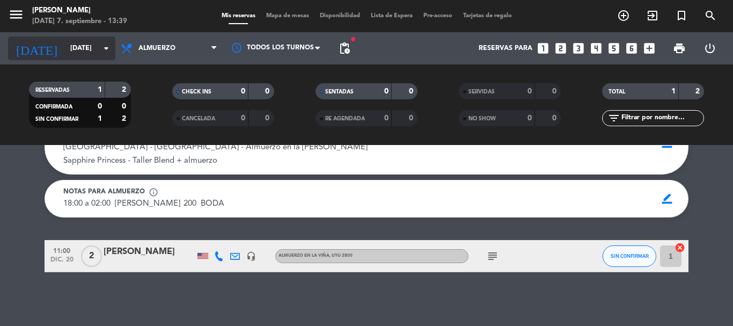
click at [100, 47] on div "[DATE] [DATE] arrow_drop_down" at bounding box center [61, 48] width 107 height 24
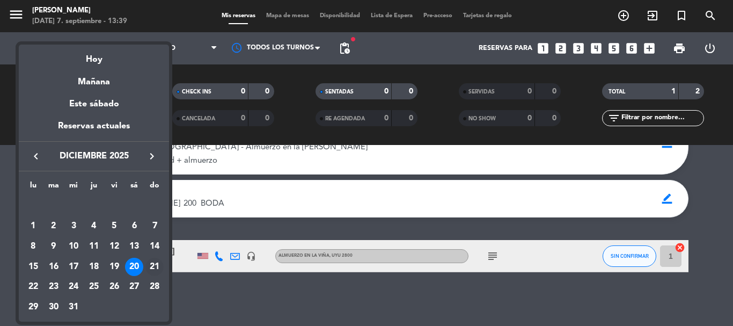
click at [153, 266] on div "21" at bounding box center [154, 267] width 18 height 18
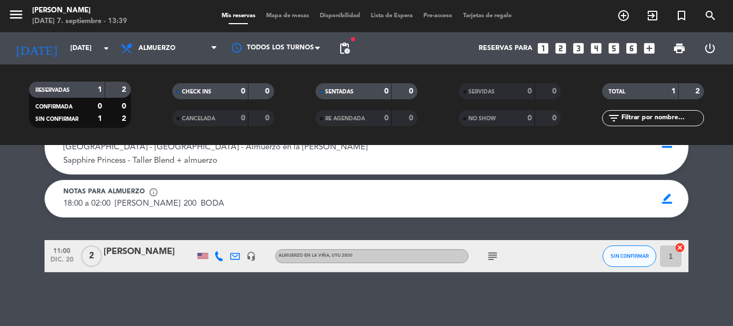
type input "[DATE]"
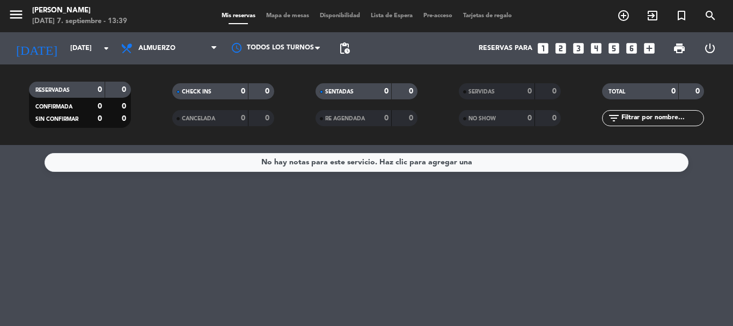
click at [351, 164] on div "No hay notas para este servicio. Haz clic para agregar una" at bounding box center [366, 162] width 211 height 12
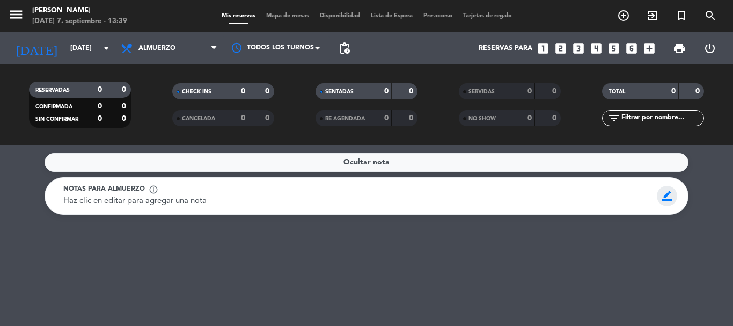
click at [662, 199] on span "border_color" at bounding box center [667, 196] width 21 height 20
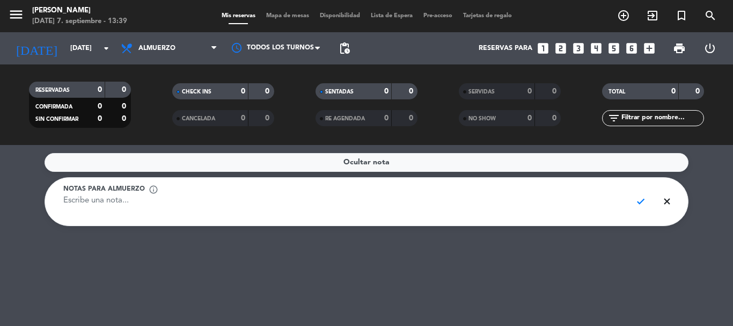
paste textarea "17:30 a 01:30 [PERSON_NAME] 230 BODA"
type textarea "17:30 a 01:30 [PERSON_NAME] 230 BODA"
click at [638, 203] on span "check" at bounding box center [640, 201] width 21 height 20
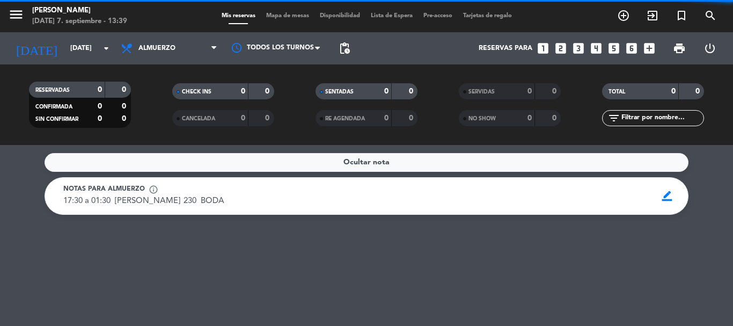
click at [261, 297] on div "Ocultar nota Notas para almuerzo info_outline 17:30 a 01:30 [PERSON_NAME] 230 B…" at bounding box center [366, 235] width 733 height 181
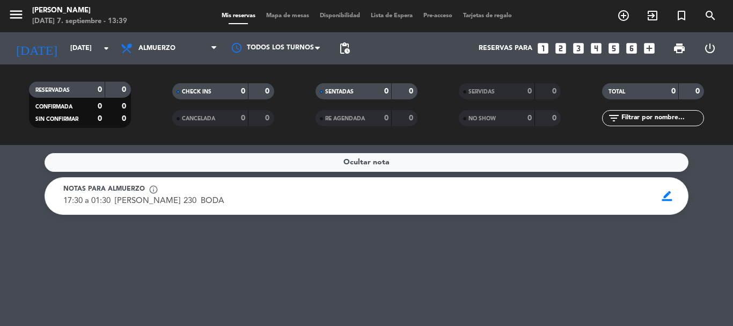
click at [328, 270] on div "Ocultar nota Notas para almuerzo info_outline 17:30 a 01:30 [PERSON_NAME] 230 B…" at bounding box center [366, 235] width 733 height 181
click at [105, 50] on icon "arrow_drop_down" at bounding box center [106, 48] width 13 height 13
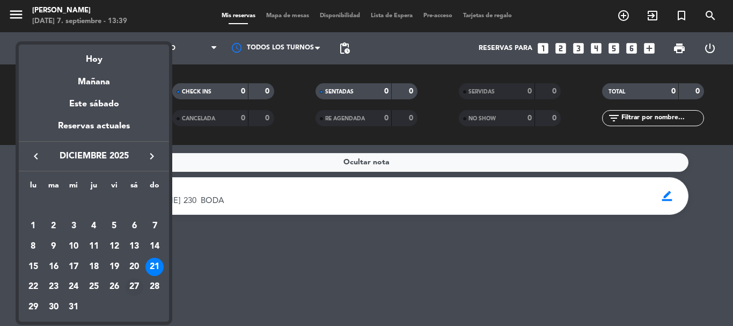
click at [137, 284] on div "27" at bounding box center [134, 287] width 18 height 18
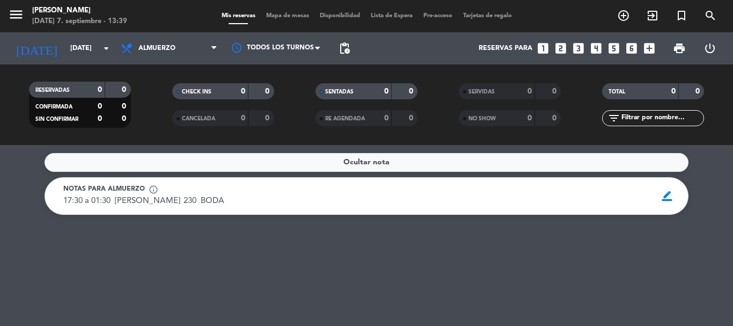
type input "[DATE]"
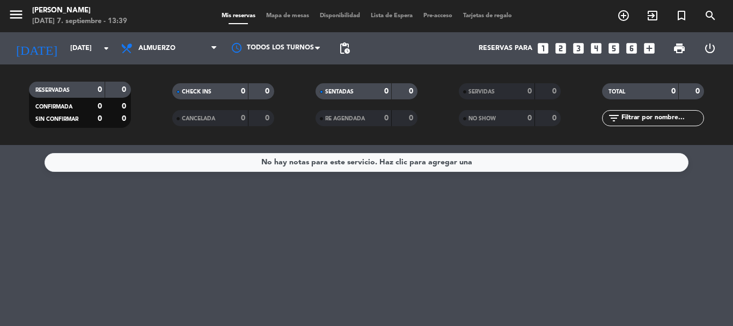
click at [510, 161] on div "No hay notas para este servicio. Haz clic para agregar una" at bounding box center [367, 162] width 644 height 19
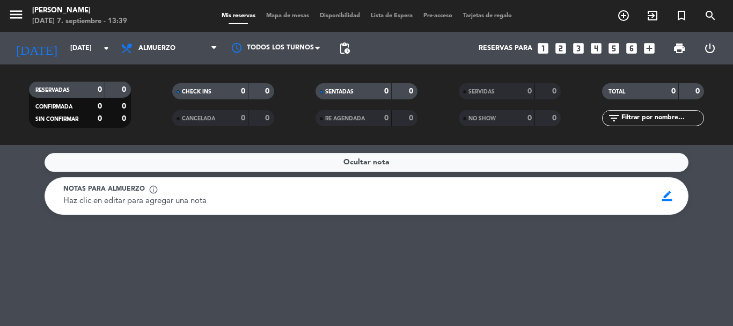
drag, startPoint x: 671, startPoint y: 196, endPoint x: 546, endPoint y: 200, distance: 125.1
click at [670, 196] on span "border_color" at bounding box center [667, 196] width 21 height 20
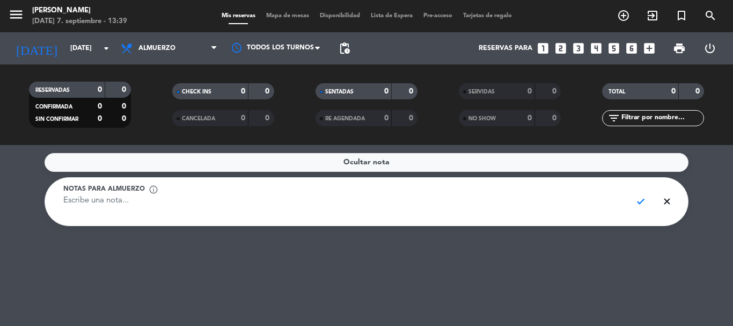
paste textarea "Tarde/Noche [PERSON_NAME] 180 BODA"
type textarea "Tarde/Noche [PERSON_NAME] 180 BODA"
click at [645, 197] on span "check" at bounding box center [640, 201] width 21 height 20
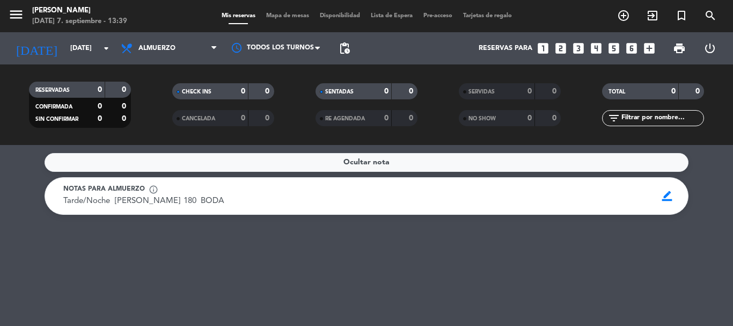
click at [252, 241] on div "Ocultar nota Notas para almuerzo info_outline Tarde/Noche [PERSON_NAME] 180 BOD…" at bounding box center [366, 235] width 733 height 181
drag, startPoint x: 500, startPoint y: 258, endPoint x: 317, endPoint y: 237, distance: 184.2
click at [499, 258] on div "Ocultar nota Notas para almuerzo info_outline Tarde/Noche [PERSON_NAME] 180 BOD…" at bounding box center [366, 235] width 733 height 181
click at [325, 272] on div "Ocultar nota Notas para almuerzo info_outline Tarde/Noche [PERSON_NAME] 180 BOD…" at bounding box center [366, 235] width 733 height 181
click at [483, 275] on div "Ocultar nota Notas para almuerzo info_outline Tarde/Noche [PERSON_NAME] 180 BOD…" at bounding box center [366, 235] width 733 height 181
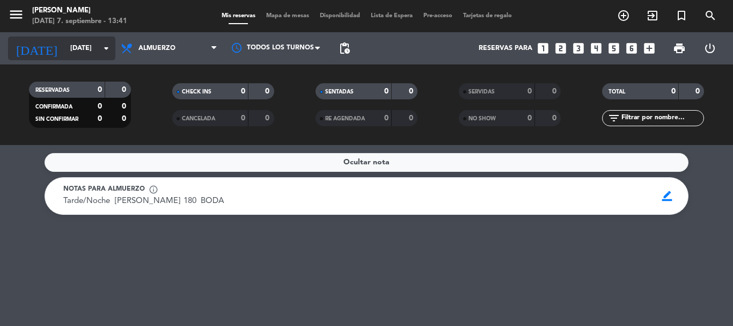
click at [112, 52] on icon "arrow_drop_down" at bounding box center [106, 48] width 13 height 13
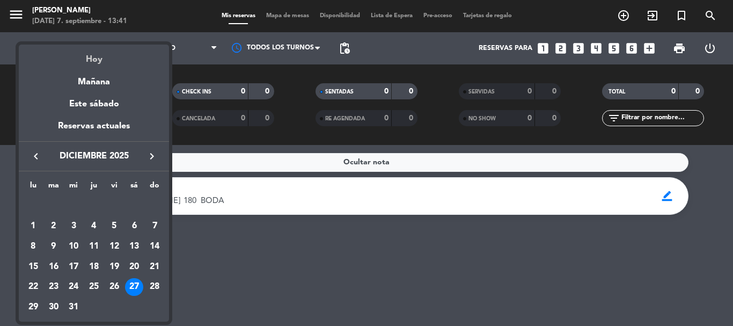
click at [98, 61] on div "Hoy" at bounding box center [94, 56] width 150 height 22
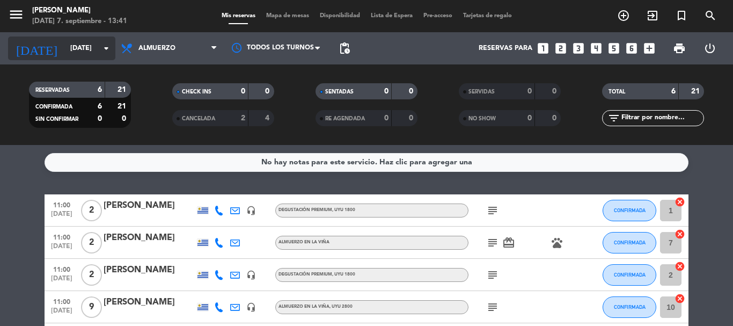
click at [106, 40] on input "[DATE]" at bounding box center [110, 48] width 91 height 18
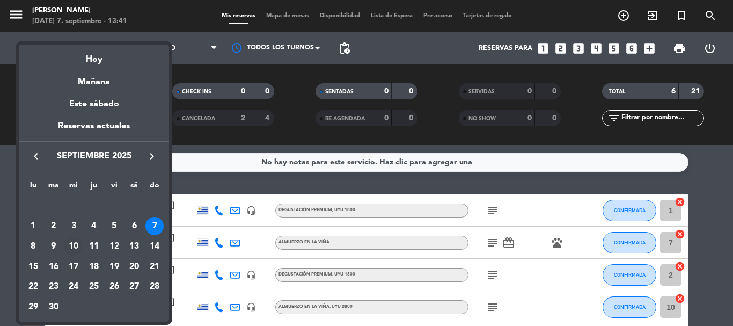
click at [73, 248] on div "10" at bounding box center [73, 246] width 18 height 18
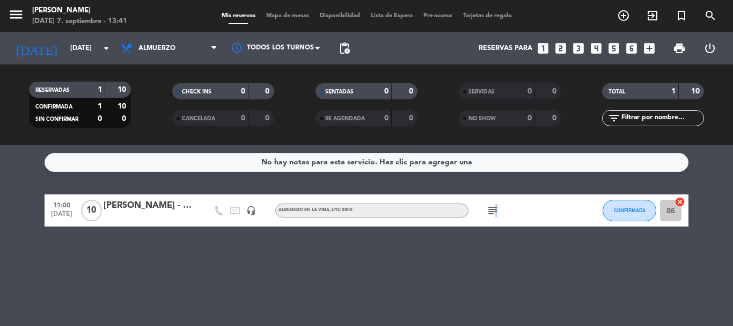
click at [495, 214] on icon "subject" at bounding box center [492, 210] width 13 height 13
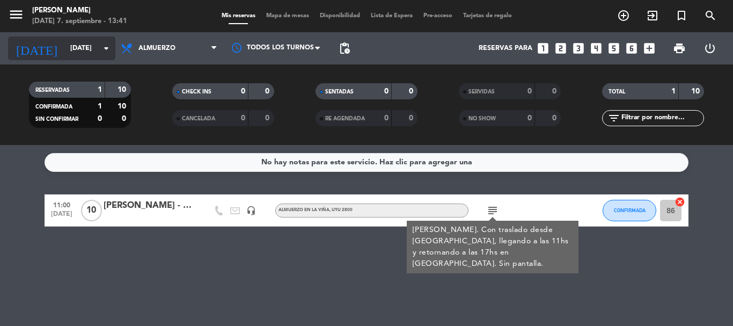
click at [106, 43] on icon "arrow_drop_down" at bounding box center [106, 48] width 13 height 13
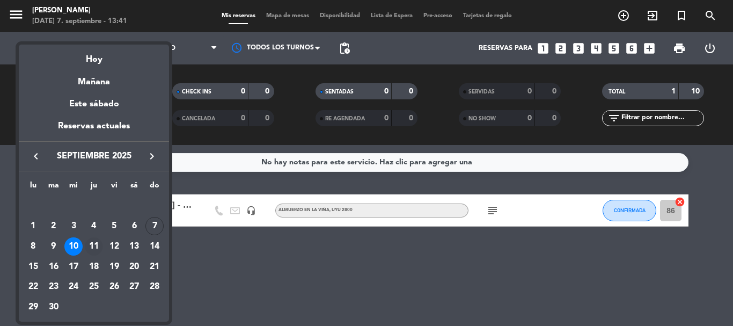
click at [92, 245] on div "11" at bounding box center [94, 246] width 18 height 18
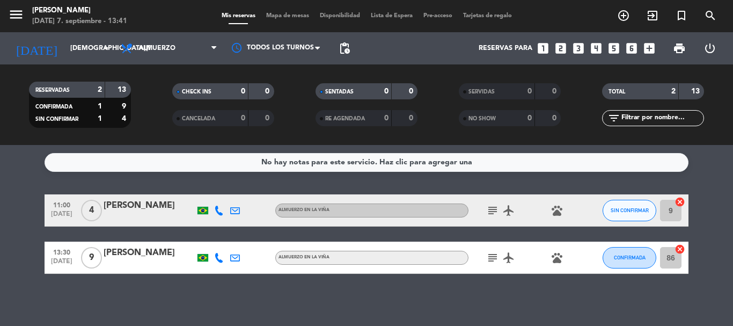
click at [497, 207] on icon "subject" at bounding box center [492, 210] width 13 height 13
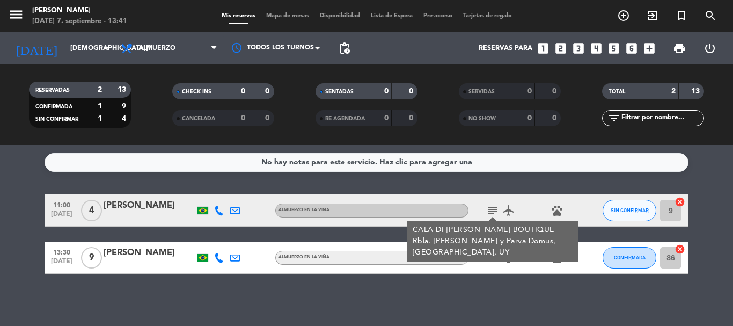
click at [538, 183] on div "No hay notas para este servicio. Haz clic para agregar una 11:00 [DATE] 4 [PERS…" at bounding box center [366, 235] width 733 height 181
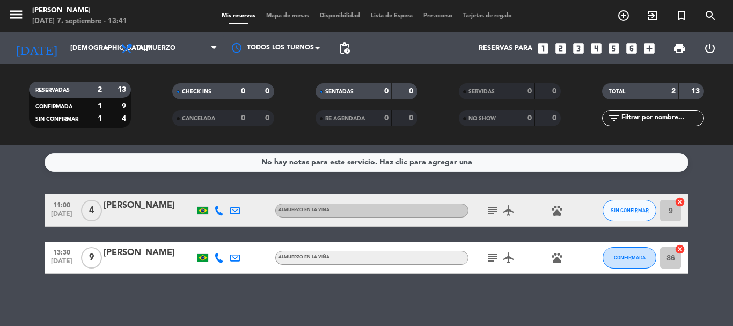
click at [218, 209] on icon at bounding box center [219, 211] width 10 height 10
click at [203, 196] on span "Copiar" at bounding box center [208, 192] width 23 height 11
click at [269, 291] on div "No hay notas para este servicio. Haz clic para agregar una 11:00 [DATE] 4 [PERS…" at bounding box center [366, 235] width 733 height 181
click at [494, 213] on icon "subject" at bounding box center [492, 210] width 13 height 13
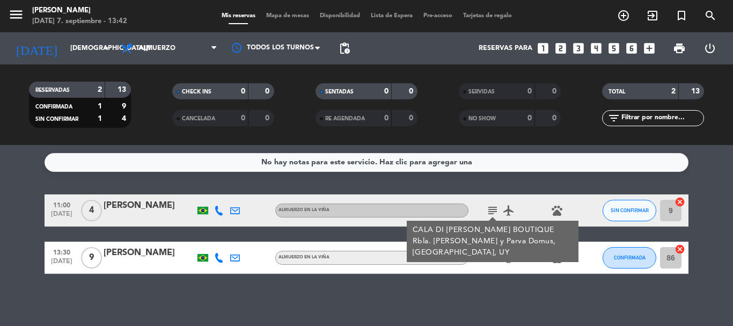
click at [378, 288] on div "No hay notas para este servicio. Haz clic para agregar una 11:00 [DATE] 4 [PERS…" at bounding box center [366, 235] width 733 height 181
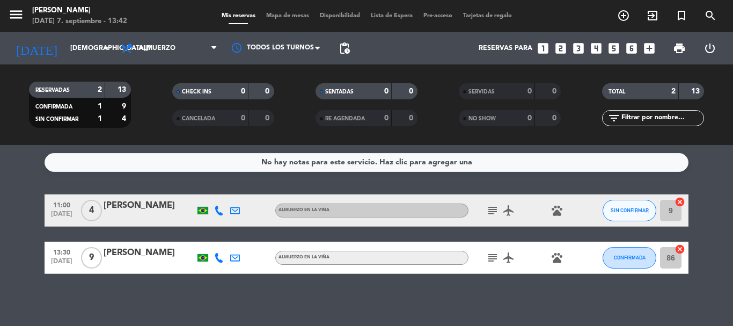
click at [498, 255] on icon "subject" at bounding box center [492, 257] width 13 height 13
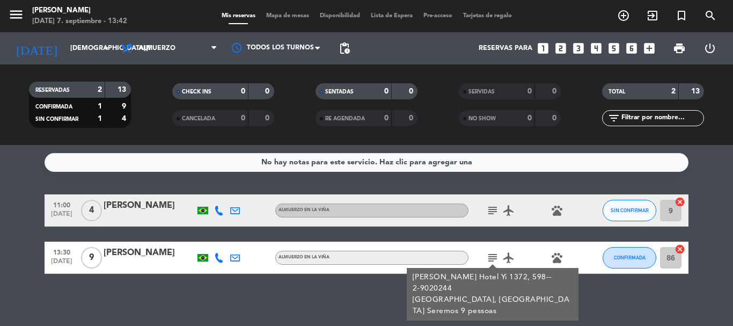
click at [141, 209] on div "[PERSON_NAME]" at bounding box center [149, 206] width 91 height 14
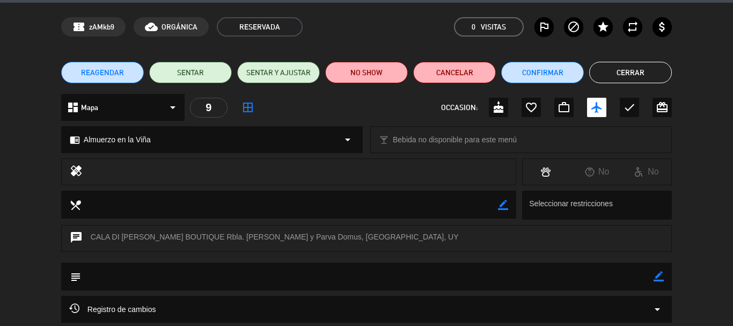
scroll to position [54, 0]
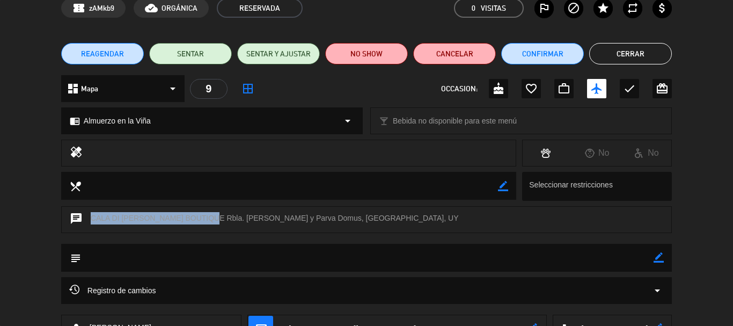
drag, startPoint x: 90, startPoint y: 217, endPoint x: 208, endPoint y: 221, distance: 117.5
click at [208, 221] on div "chat CALA DI [PERSON_NAME] BOUTIQUE Rbla. [PERSON_NAME] y Parva Domus, [GEOGRAP…" at bounding box center [366, 219] width 611 height 27
copy div "CALA DI [PERSON_NAME] BOUTIQUE Rbla."
click at [305, 189] on textarea at bounding box center [289, 185] width 417 height 27
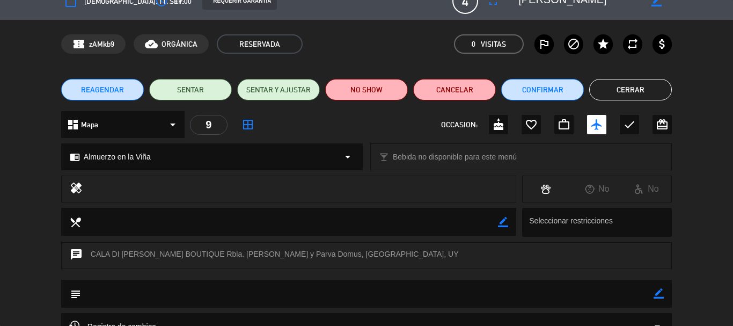
scroll to position [0, 0]
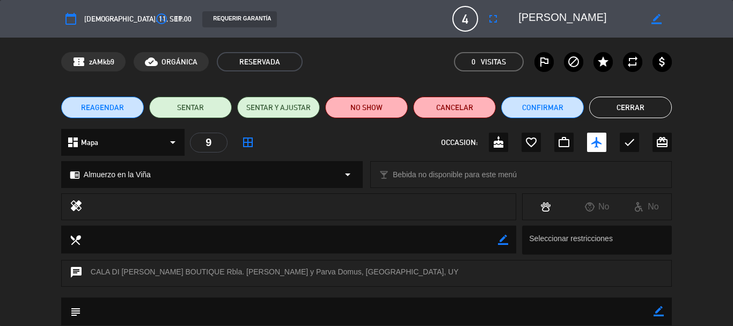
click at [618, 109] on button "Cerrar" at bounding box center [630, 107] width 83 height 21
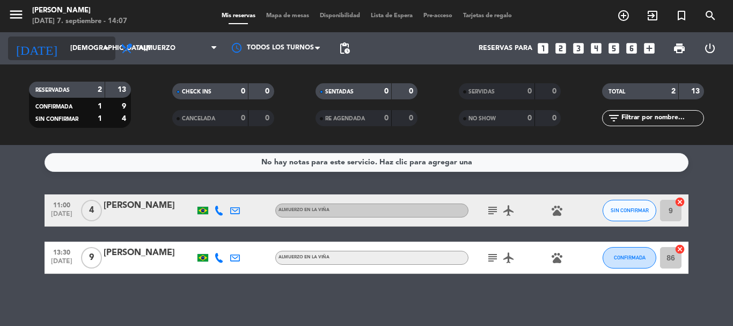
click at [107, 48] on icon "arrow_drop_down" at bounding box center [106, 48] width 13 height 13
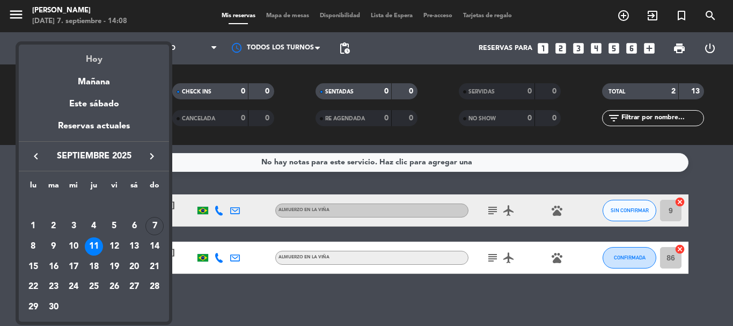
click at [98, 62] on div "Hoy" at bounding box center [94, 56] width 150 height 22
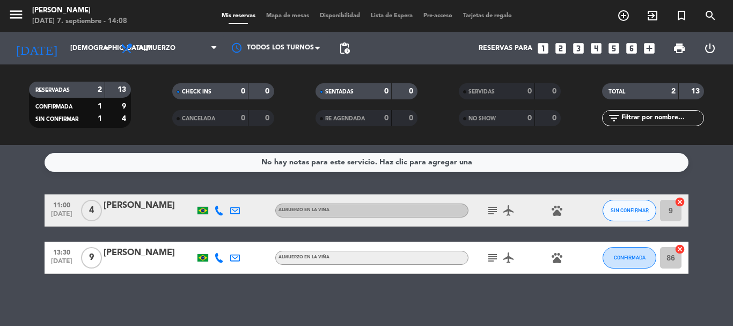
type input "[DATE]"
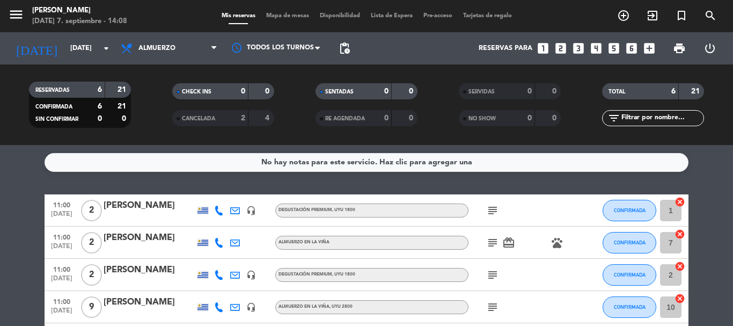
click at [487, 208] on icon "subject" at bounding box center [492, 210] width 13 height 13
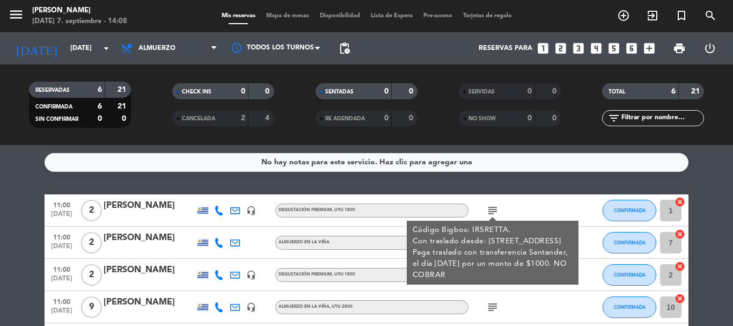
click at [537, 201] on div "subject Código Bigbox: IR5RETTA. Con traslado desde: [GEOGRAPHIC_DATA] 1025, [G…" at bounding box center [516, 210] width 97 height 32
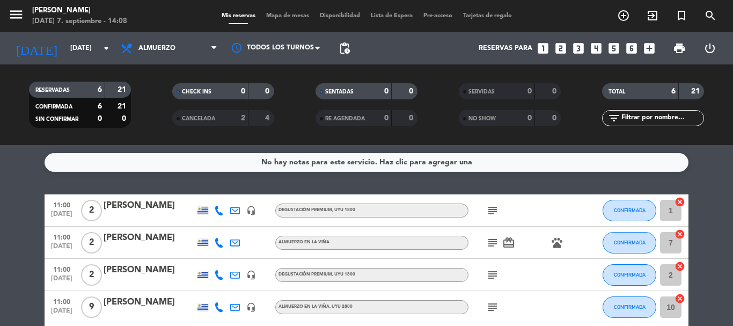
click at [495, 241] on icon "subject" at bounding box center [492, 242] width 13 height 13
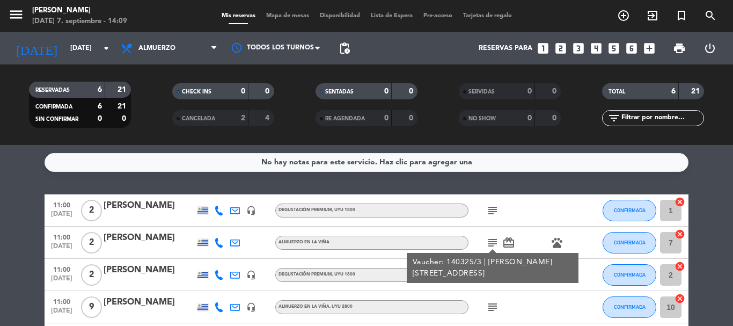
click at [495, 208] on icon "subject" at bounding box center [492, 210] width 13 height 13
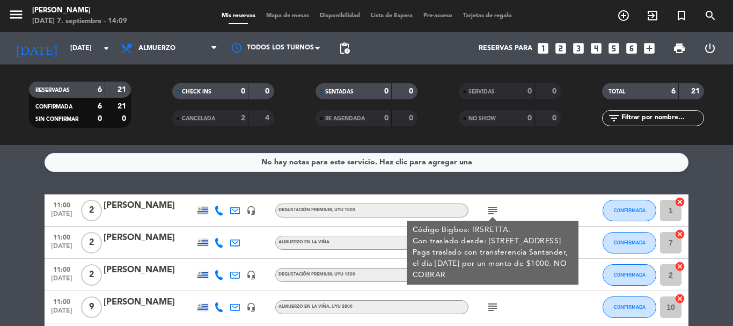
click at [544, 201] on div "subject Código Bigbox: IR5RETTA. Con traslado desde: [GEOGRAPHIC_DATA] 1025, [G…" at bounding box center [516, 210] width 97 height 32
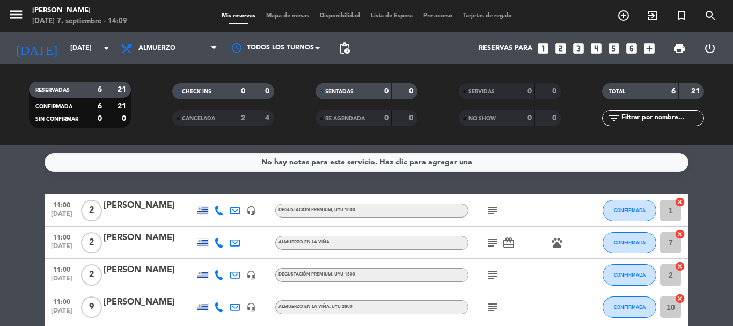
click at [494, 208] on icon "subject" at bounding box center [492, 210] width 13 height 13
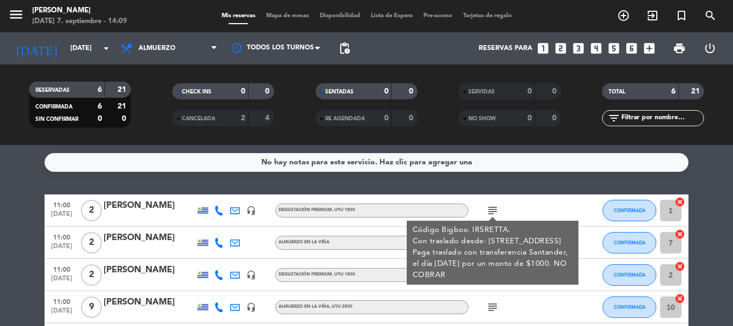
click at [540, 204] on div "subject Código Bigbox: IR5RETTA. Con traslado desde: [GEOGRAPHIC_DATA] 1025, [G…" at bounding box center [516, 210] width 97 height 32
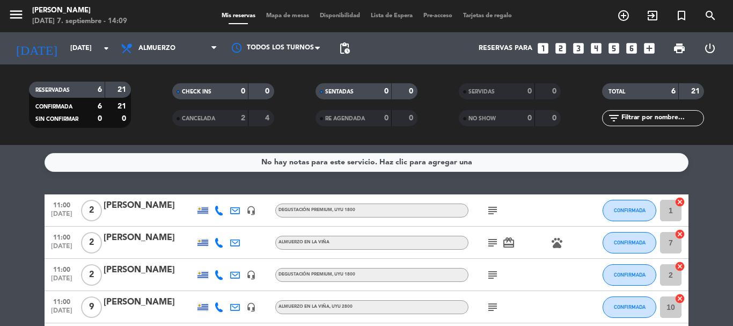
click at [493, 244] on icon "subject" at bounding box center [492, 242] width 13 height 13
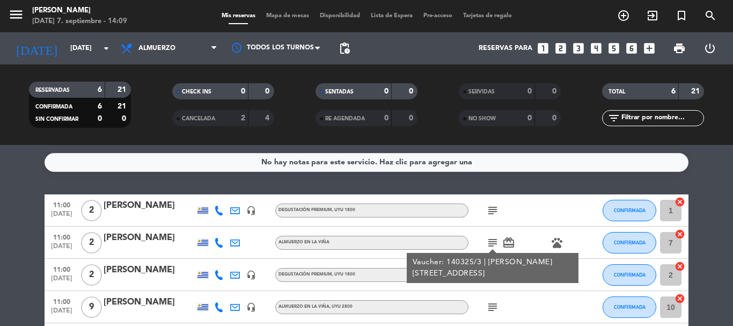
click at [155, 236] on div "[PERSON_NAME]" at bounding box center [149, 238] width 91 height 14
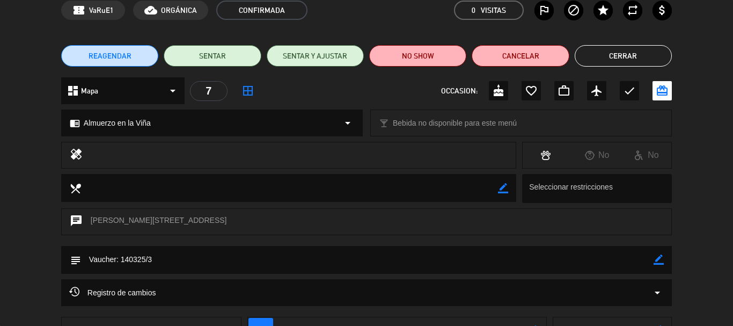
scroll to position [107, 0]
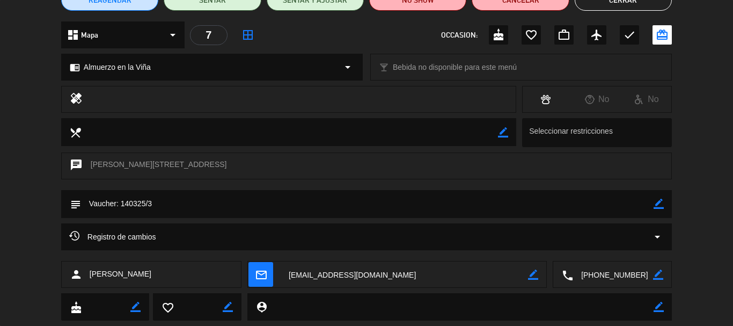
drag, startPoint x: 119, startPoint y: 200, endPoint x: 153, endPoint y: 203, distance: 34.5
click at [153, 203] on textarea at bounding box center [367, 203] width 573 height 27
click at [660, 204] on icon "border_color" at bounding box center [659, 204] width 10 height 10
click at [329, 206] on textarea at bounding box center [367, 203] width 573 height 27
type textarea "Vaucher: 140325/3. NO COBRAR"
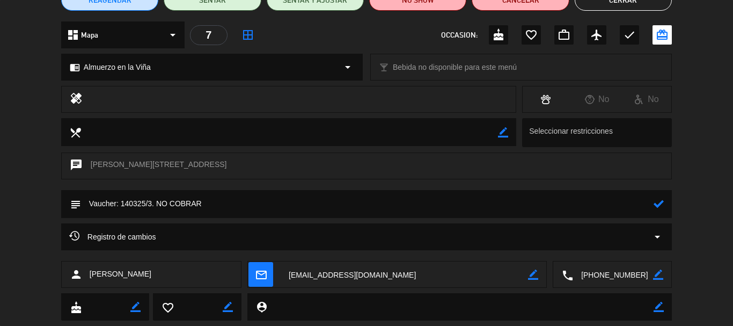
click at [655, 207] on icon at bounding box center [659, 204] width 10 height 10
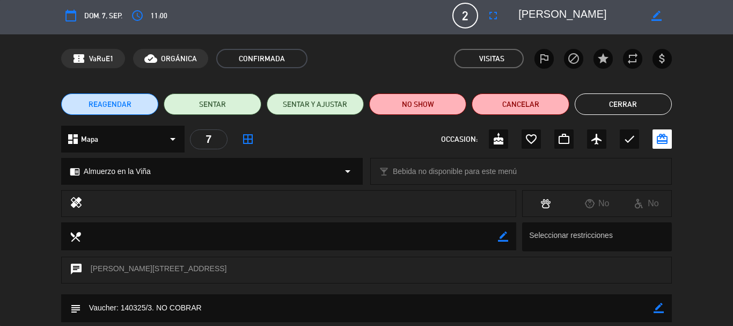
scroll to position [0, 0]
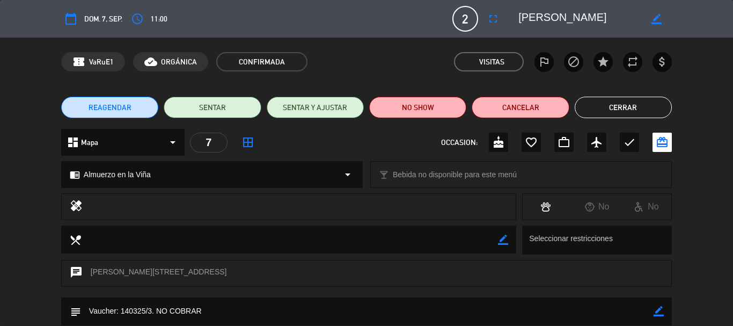
click at [638, 109] on button "Cerrar" at bounding box center [623, 107] width 97 height 21
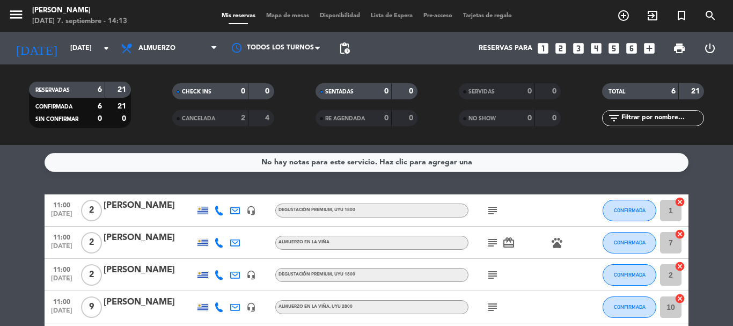
click at [492, 206] on icon "subject" at bounding box center [492, 210] width 13 height 13
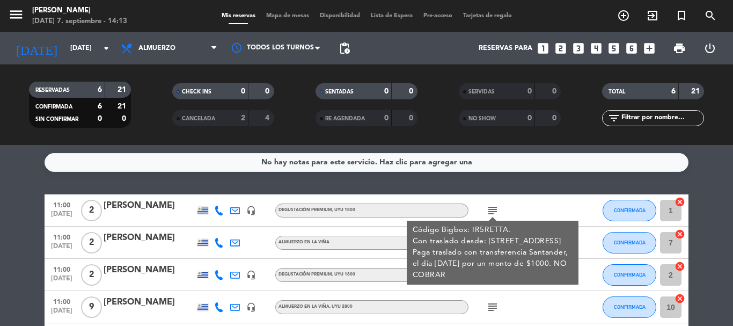
click at [544, 200] on div "subject Código Bigbox: IR5RETTA. Con traslado desde: [GEOGRAPHIC_DATA] 1025, [G…" at bounding box center [516, 210] width 97 height 32
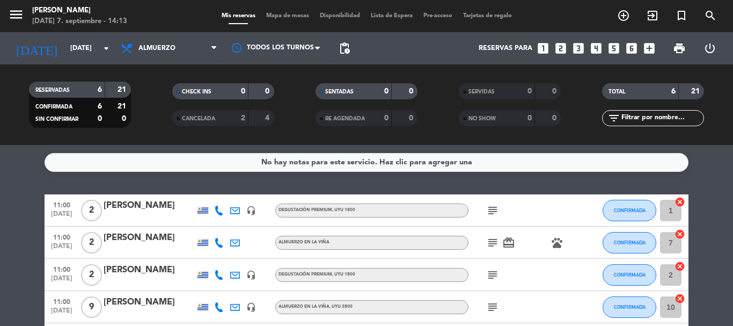
click at [496, 244] on icon "subject" at bounding box center [492, 242] width 13 height 13
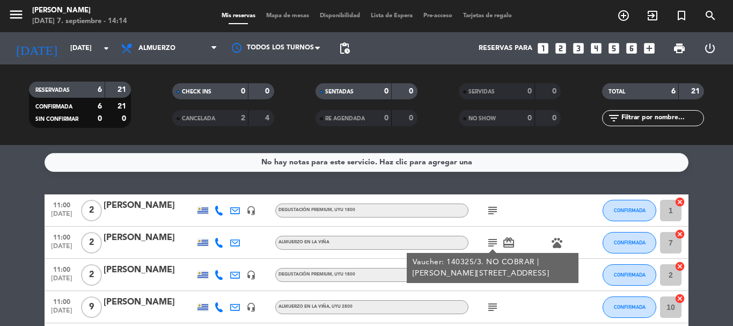
click at [525, 222] on div "subject" at bounding box center [516, 210] width 97 height 32
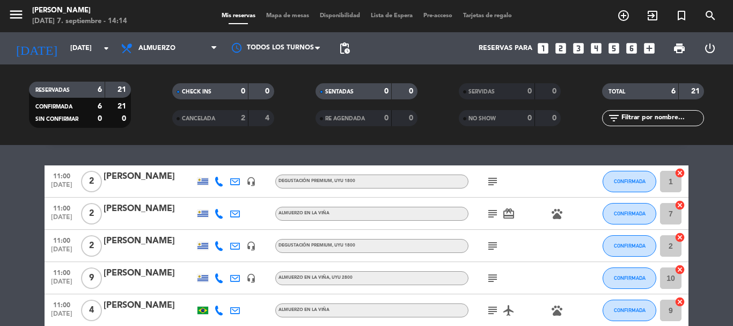
scroll to position [54, 0]
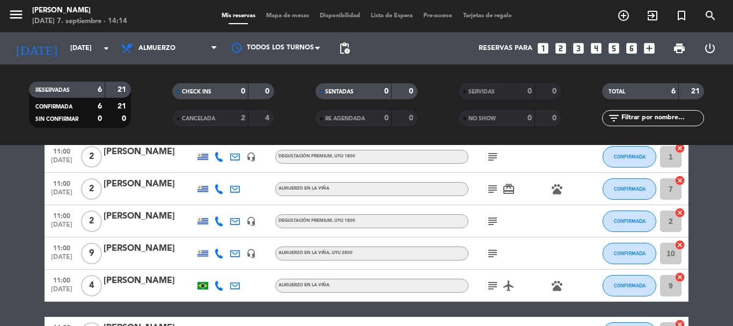
click at [493, 223] on icon "subject" at bounding box center [492, 221] width 13 height 13
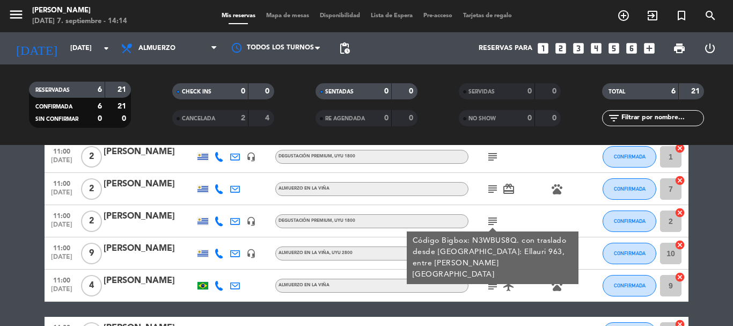
click at [144, 217] on div "[PERSON_NAME]" at bounding box center [149, 216] width 91 height 14
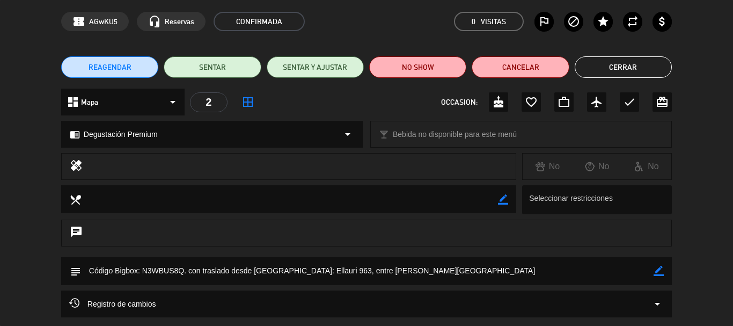
scroll to position [107, 0]
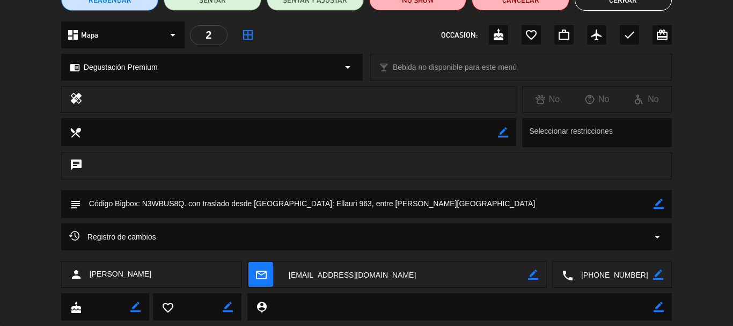
click at [657, 207] on icon "border_color" at bounding box center [659, 204] width 10 height 10
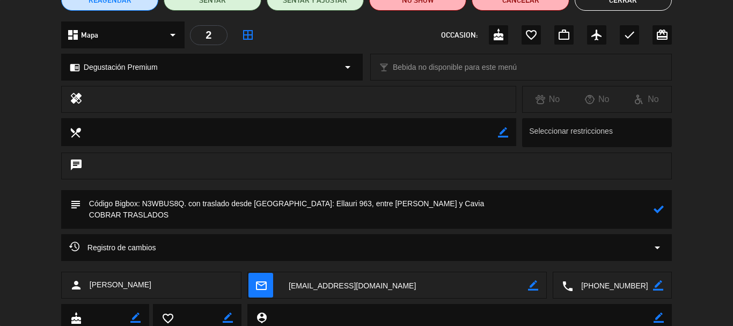
type textarea "Código Bigbox: N3WBUS8Q. con traslado desde [GEOGRAPHIC_DATA]: Ellauri 963, ent…"
click at [660, 207] on icon at bounding box center [659, 209] width 10 height 10
click at [595, 284] on textarea at bounding box center [613, 285] width 80 height 27
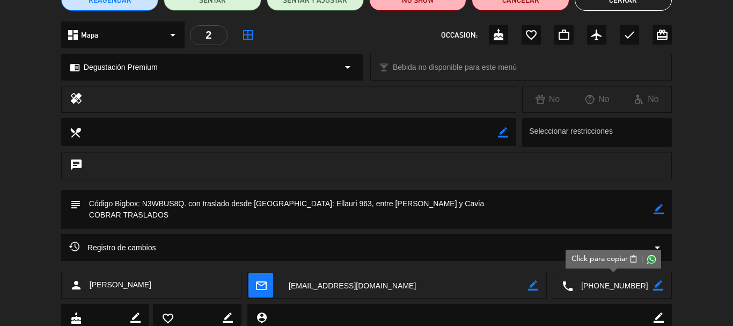
click at [589, 262] on span "Click para copiar" at bounding box center [599, 258] width 56 height 11
click at [659, 210] on icon "border_color" at bounding box center [659, 209] width 10 height 10
click at [659, 210] on icon at bounding box center [659, 209] width 10 height 10
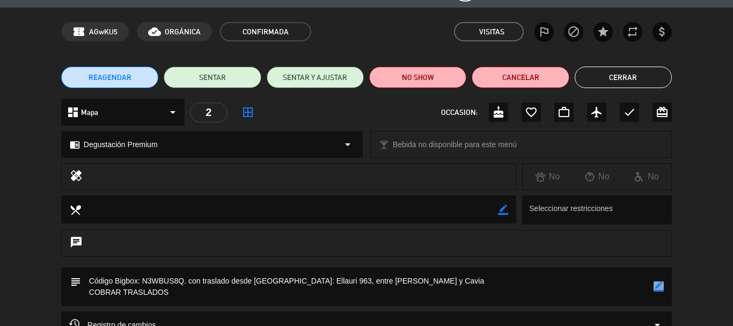
scroll to position [0, 0]
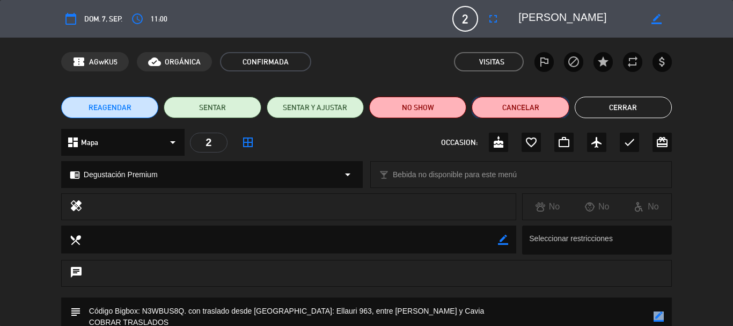
click at [530, 110] on button "Cancelar" at bounding box center [520, 107] width 97 height 21
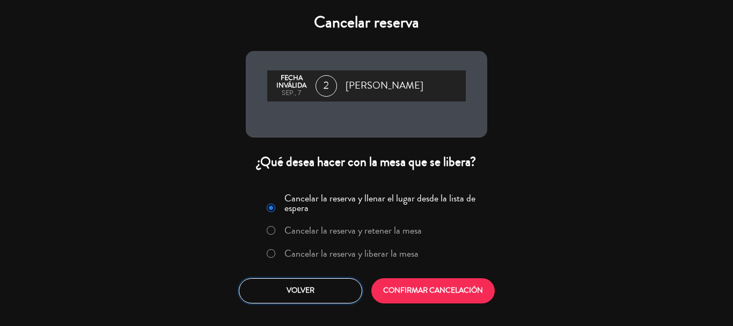
click at [315, 293] on button "Volver" at bounding box center [300, 290] width 123 height 25
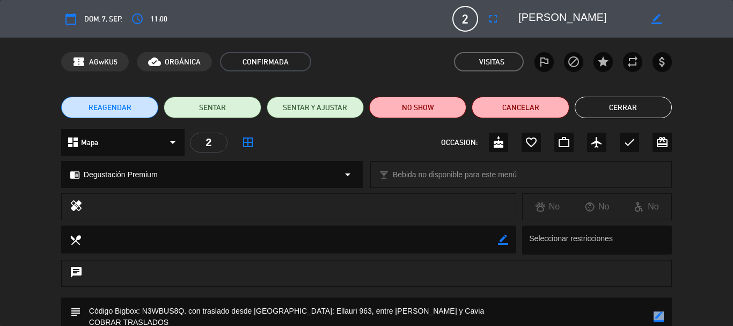
click at [649, 107] on button "Cerrar" at bounding box center [623, 107] width 97 height 21
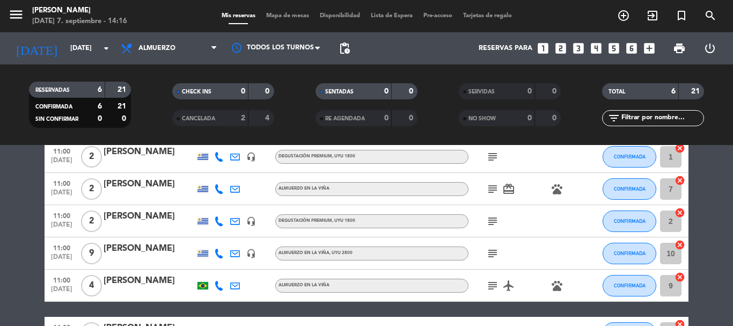
click at [494, 212] on div "subject" at bounding box center [516, 221] width 97 height 32
click at [494, 218] on icon "subject" at bounding box center [492, 221] width 13 height 13
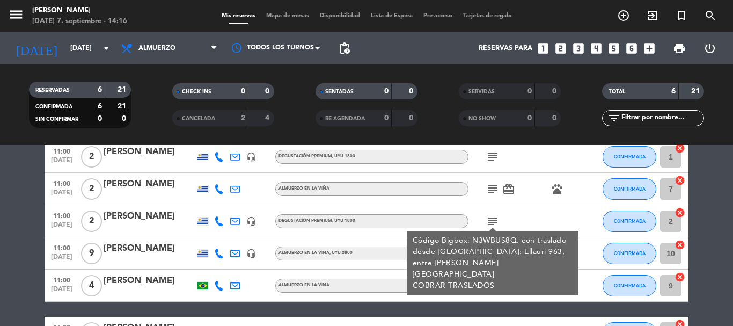
click at [533, 212] on div "subject Código Bigbox: N3WBUS8Q. con traslado desde [GEOGRAPHIC_DATA]: Ellauri …" at bounding box center [516, 221] width 97 height 32
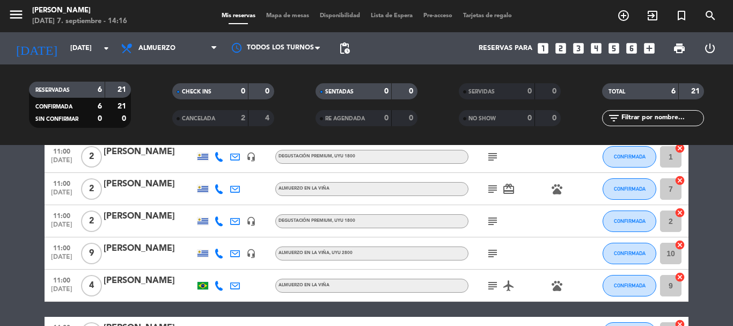
click at [494, 251] on icon "subject" at bounding box center [492, 253] width 13 height 13
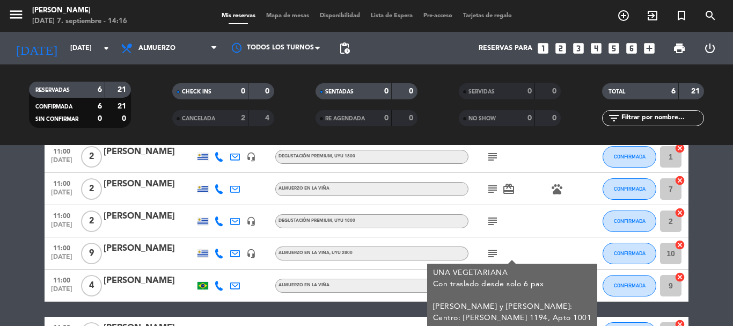
click at [158, 248] on div "[PERSON_NAME]" at bounding box center [149, 248] width 91 height 14
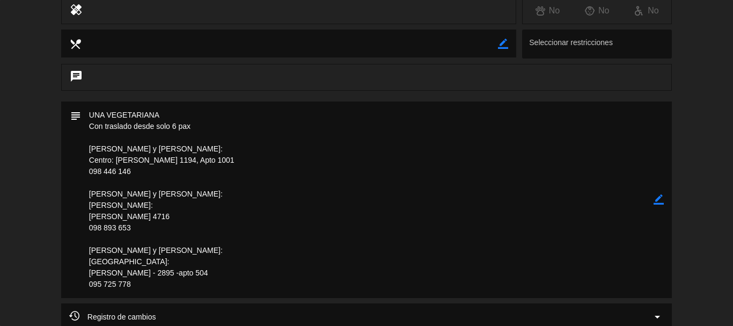
scroll to position [215, 0]
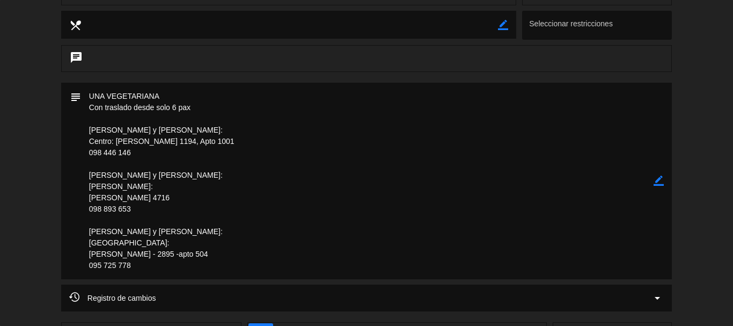
click at [658, 184] on icon "border_color" at bounding box center [659, 180] width 10 height 10
click at [660, 180] on icon at bounding box center [659, 180] width 10 height 10
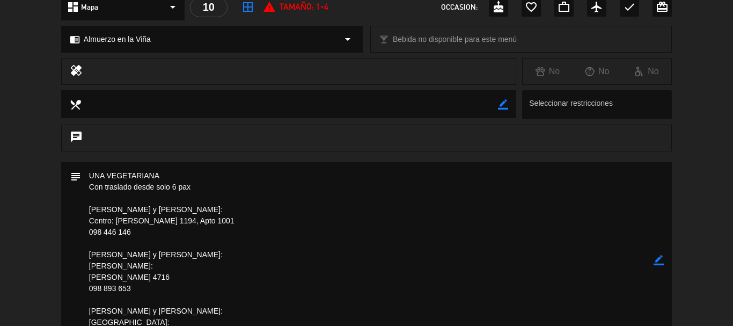
scroll to position [54, 0]
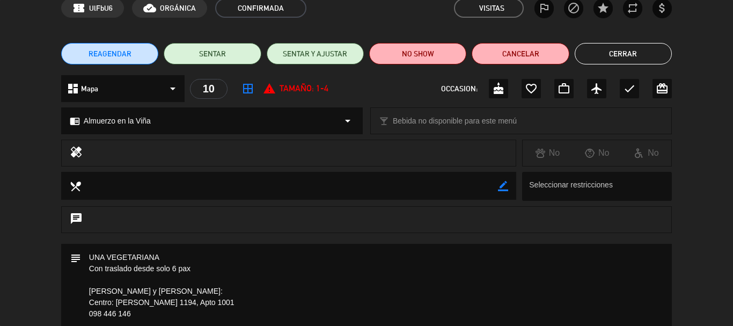
click at [625, 52] on button "Cerrar" at bounding box center [623, 53] width 97 height 21
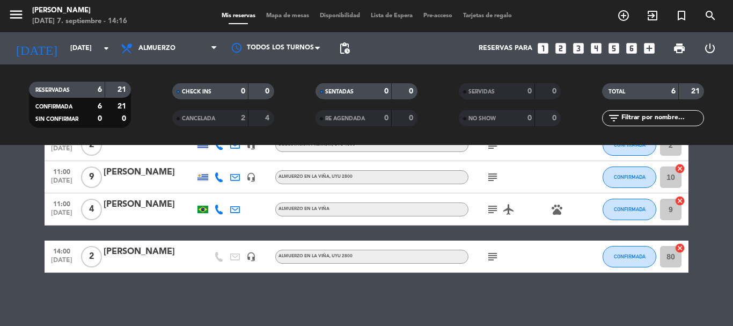
scroll to position [130, 0]
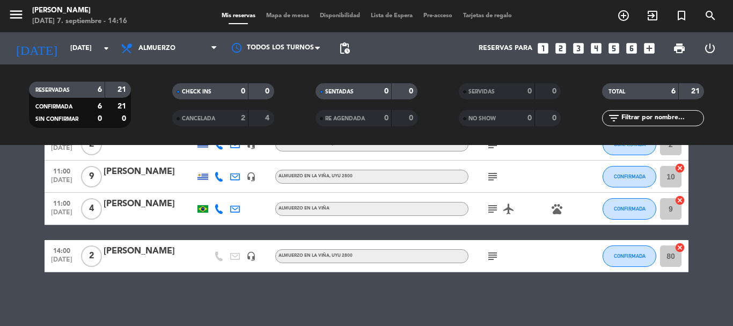
click at [493, 210] on icon "subject" at bounding box center [492, 208] width 13 height 13
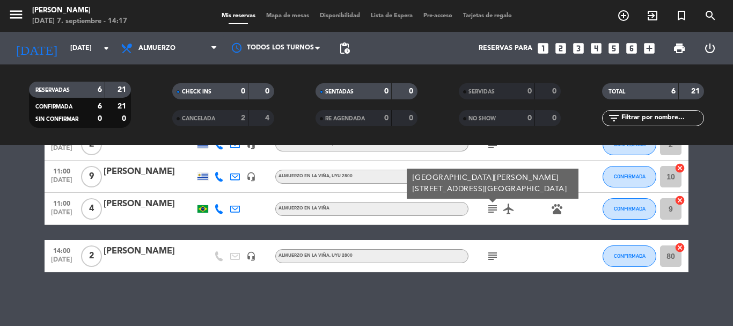
click at [492, 256] on icon "subject" at bounding box center [492, 255] width 13 height 13
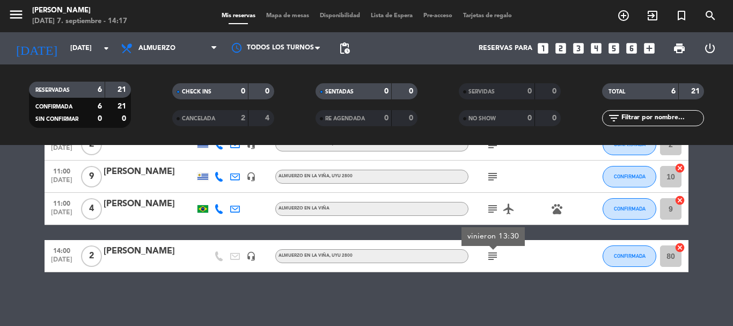
click at [516, 261] on div "subject vinieron 13:30" at bounding box center [516, 256] width 97 height 32
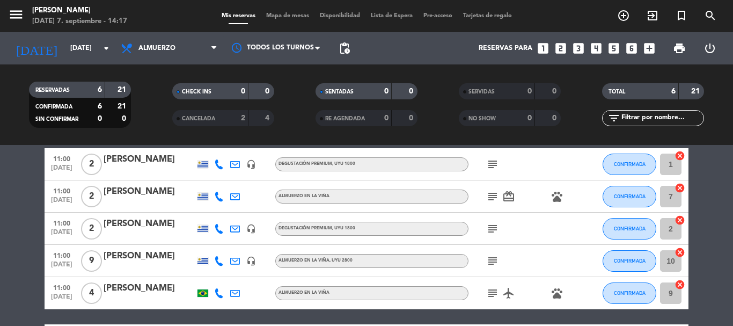
scroll to position [0, 0]
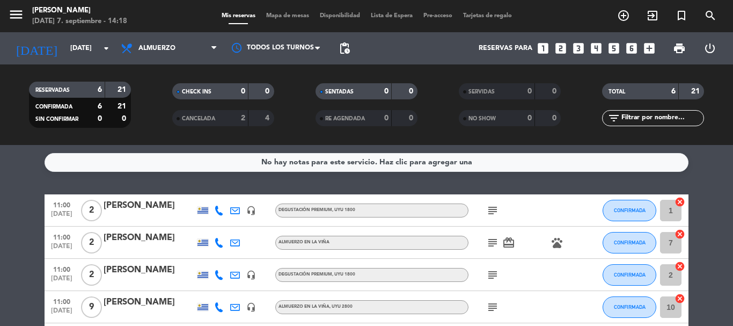
click at [178, 178] on div "No hay notas para este servicio. Haz clic para agregar una 11:00 [DATE] 2 [PERS…" at bounding box center [366, 235] width 733 height 181
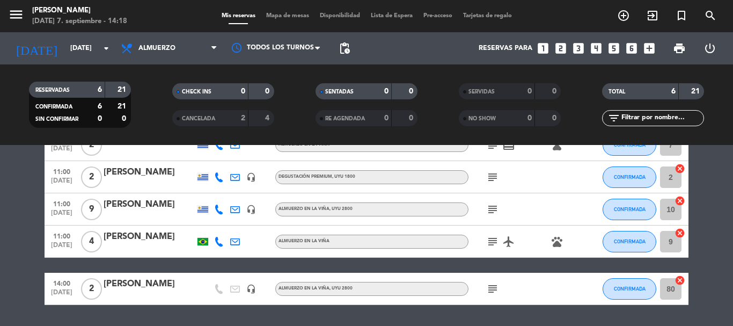
scroll to position [107, 0]
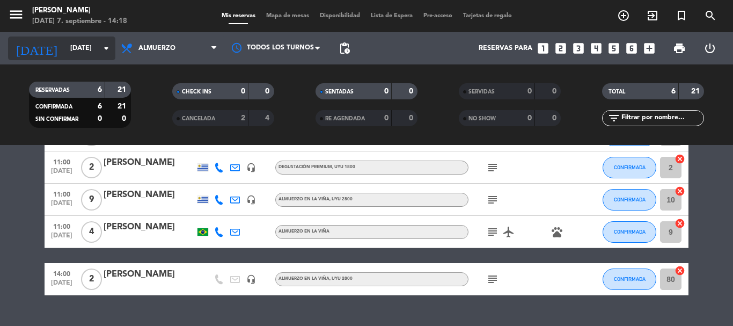
click at [110, 47] on icon "arrow_drop_down" at bounding box center [106, 48] width 13 height 13
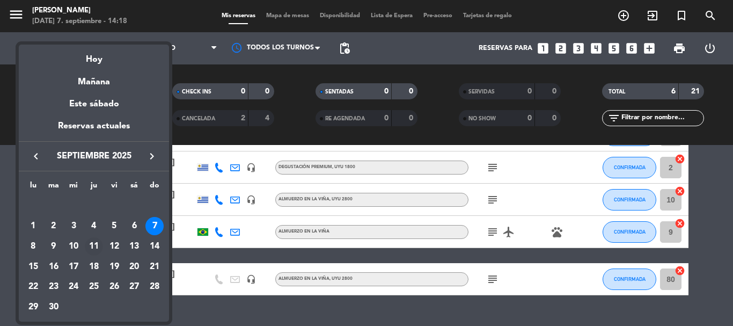
click at [93, 243] on div "11" at bounding box center [94, 246] width 18 height 18
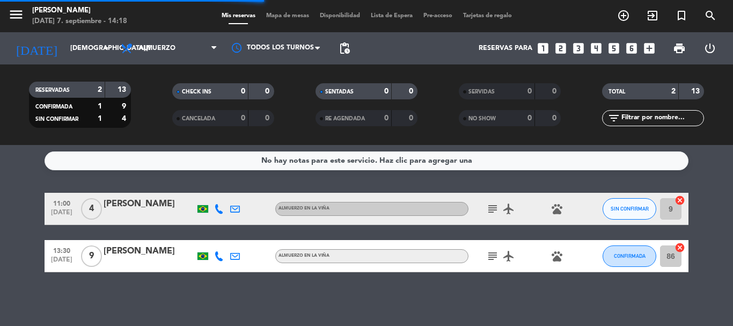
scroll to position [2, 0]
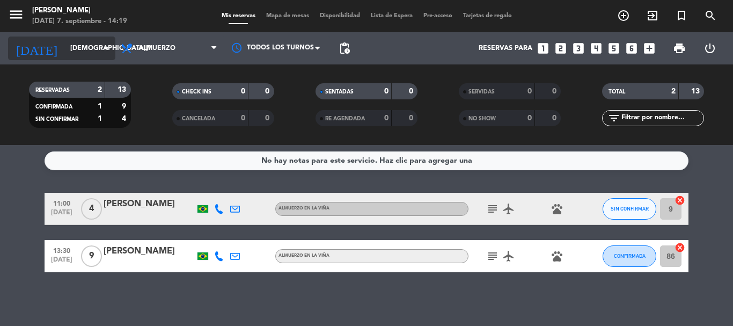
click at [106, 45] on icon "arrow_drop_down" at bounding box center [106, 48] width 13 height 13
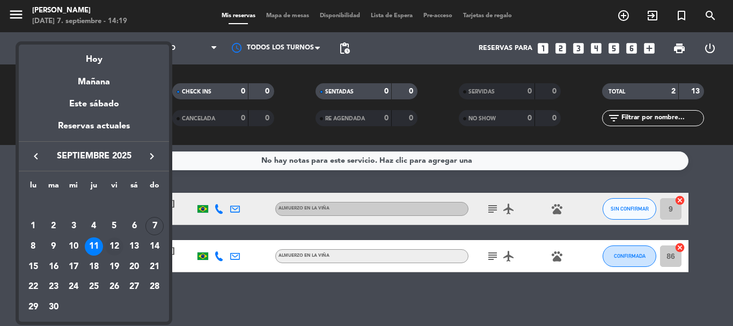
click at [118, 246] on div "12" at bounding box center [114, 246] width 18 height 18
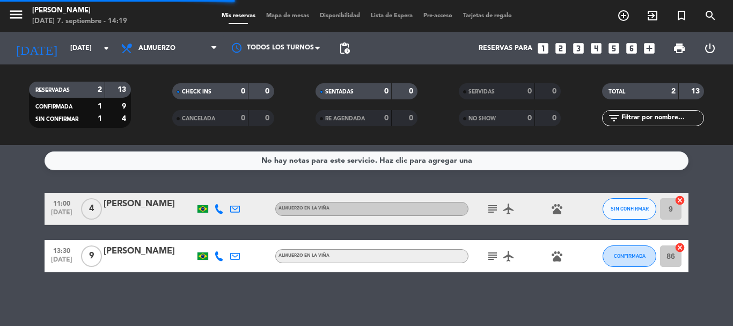
scroll to position [0, 0]
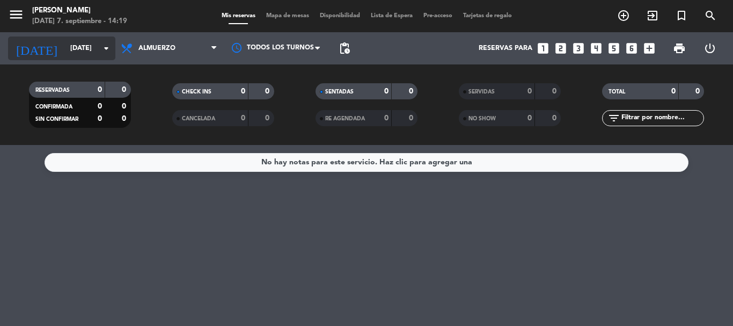
click at [105, 50] on icon "arrow_drop_down" at bounding box center [106, 48] width 13 height 13
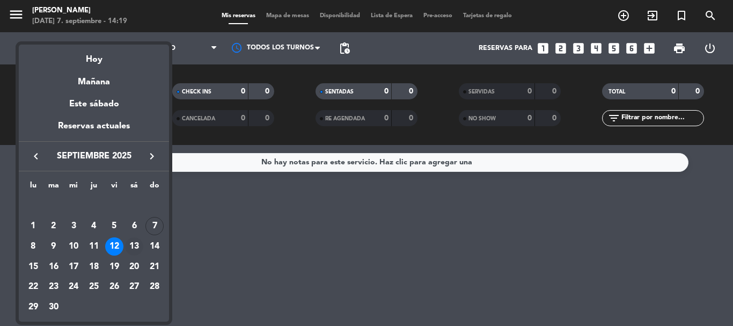
click at [137, 245] on div "13" at bounding box center [134, 246] width 18 height 18
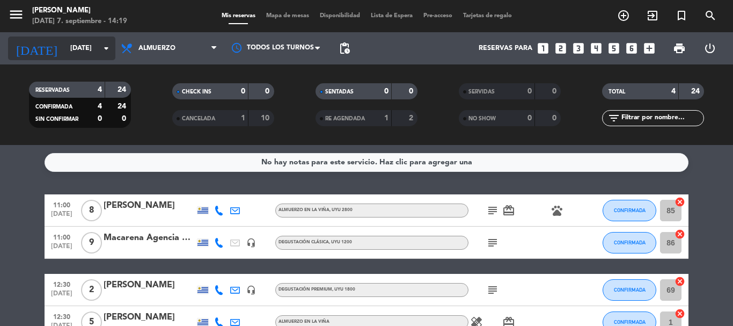
click at [105, 47] on icon "arrow_drop_down" at bounding box center [106, 48] width 13 height 13
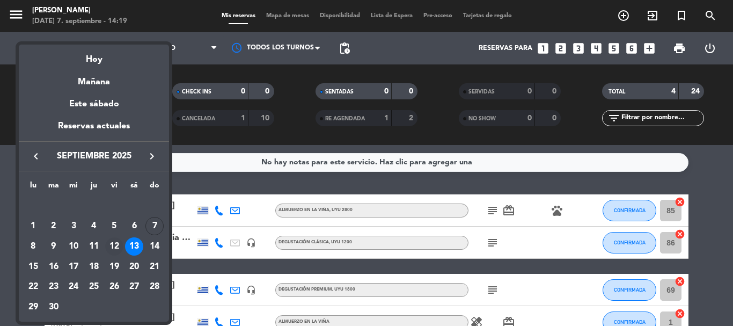
click at [111, 245] on div "12" at bounding box center [114, 246] width 18 height 18
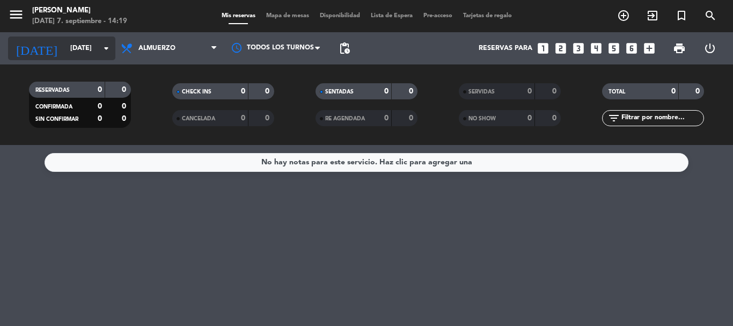
click at [107, 46] on icon "arrow_drop_down" at bounding box center [106, 48] width 13 height 13
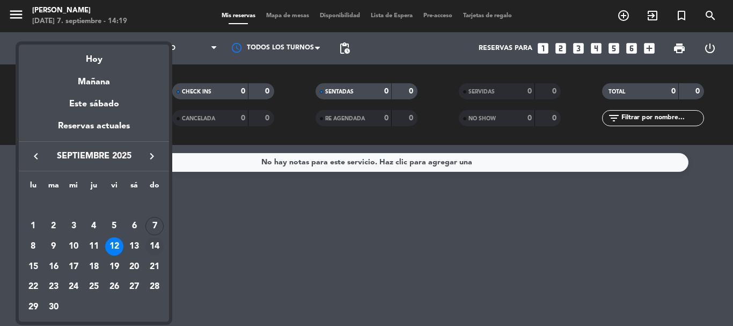
click at [152, 248] on div "14" at bounding box center [154, 246] width 18 height 18
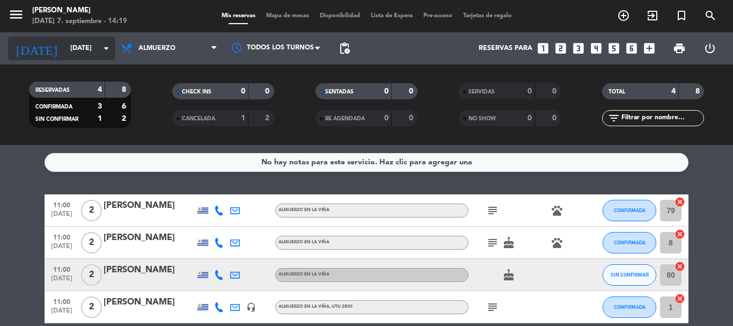
click at [109, 45] on icon "arrow_drop_down" at bounding box center [106, 48] width 13 height 13
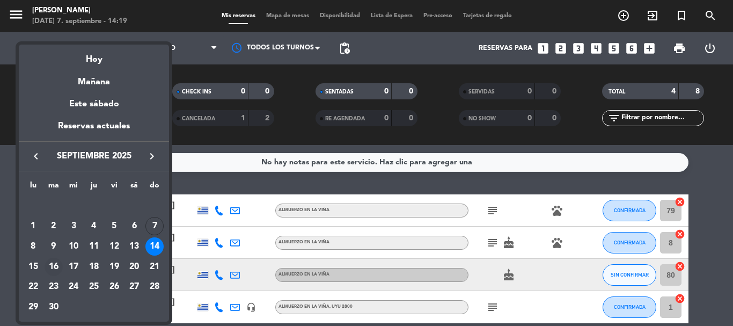
click at [54, 266] on div "16" at bounding box center [54, 267] width 18 height 18
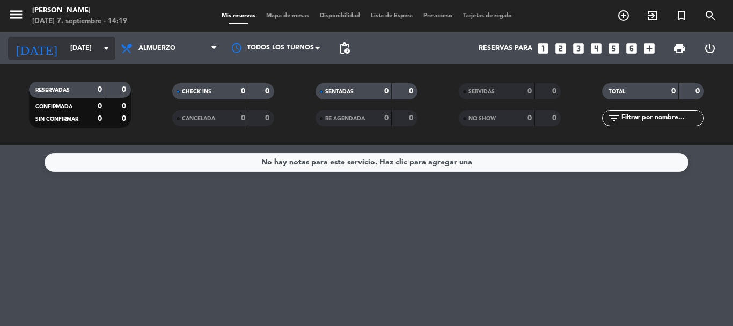
click at [107, 47] on icon "arrow_drop_down" at bounding box center [106, 48] width 13 height 13
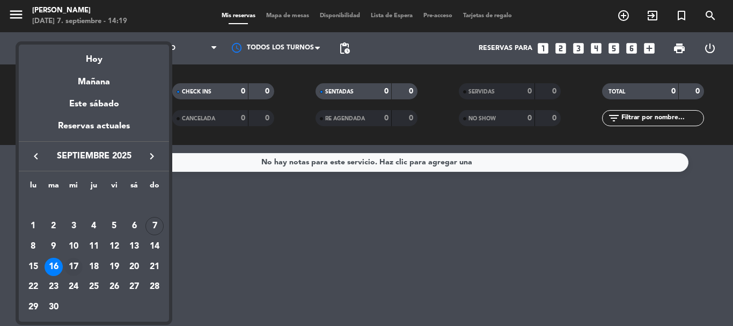
click at [77, 266] on div "17" at bounding box center [73, 267] width 18 height 18
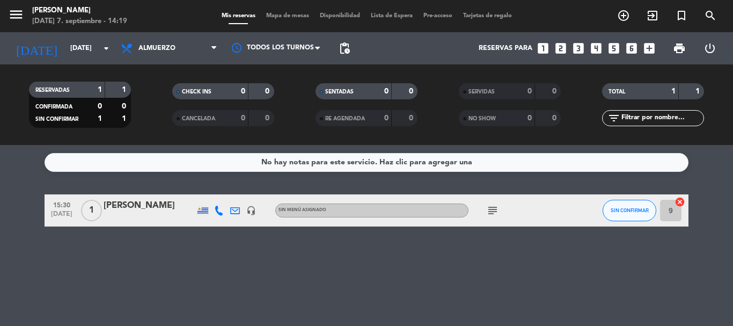
click at [496, 210] on icon "subject" at bounding box center [492, 210] width 13 height 13
drag, startPoint x: 341, startPoint y: 268, endPoint x: 313, endPoint y: 250, distance: 33.3
click at [313, 250] on div "No hay notas para este servicio. Haz clic para agregar una 15:30 [DATE] 1 [PERS…" at bounding box center [366, 235] width 733 height 181
click at [101, 49] on icon "arrow_drop_down" at bounding box center [106, 48] width 13 height 13
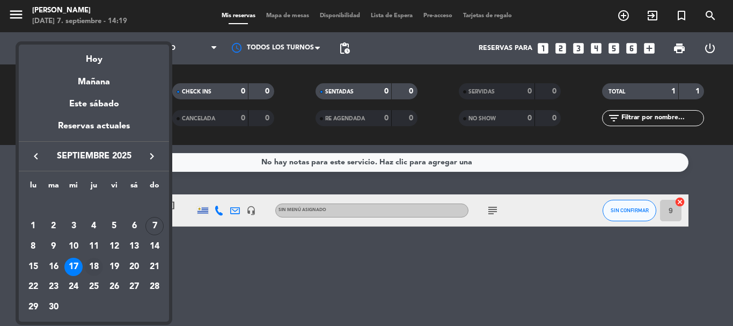
click at [95, 264] on div "18" at bounding box center [94, 267] width 18 height 18
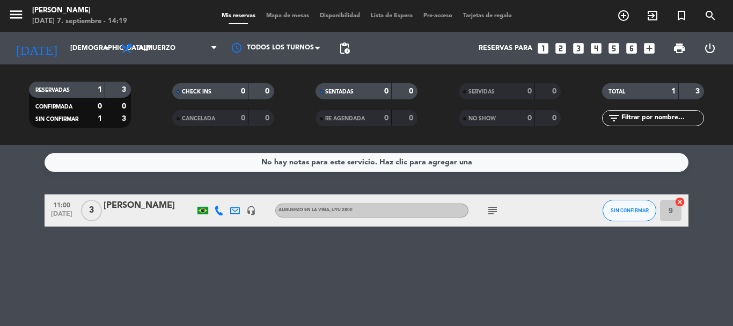
click at [495, 208] on icon "subject" at bounding box center [492, 210] width 13 height 13
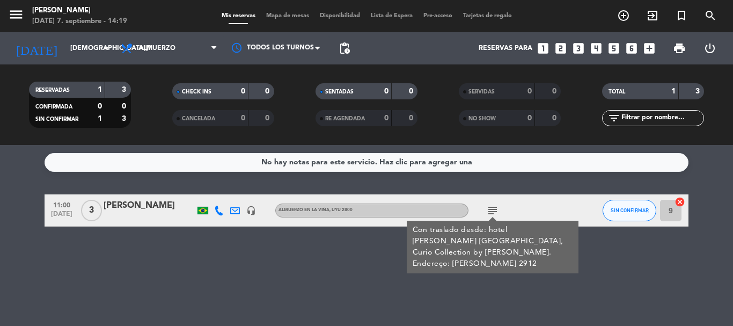
drag, startPoint x: 348, startPoint y: 253, endPoint x: 25, endPoint y: 102, distance: 356.0
click at [328, 239] on div "No hay notas para este servicio. Haz clic para agregar una 11:00 [DATE] 3 [PERS…" at bounding box center [366, 235] width 733 height 181
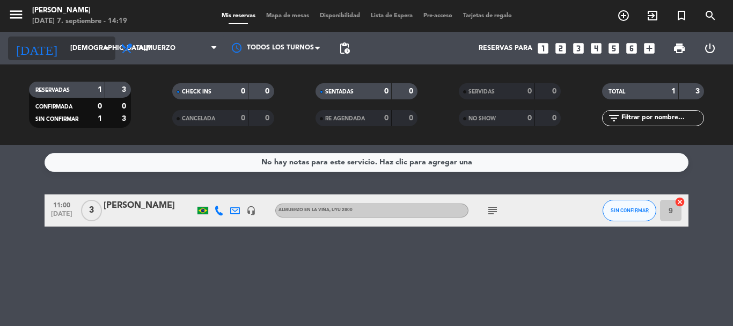
click at [108, 48] on icon "arrow_drop_down" at bounding box center [106, 48] width 13 height 13
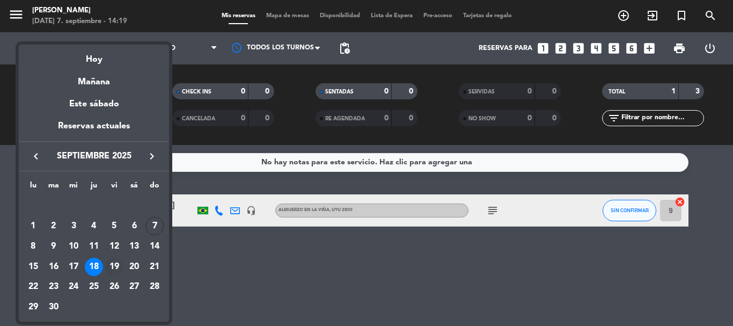
click at [119, 265] on div "19" at bounding box center [114, 267] width 18 height 18
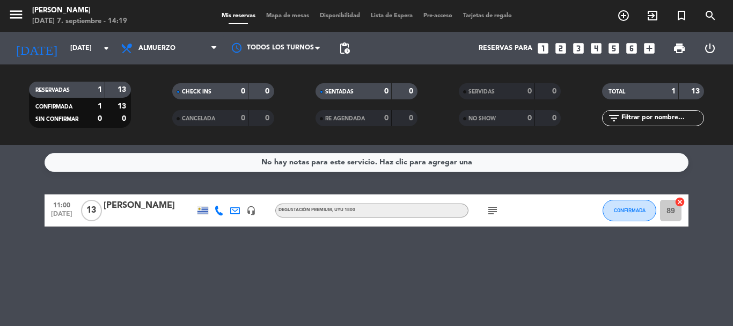
click at [487, 209] on icon "subject" at bounding box center [492, 210] width 13 height 13
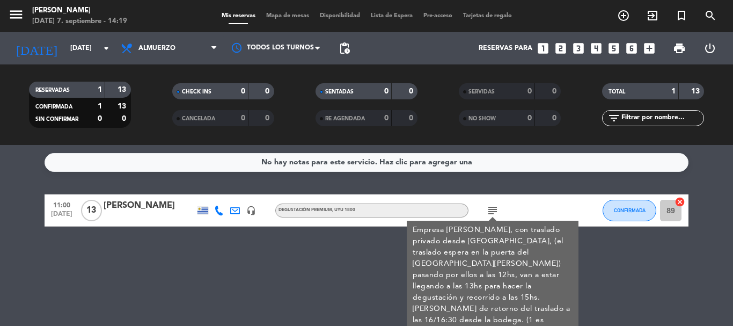
drag, startPoint x: 240, startPoint y: 275, endPoint x: 227, endPoint y: 254, distance: 24.6
click at [239, 271] on div "No hay notas para este servicio. Haz clic para agregar una 11:00 [DATE] [PERSON…" at bounding box center [366, 235] width 733 height 181
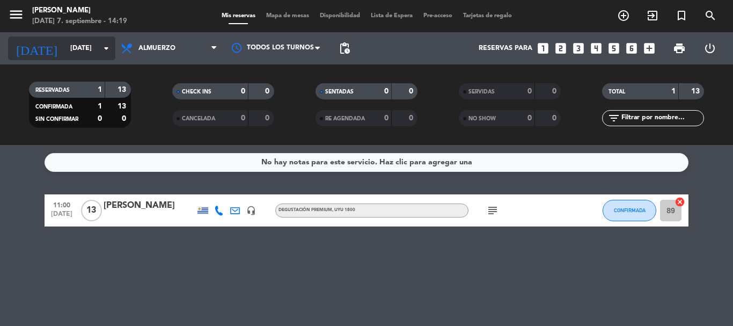
click at [104, 45] on icon "arrow_drop_down" at bounding box center [106, 48] width 13 height 13
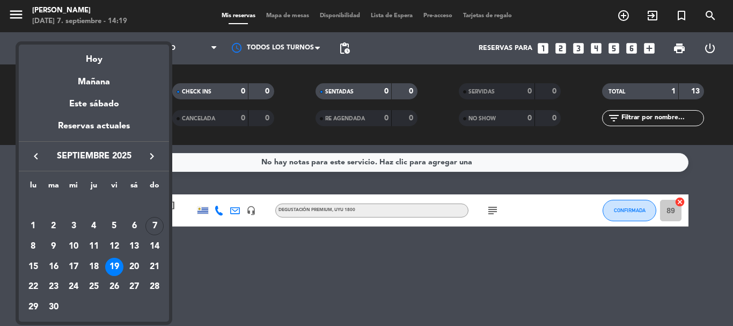
click at [132, 266] on div "20" at bounding box center [134, 267] width 18 height 18
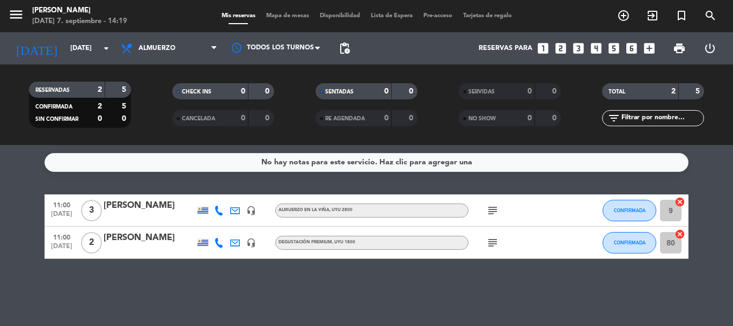
click at [496, 210] on icon "subject" at bounding box center [492, 210] width 13 height 13
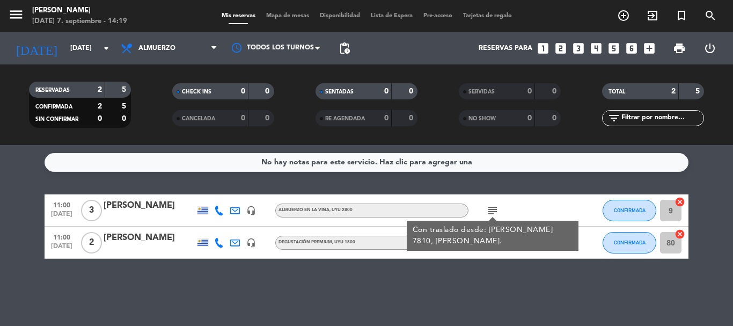
click at [545, 211] on div "subject Con traslado desde: [PERSON_NAME] 7810, [PERSON_NAME]." at bounding box center [516, 210] width 97 height 32
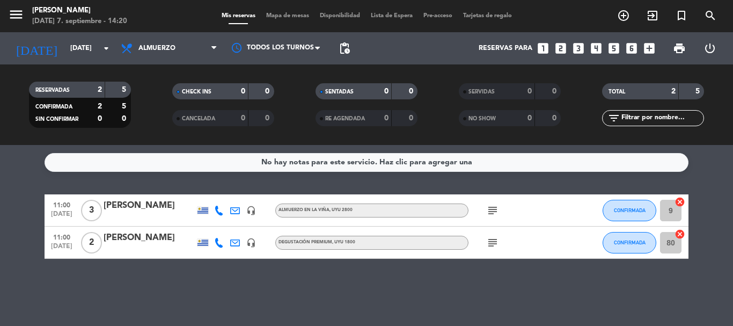
click at [485, 241] on span "subject" at bounding box center [493, 242] width 16 height 13
click at [491, 243] on icon "subject" at bounding box center [492, 242] width 13 height 13
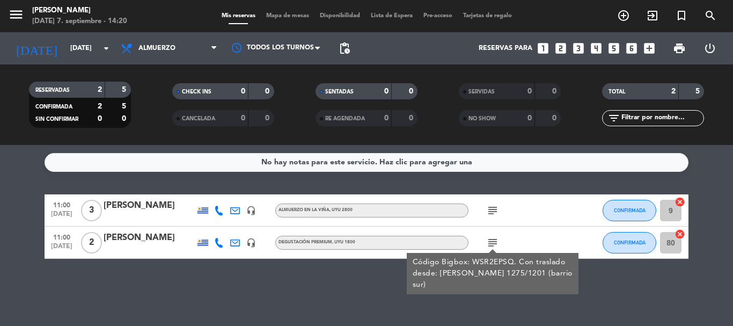
drag, startPoint x: 295, startPoint y: 277, endPoint x: 267, endPoint y: 276, distance: 27.9
click at [291, 277] on div "No hay notas para este servicio. Haz clic para agregar una 11:00 [DATE] 3 [PERS…" at bounding box center [366, 235] width 733 height 181
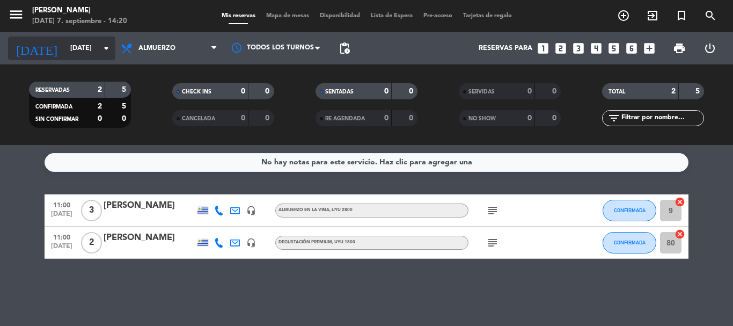
click at [107, 48] on icon "arrow_drop_down" at bounding box center [106, 48] width 13 height 13
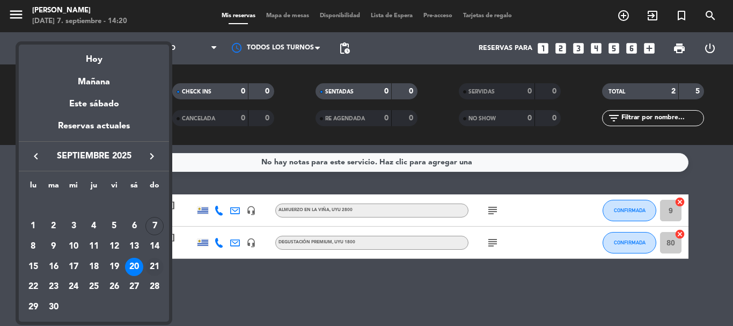
click at [152, 267] on div "21" at bounding box center [154, 267] width 18 height 18
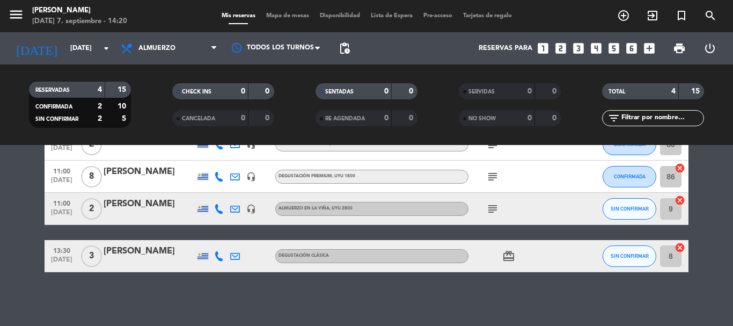
scroll to position [12, 0]
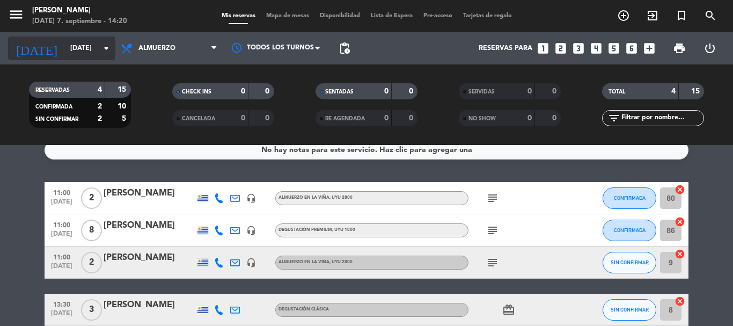
click at [106, 48] on icon "arrow_drop_down" at bounding box center [106, 48] width 13 height 13
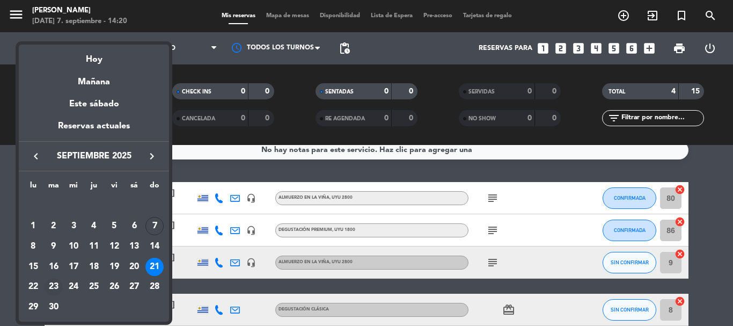
click at [56, 290] on div "23" at bounding box center [54, 287] width 18 height 18
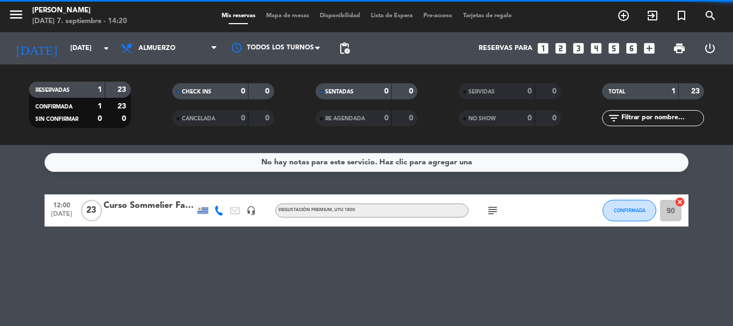
scroll to position [0, 0]
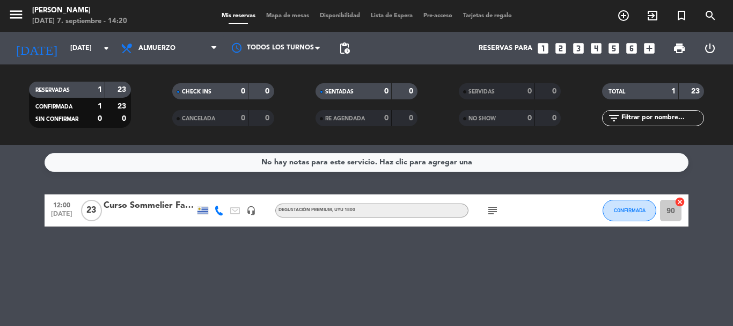
click at [495, 210] on icon "subject" at bounding box center [492, 210] width 13 height 13
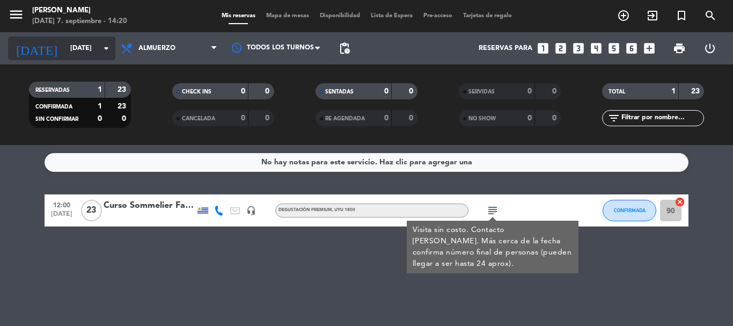
click at [99, 49] on input "[DATE]" at bounding box center [110, 48] width 91 height 18
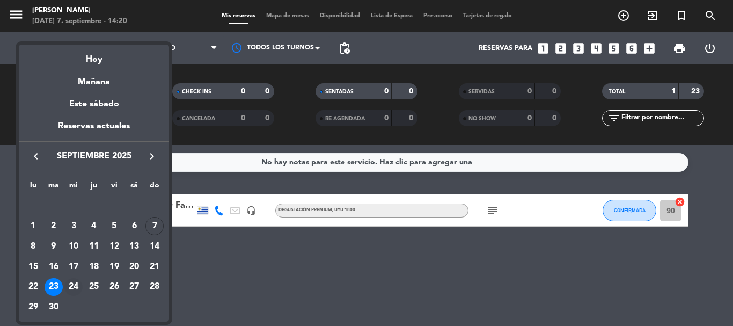
click at [76, 284] on div "24" at bounding box center [73, 287] width 18 height 18
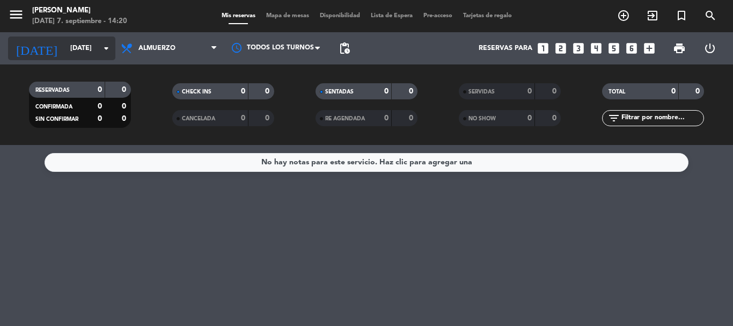
click at [107, 47] on icon "arrow_drop_down" at bounding box center [106, 48] width 13 height 13
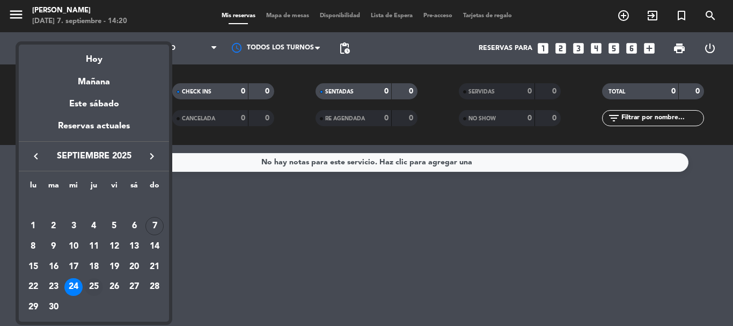
click at [98, 287] on div "25" at bounding box center [94, 287] width 18 height 18
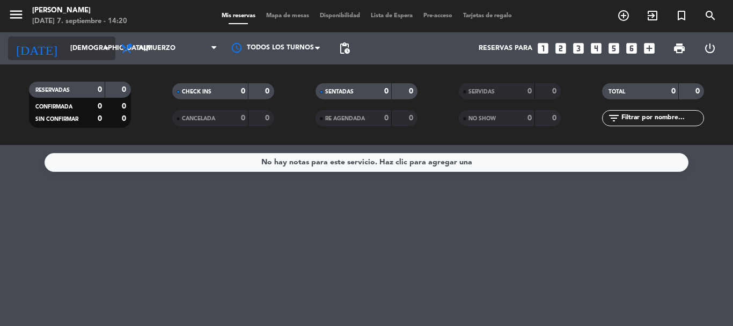
click at [107, 48] on icon "arrow_drop_down" at bounding box center [106, 48] width 13 height 13
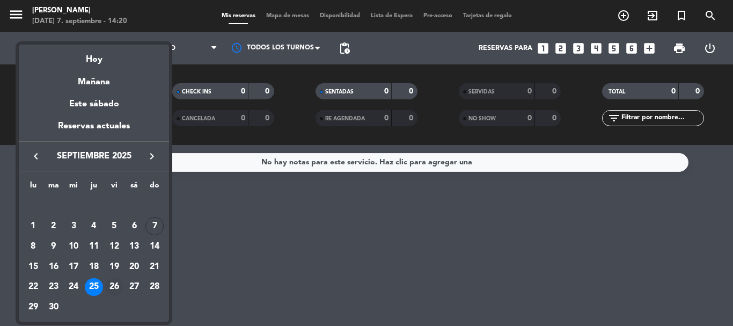
click at [110, 291] on div "26" at bounding box center [114, 287] width 18 height 18
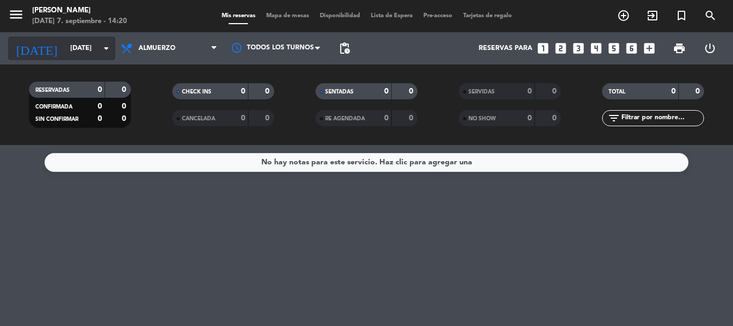
click at [109, 48] on icon "arrow_drop_down" at bounding box center [106, 48] width 13 height 13
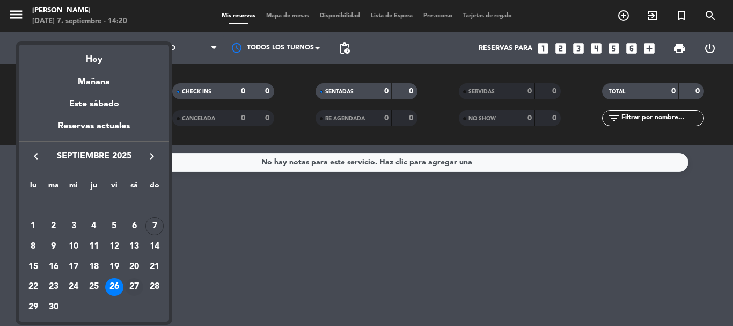
click at [130, 281] on div "27" at bounding box center [134, 287] width 18 height 18
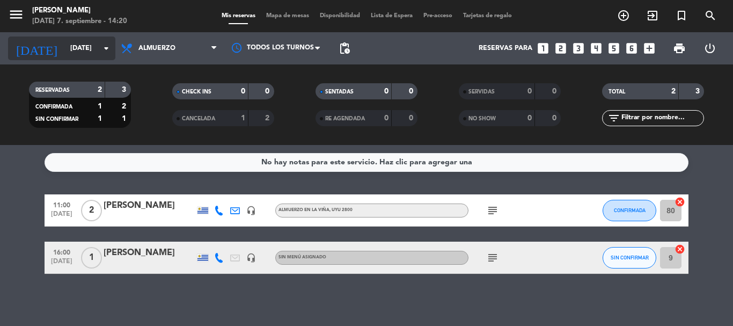
click at [104, 43] on icon "arrow_drop_down" at bounding box center [106, 48] width 13 height 13
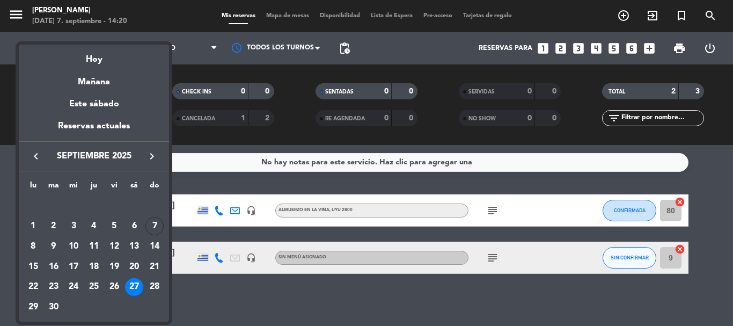
click at [154, 289] on div "28" at bounding box center [154, 287] width 18 height 18
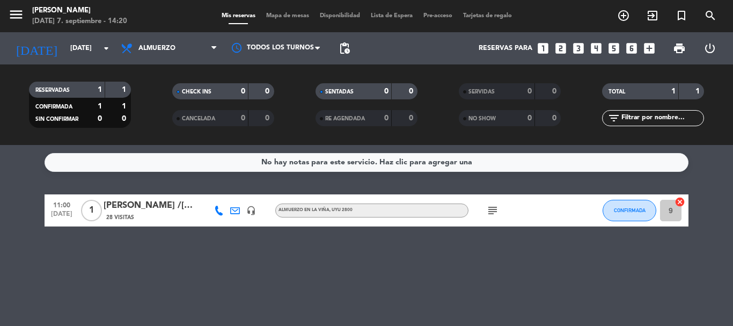
click at [491, 210] on icon "subject" at bounding box center [492, 210] width 13 height 13
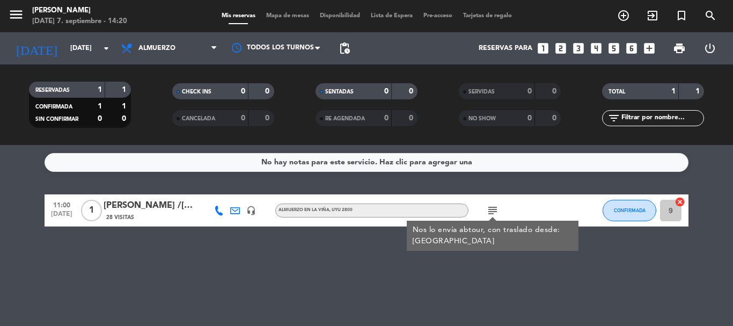
drag, startPoint x: 333, startPoint y: 243, endPoint x: 197, endPoint y: 189, distance: 145.8
click at [332, 241] on div "No hay notas para este servicio. Haz clic para agregar una 11:00 [DATE] 1 [PERS…" at bounding box center [366, 235] width 733 height 181
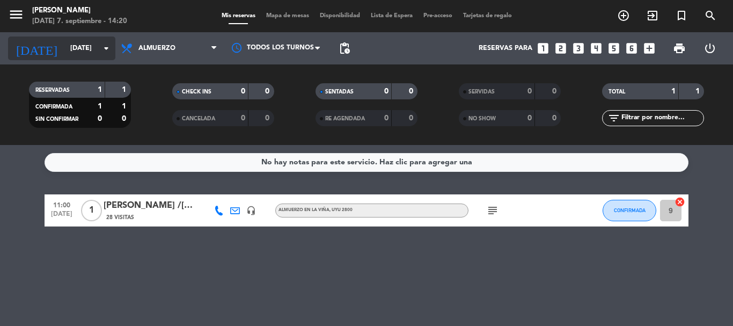
click at [104, 49] on icon "arrow_drop_down" at bounding box center [106, 48] width 13 height 13
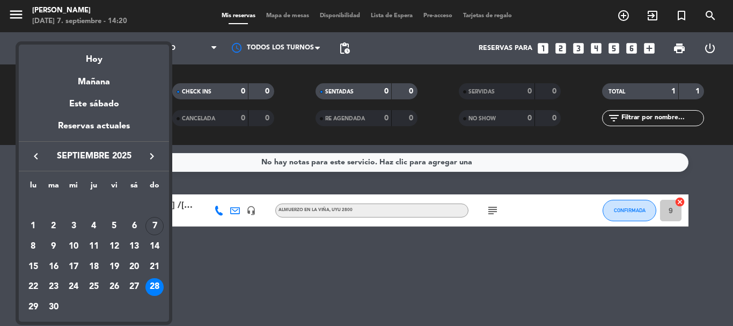
click at [153, 155] on icon "keyboard_arrow_right" at bounding box center [151, 156] width 13 height 13
click at [134, 226] on div "4" at bounding box center [134, 226] width 18 height 18
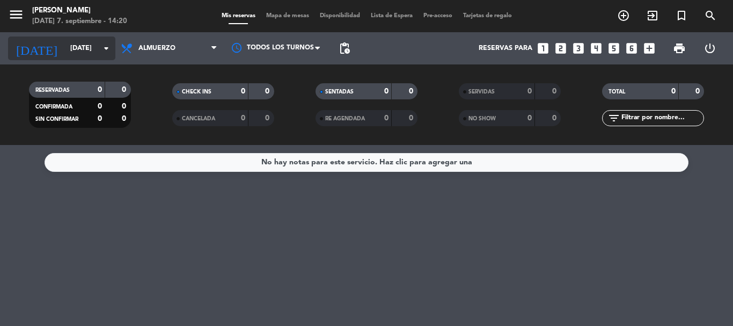
click at [108, 46] on icon "arrow_drop_down" at bounding box center [106, 48] width 13 height 13
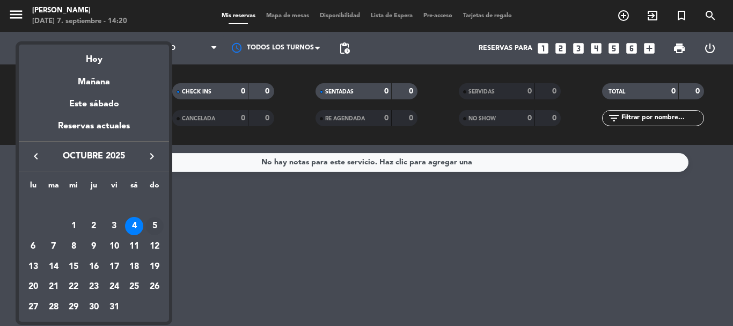
click at [153, 226] on div "5" at bounding box center [154, 226] width 18 height 18
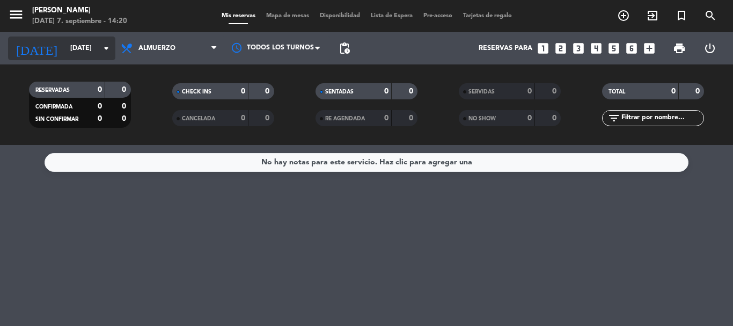
click at [101, 43] on icon "arrow_drop_down" at bounding box center [106, 48] width 13 height 13
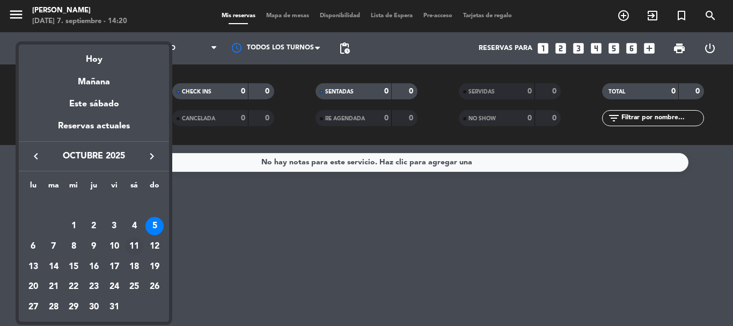
click at [131, 246] on div "11" at bounding box center [134, 246] width 18 height 18
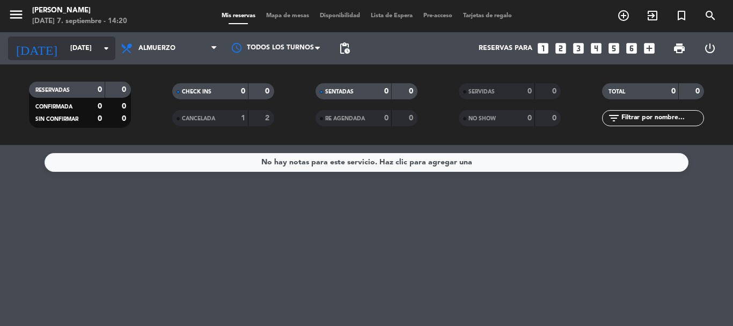
click at [107, 43] on icon "arrow_drop_down" at bounding box center [106, 48] width 13 height 13
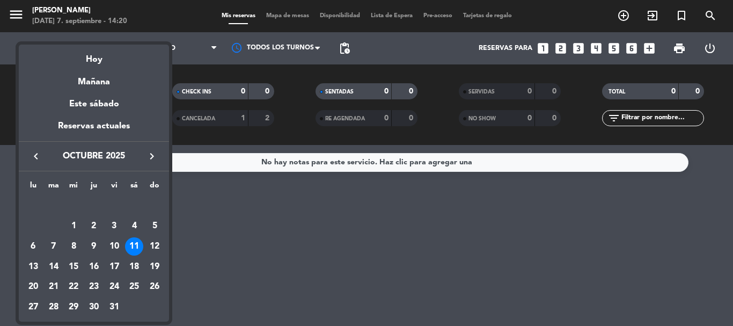
click at [37, 156] on icon "keyboard_arrow_left" at bounding box center [36, 156] width 13 height 13
click at [94, 62] on div "Hoy" at bounding box center [94, 56] width 150 height 22
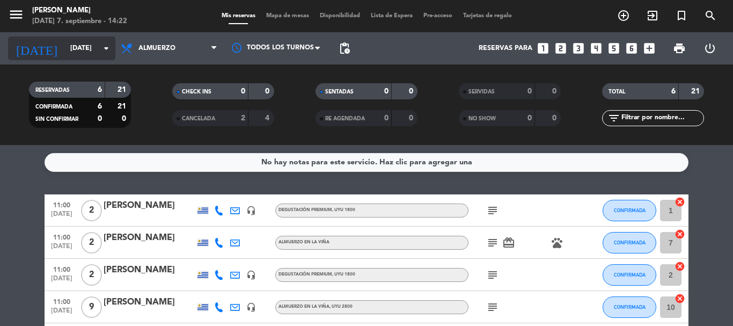
click at [105, 50] on icon "arrow_drop_down" at bounding box center [106, 48] width 13 height 13
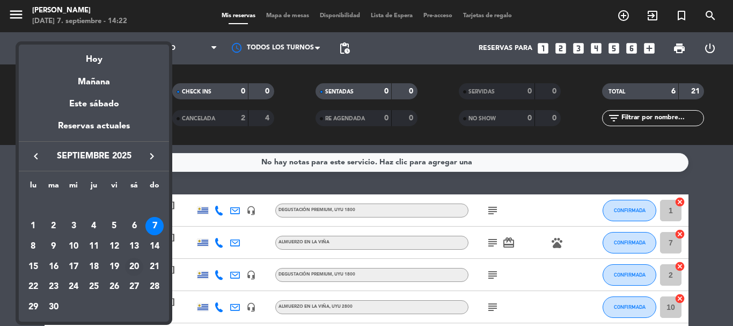
click at [136, 266] on div "20" at bounding box center [134, 267] width 18 height 18
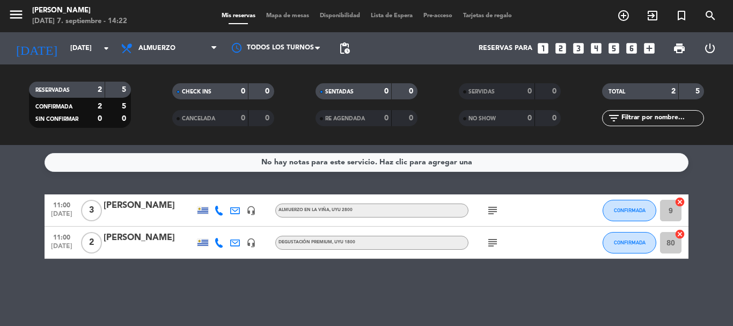
click at [497, 243] on icon "subject" at bounding box center [492, 242] width 13 height 13
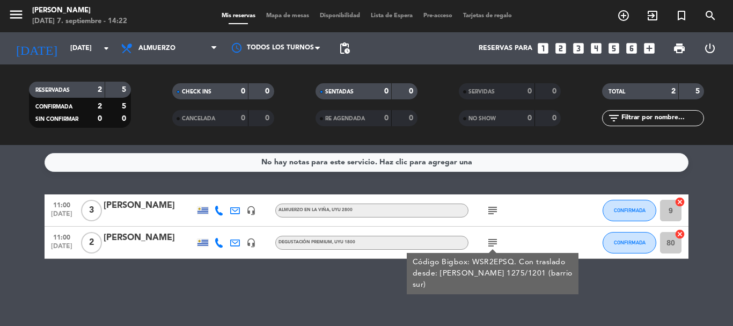
click at [354, 282] on div "No hay notas para este servicio. Haz clic para agregar una 11:00 [DATE] 3 [PERS…" at bounding box center [366, 235] width 733 height 181
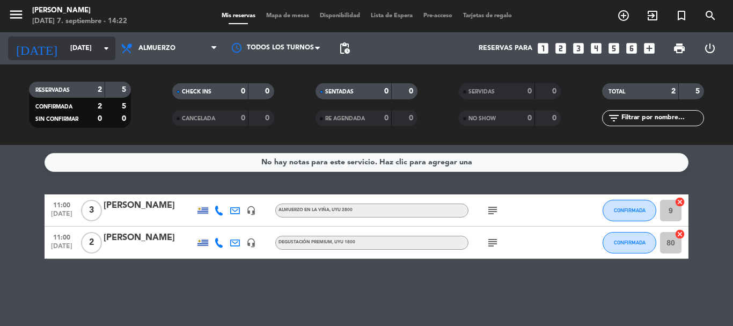
click at [106, 45] on icon "arrow_drop_down" at bounding box center [106, 48] width 13 height 13
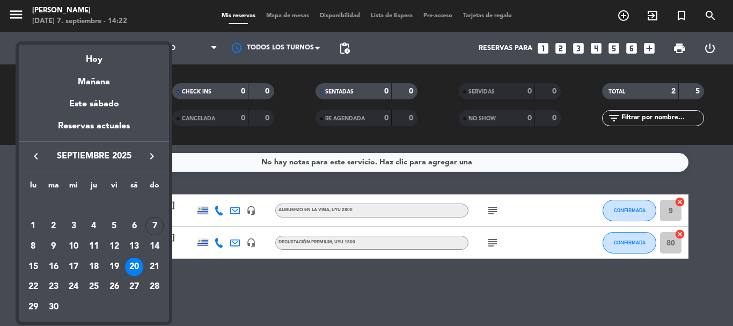
click at [155, 262] on div "21" at bounding box center [154, 267] width 18 height 18
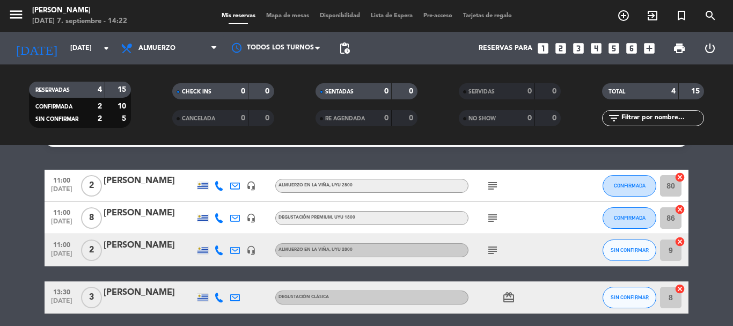
scroll to position [12, 0]
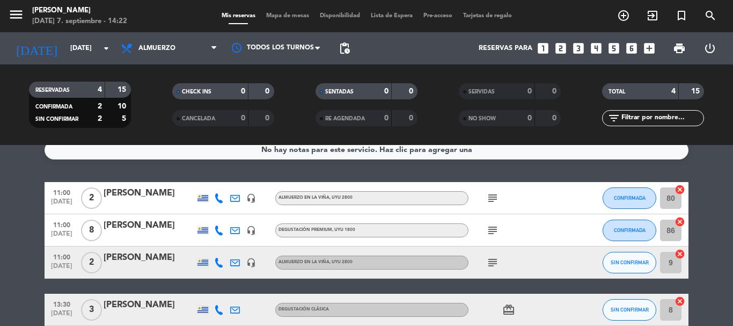
click at [496, 200] on icon "subject" at bounding box center [492, 198] width 13 height 13
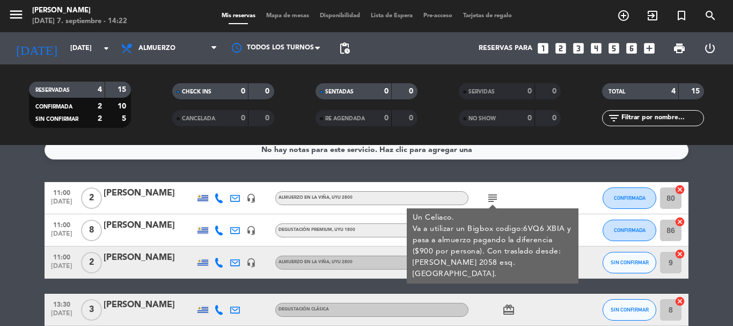
drag, startPoint x: 540, startPoint y: 193, endPoint x: 545, endPoint y: 189, distance: 5.7
click at [542, 192] on div "subject Un Celiaco. Va a utilizar un Bigbox codigo:6VQ6 XBIA y pasa a almuerzo …" at bounding box center [516, 198] width 97 height 32
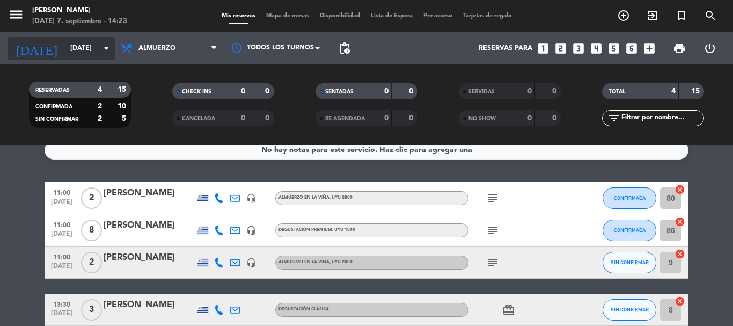
click at [104, 47] on icon "arrow_drop_down" at bounding box center [106, 48] width 13 height 13
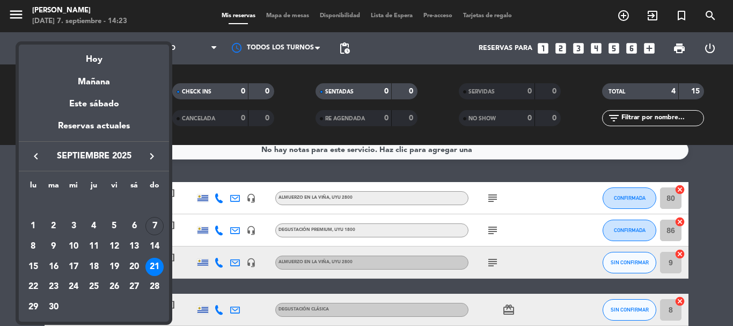
drag, startPoint x: 95, startPoint y: 55, endPoint x: 116, endPoint y: 70, distance: 26.5
click at [98, 57] on div "Hoy" at bounding box center [94, 56] width 150 height 22
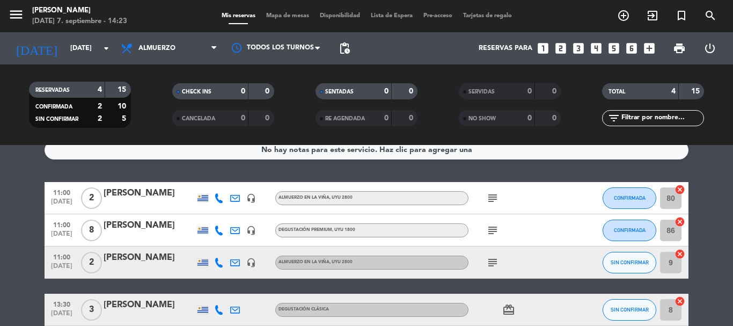
type input "[DATE]"
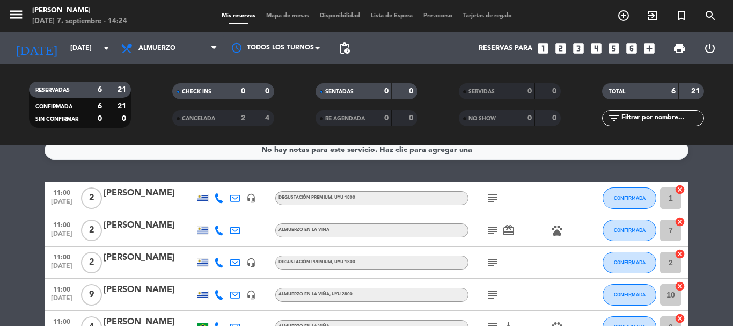
click at [496, 260] on icon "subject" at bounding box center [492, 262] width 13 height 13
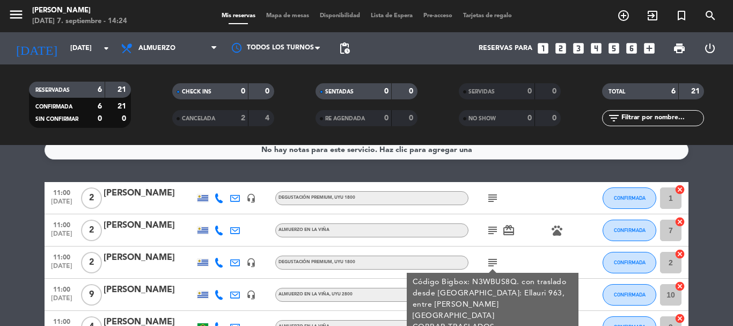
click at [135, 254] on div "[PERSON_NAME]" at bounding box center [149, 258] width 91 height 14
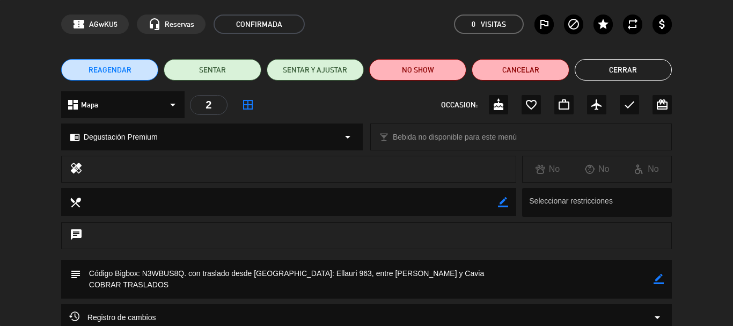
scroll to position [0, 0]
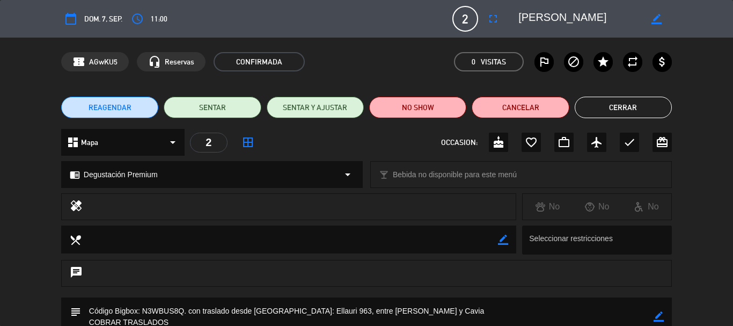
drag, startPoint x: 584, startPoint y: 17, endPoint x: 512, endPoint y: 18, distance: 71.4
click at [512, 18] on div "border_color" at bounding box center [591, 18] width 161 height 19
click at [378, 45] on div "confirmation_number AGwKU5 headset_mic Reservas CONFIRMADA 0 Visitas outlined_f…" at bounding box center [366, 62] width 733 height 48
click at [627, 109] on button "Cerrar" at bounding box center [623, 107] width 97 height 21
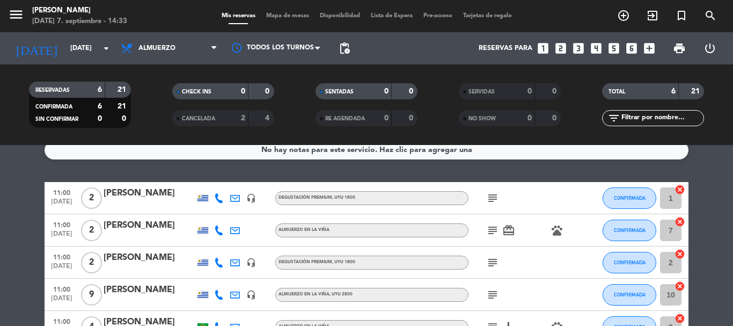
click at [494, 200] on icon "subject" at bounding box center [492, 198] width 13 height 13
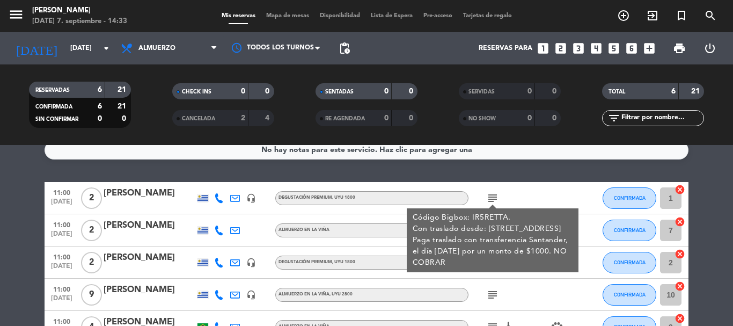
click at [525, 192] on div "subject Código Bigbox: IR5RETTA. Con traslado desde: [GEOGRAPHIC_DATA] 1025, [G…" at bounding box center [516, 198] width 97 height 32
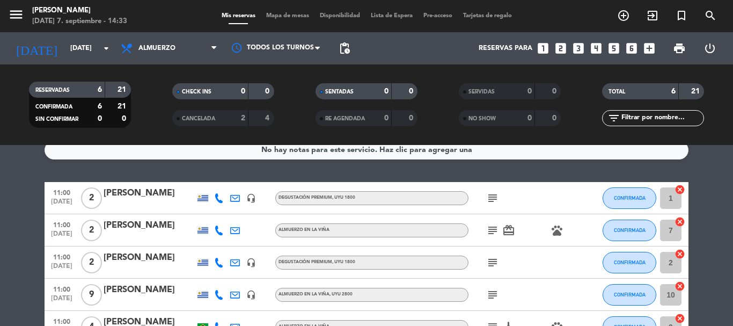
click at [491, 232] on icon "subject" at bounding box center [492, 230] width 13 height 13
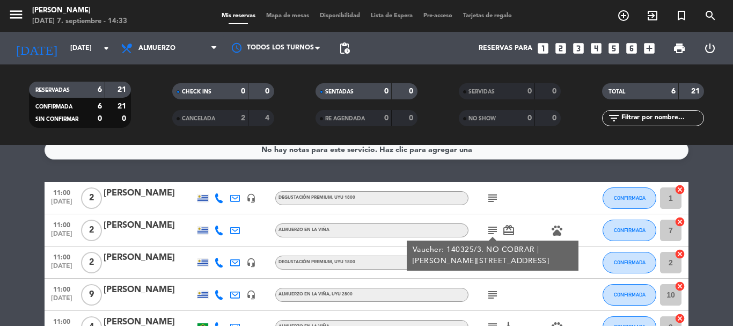
click at [535, 217] on div "subject Vaucher: 140325/3. NO COBRAR | [PERSON_NAME][STREET_ADDRESS] card_giftc…" at bounding box center [516, 230] width 97 height 32
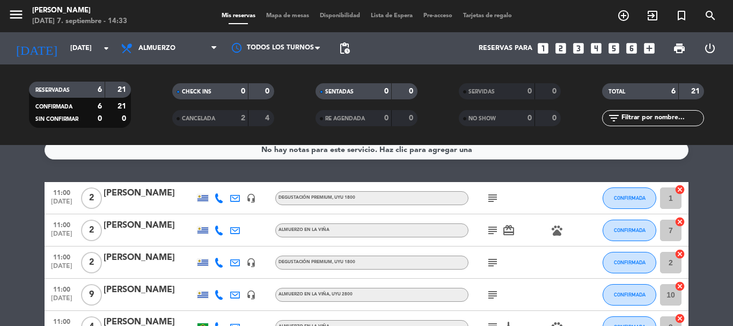
click at [494, 267] on icon "subject" at bounding box center [492, 262] width 13 height 13
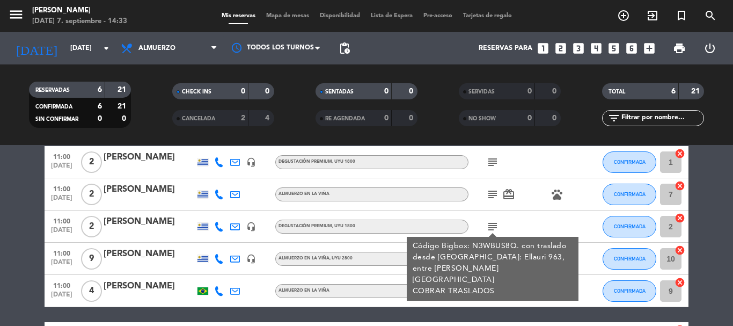
scroll to position [66, 0]
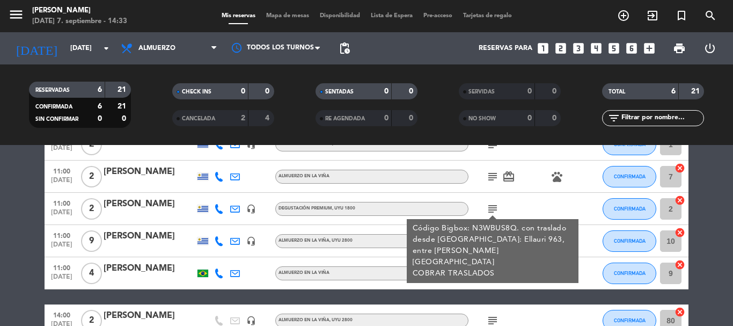
click at [529, 188] on div "subject card_giftcard pets" at bounding box center [516, 176] width 97 height 32
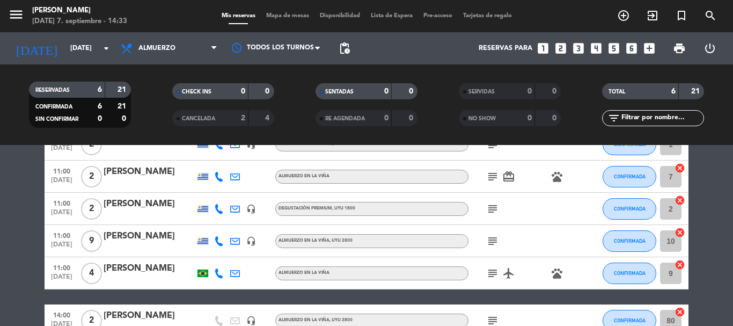
click at [507, 238] on div "subject" at bounding box center [516, 241] width 97 height 32
click at [490, 175] on icon "subject" at bounding box center [492, 176] width 13 height 13
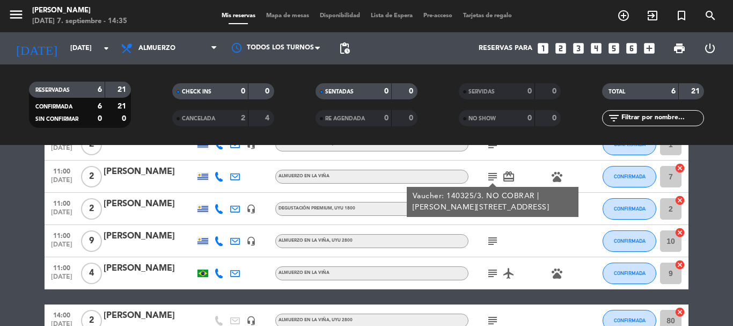
click at [255, 169] on div at bounding box center [251, 176] width 16 height 32
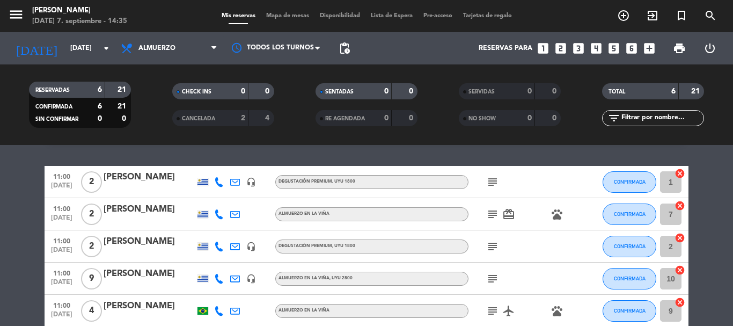
scroll to position [12, 0]
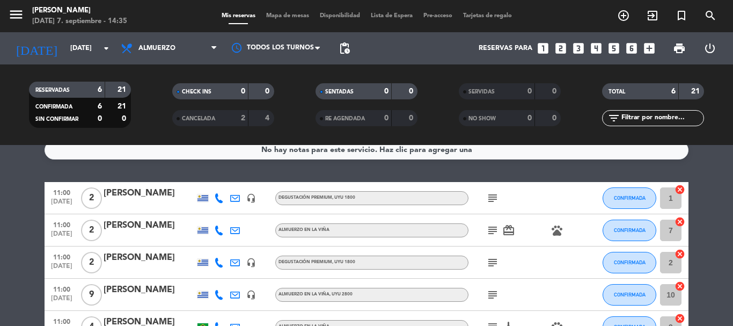
click at [494, 227] on icon "subject" at bounding box center [492, 230] width 13 height 13
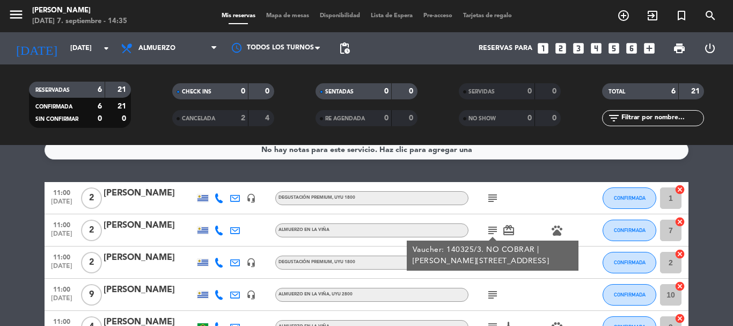
click at [155, 224] on div "[PERSON_NAME]" at bounding box center [149, 225] width 91 height 14
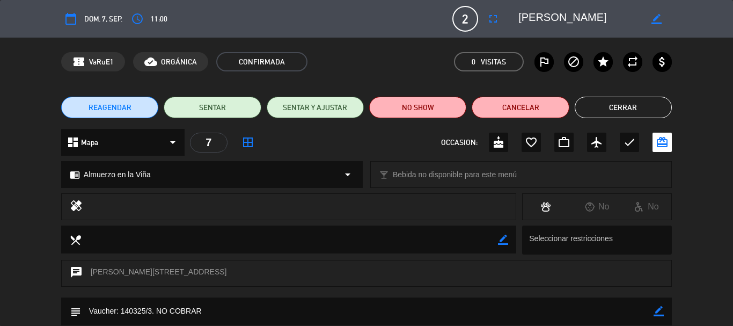
drag, startPoint x: 595, startPoint y: 20, endPoint x: 512, endPoint y: 19, distance: 82.6
click at [512, 19] on div "border_color" at bounding box center [591, 18] width 161 height 19
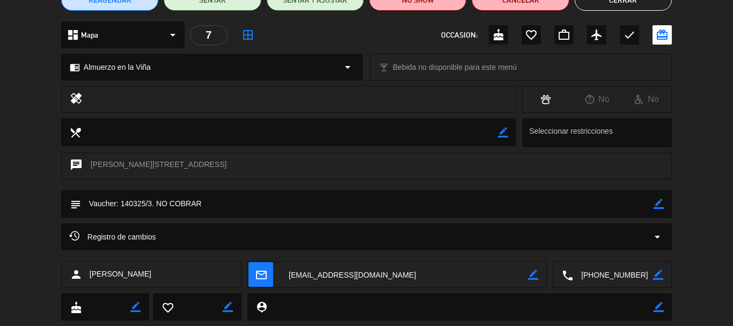
scroll to position [0, 0]
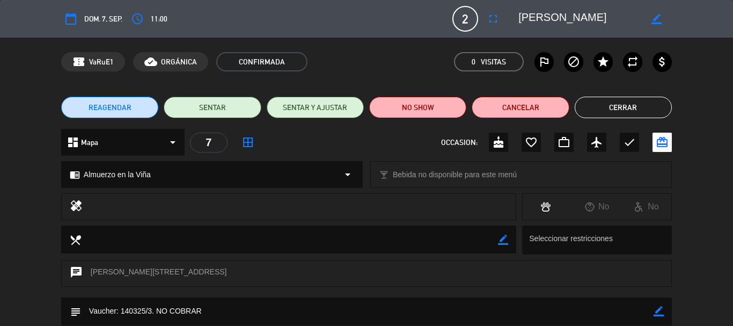
click at [636, 101] on button "Cerrar" at bounding box center [623, 107] width 97 height 21
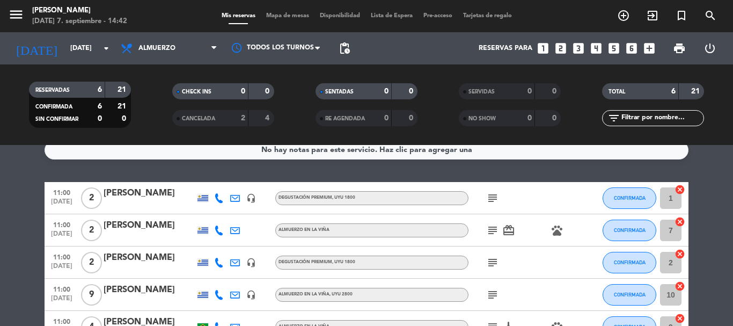
click at [492, 196] on icon "subject" at bounding box center [492, 198] width 13 height 13
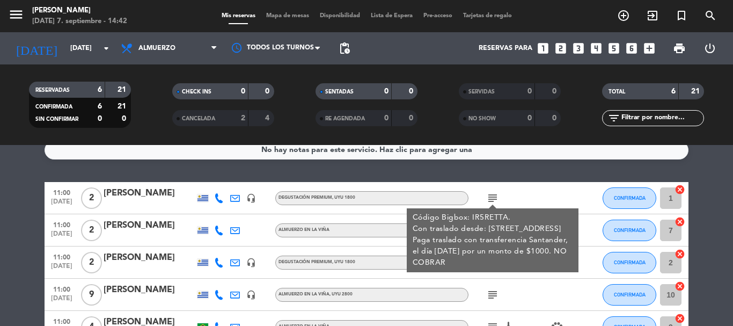
click at [538, 190] on div "subject Código Bigbox: IR5RETTA. Con traslado desde: [GEOGRAPHIC_DATA] 1025, [G…" at bounding box center [516, 198] width 97 height 32
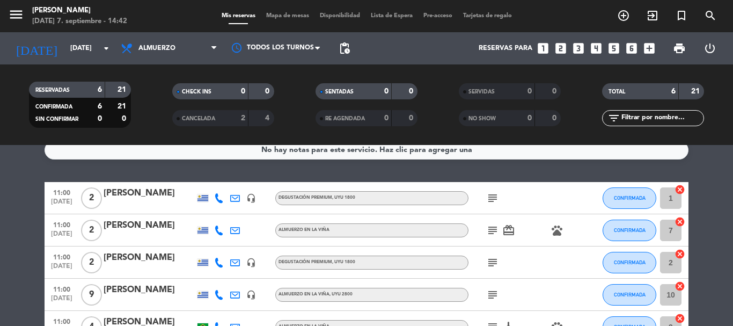
click at [495, 261] on icon "subject" at bounding box center [492, 262] width 13 height 13
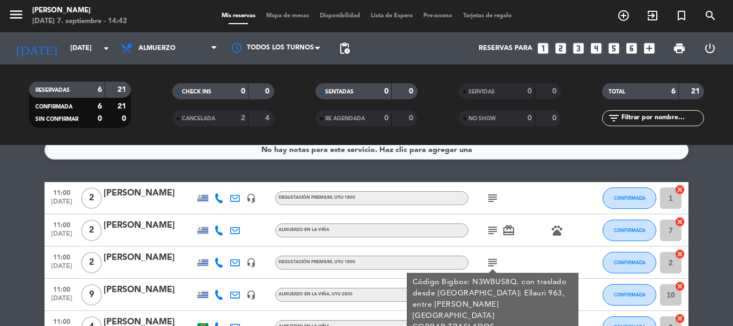
click at [538, 258] on div "subject Código Bigbox: N3WBUS8Q. con traslado desde [GEOGRAPHIC_DATA]: Ellauri …" at bounding box center [516, 262] width 97 height 32
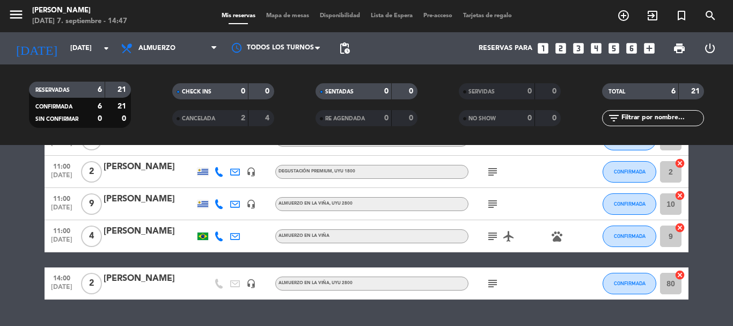
scroll to position [120, 0]
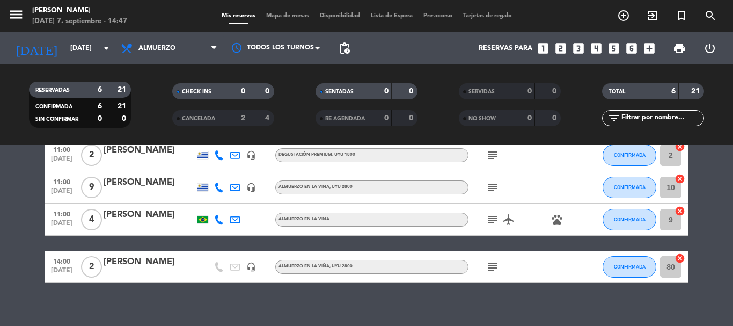
click at [490, 217] on icon "subject" at bounding box center [492, 219] width 13 height 13
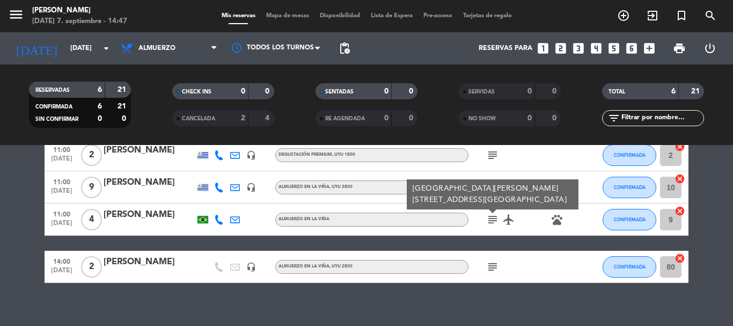
click at [153, 213] on div "[PERSON_NAME]" at bounding box center [149, 215] width 91 height 14
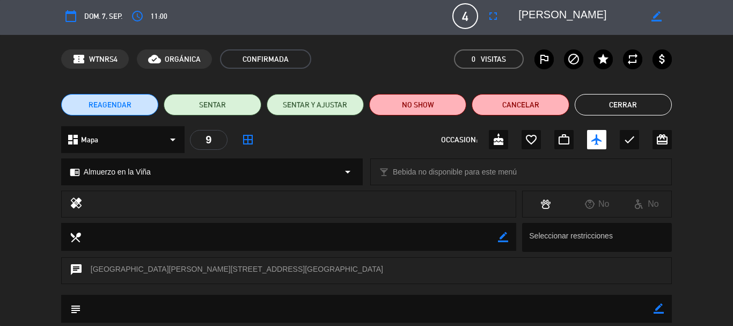
scroll to position [0, 0]
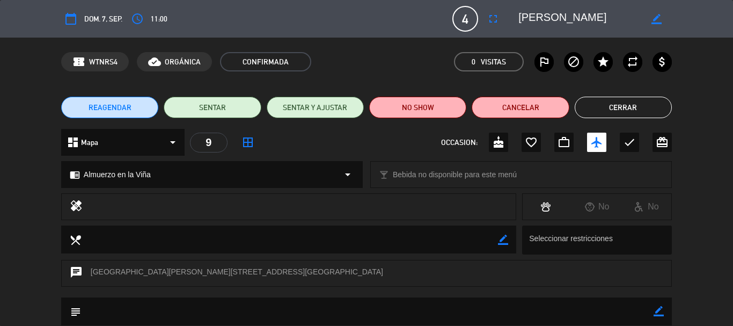
drag, startPoint x: 584, startPoint y: 18, endPoint x: 515, endPoint y: 18, distance: 69.2
click at [515, 18] on div "border_color" at bounding box center [591, 18] width 161 height 19
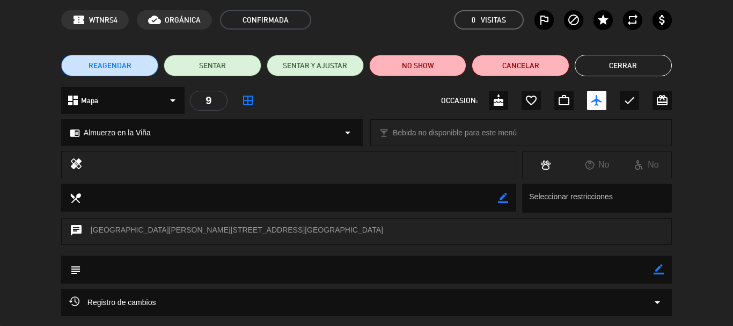
scroll to position [54, 0]
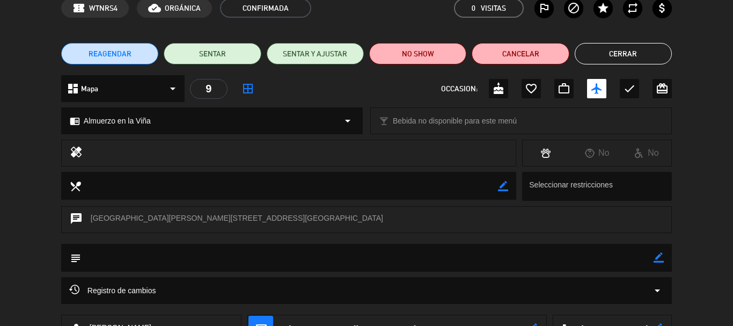
drag, startPoint x: 624, startPoint y: 52, endPoint x: 626, endPoint y: 60, distance: 7.7
click at [625, 52] on button "Cerrar" at bounding box center [623, 53] width 97 height 21
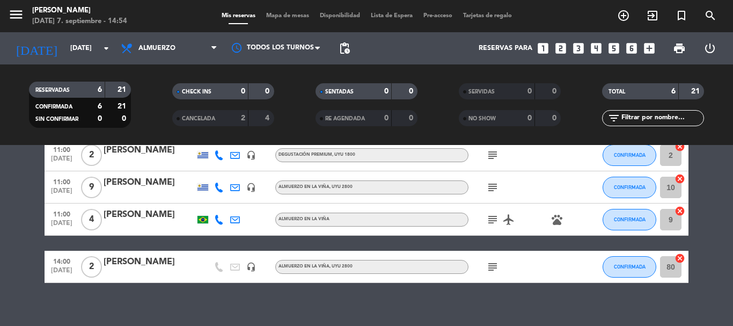
click at [495, 225] on icon "subject" at bounding box center [492, 219] width 13 height 13
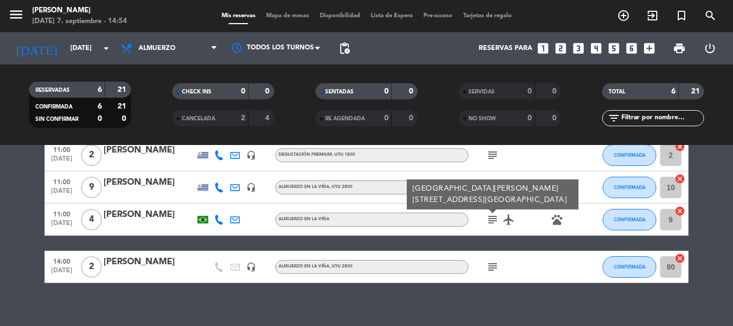
drag, startPoint x: 503, startPoint y: 252, endPoint x: 503, endPoint y: 244, distance: 8.0
click at [503, 244] on div "11:00 [DATE] 2 [PERSON_NAME] headset_mic Degustación Premium , UYU 1800 subject…" at bounding box center [367, 179] width 644 height 208
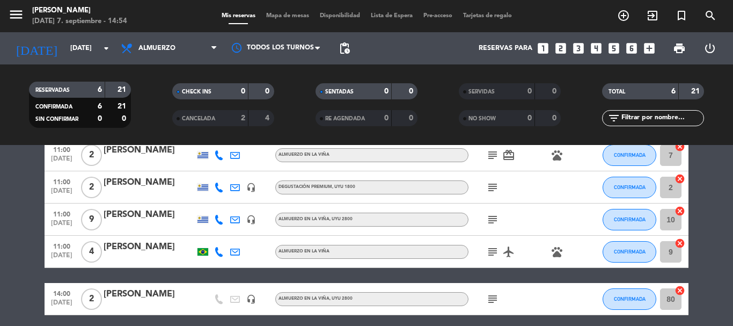
scroll to position [120, 0]
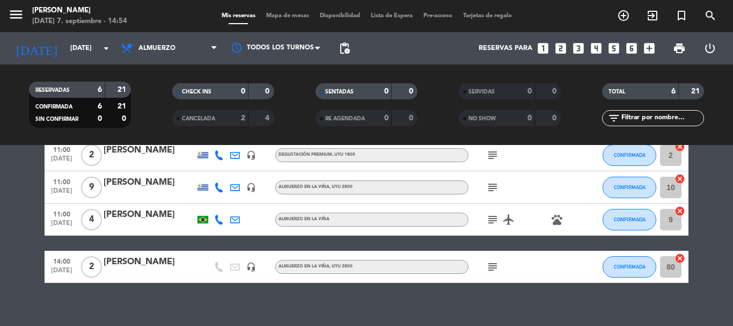
click at [495, 187] on icon "subject" at bounding box center [492, 187] width 13 height 13
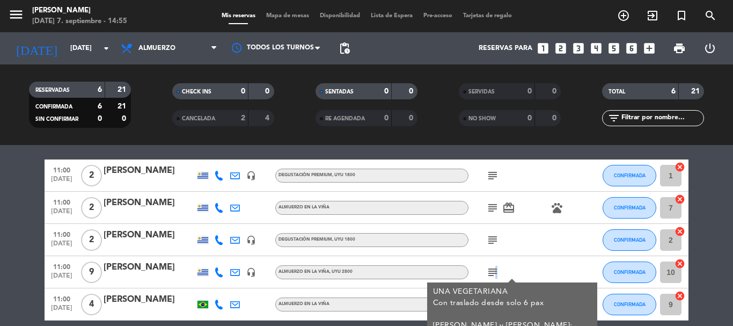
scroll to position [54, 0]
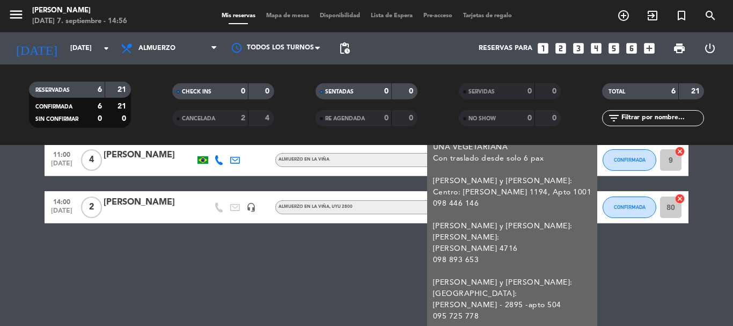
click at [293, 278] on div "No hay notas para este servicio. Haz clic para agregar una 11:00 [DATE] 2 [PERS…" at bounding box center [366, 235] width 733 height 181
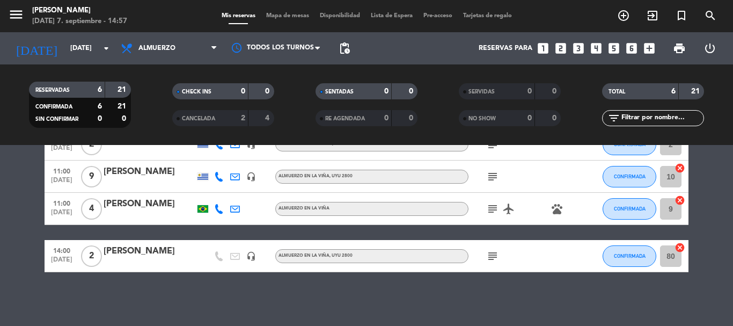
click at [146, 174] on div "[PERSON_NAME]" at bounding box center [149, 172] width 91 height 14
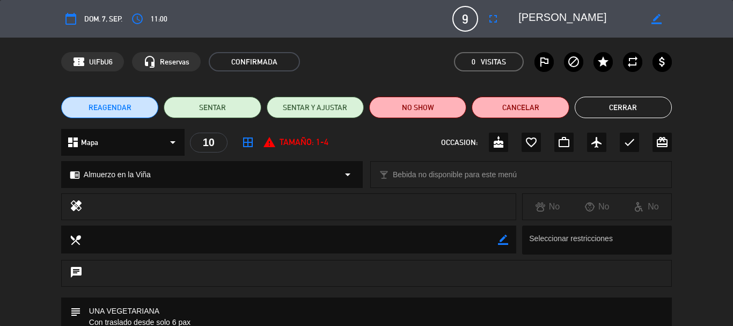
drag, startPoint x: 598, startPoint y: 15, endPoint x: 517, endPoint y: 16, distance: 81.6
click at [517, 16] on div "border_color" at bounding box center [591, 18] width 161 height 19
click at [615, 14] on textarea at bounding box center [579, 18] width 123 height 19
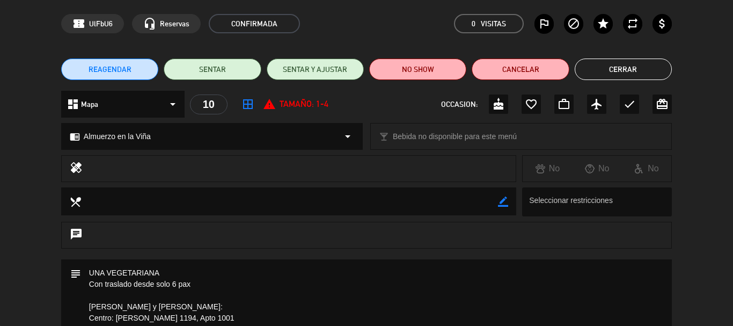
scroll to position [0, 0]
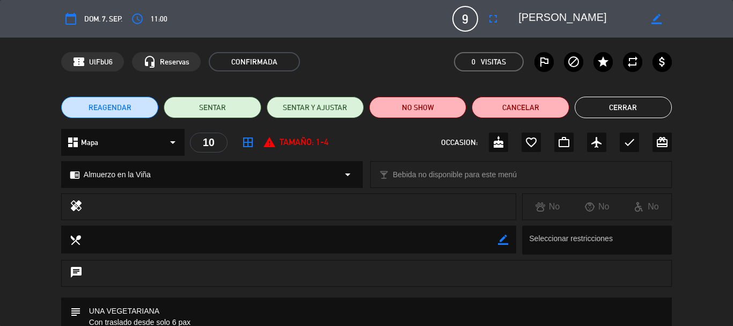
click at [619, 117] on button "Cerrar" at bounding box center [623, 107] width 97 height 21
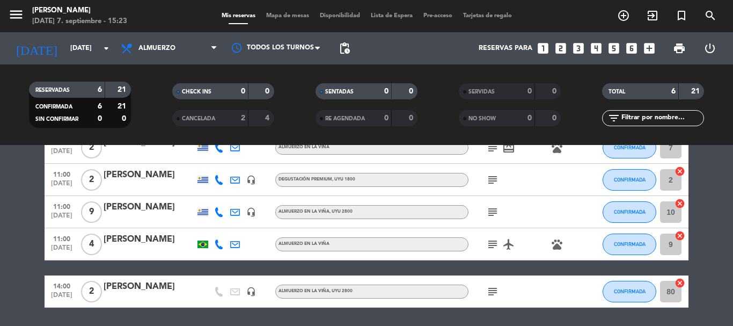
scroll to position [107, 0]
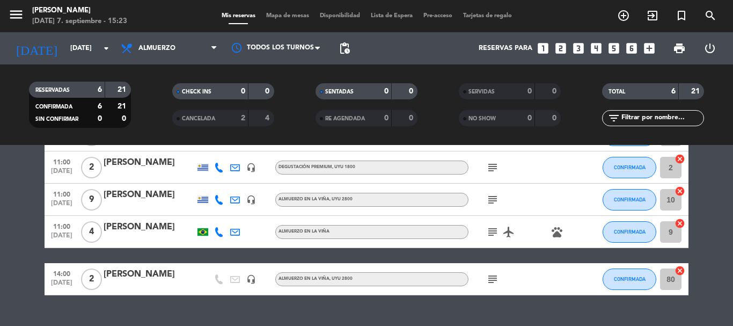
click at [155, 194] on div "[PERSON_NAME]" at bounding box center [149, 195] width 91 height 14
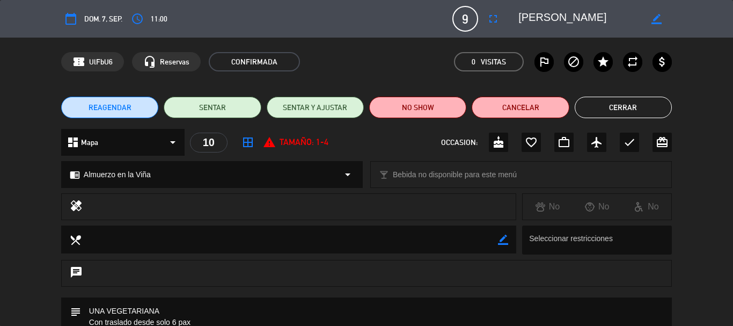
drag, startPoint x: 593, startPoint y: 17, endPoint x: 517, endPoint y: 17, distance: 75.7
click at [517, 17] on div "border_color" at bounding box center [591, 18] width 161 height 19
